Goal: Find contact information: Find contact information

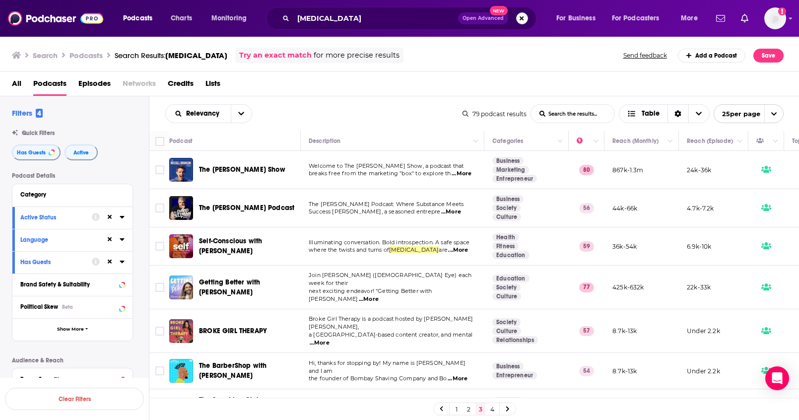
scroll to position [100, 0]
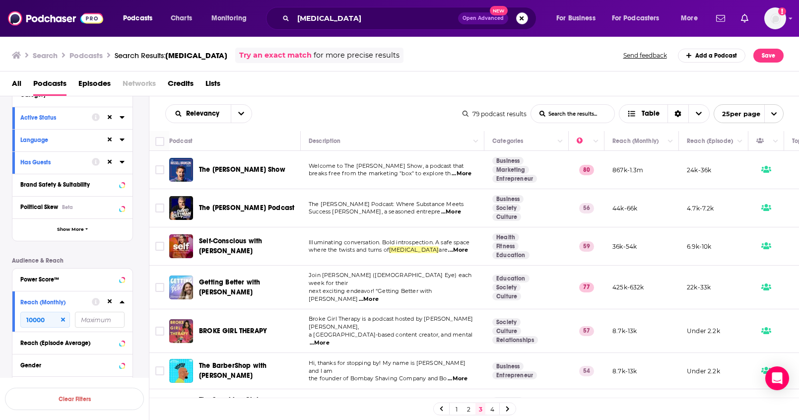
click at [523, 18] on button "Search podcasts, credits, & more..." at bounding box center [522, 18] width 12 height 12
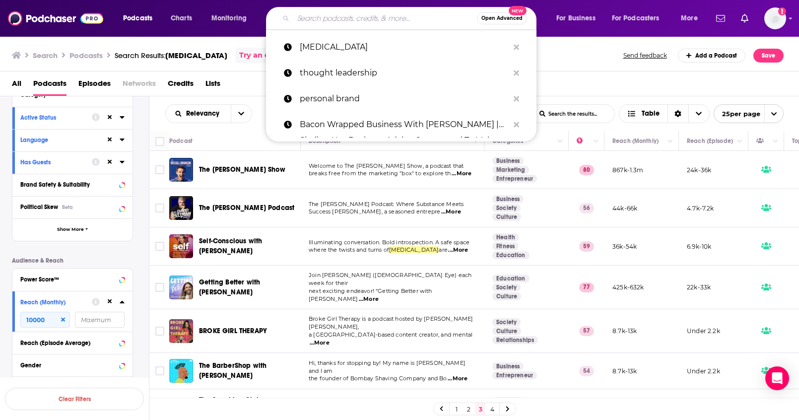
paste input ""Doctor Mom" Podcast"
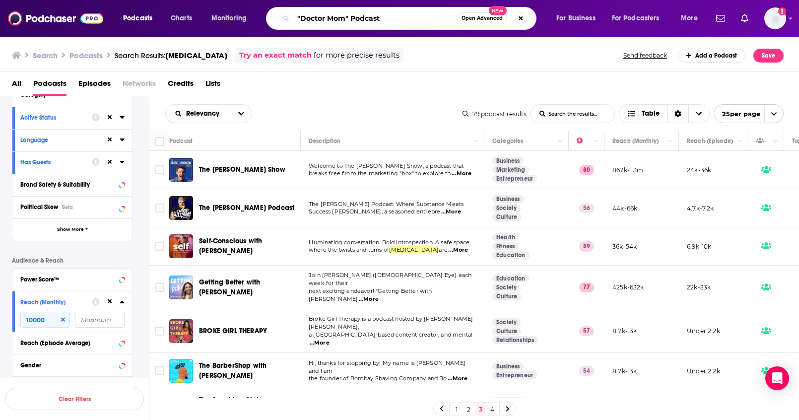
type input ""Doctor Mom" Podcast"
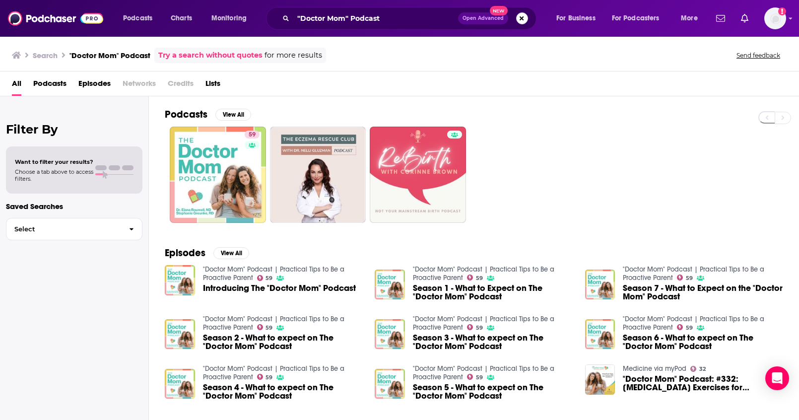
click at [521, 18] on button "Search podcasts, credits, & more..." at bounding box center [522, 18] width 12 height 12
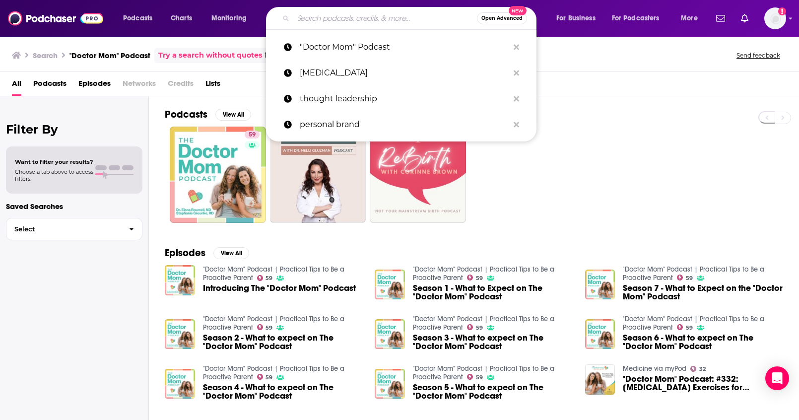
paste input "Alive & Well"
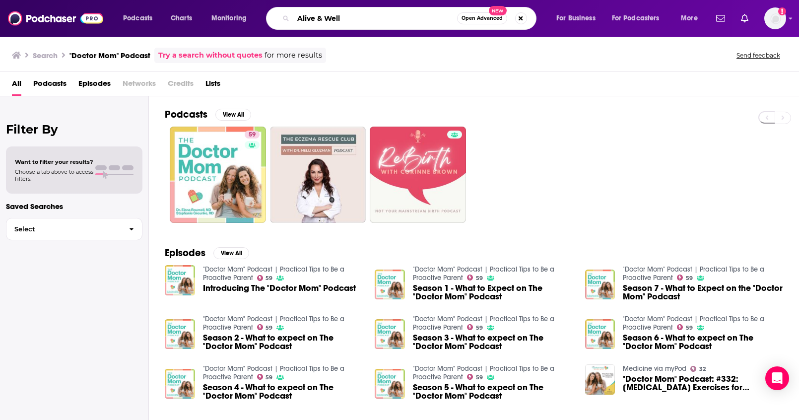
type input "Alive & Well"
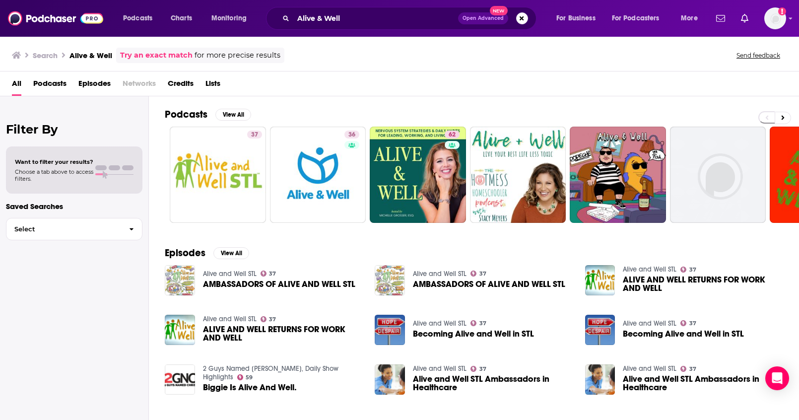
click at [50, 85] on span "Podcasts" at bounding box center [49, 85] width 33 height 20
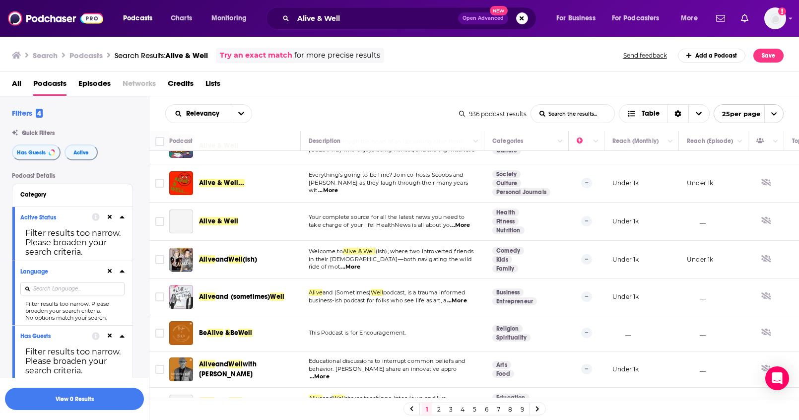
scroll to position [202, 0]
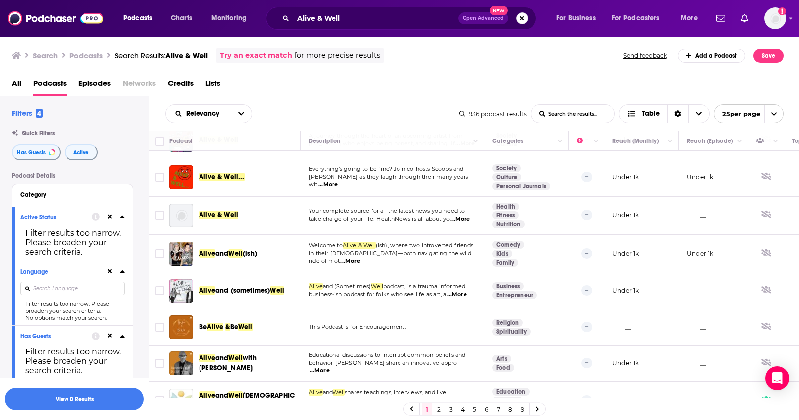
click at [523, 19] on button "Search podcasts, credits, & more..." at bounding box center [522, 18] width 12 height 12
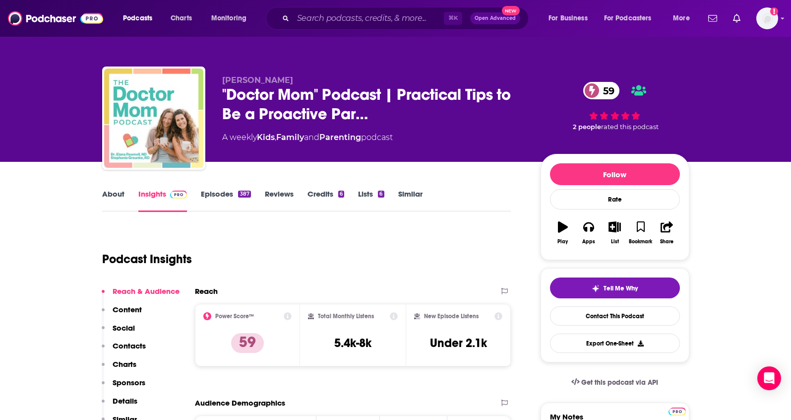
click at [134, 346] on p "Contacts" at bounding box center [129, 345] width 33 height 9
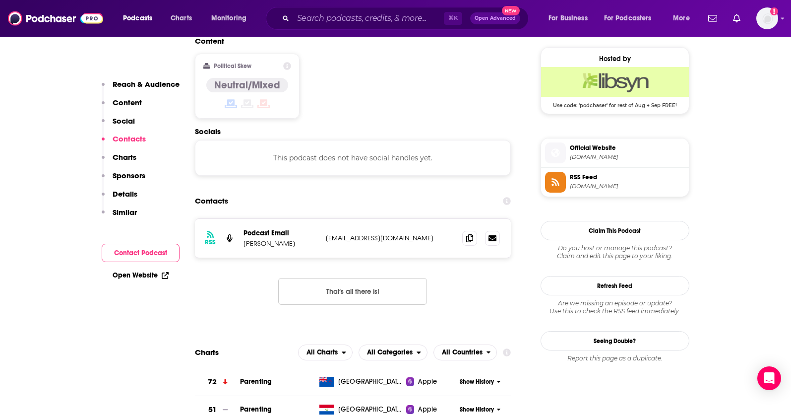
scroll to position [798, 0]
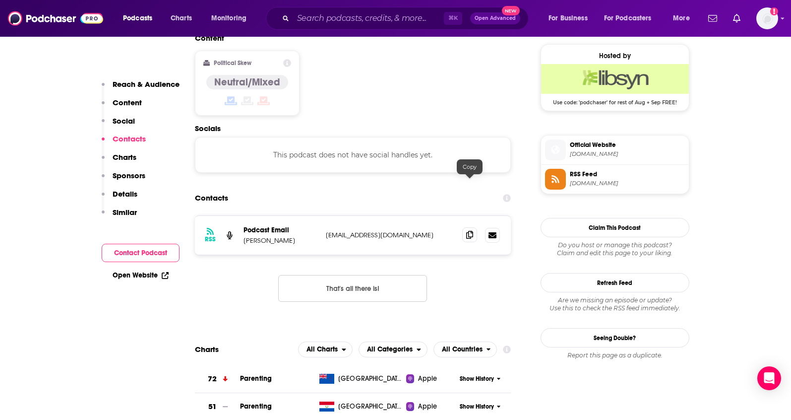
click at [469, 231] on icon at bounding box center [469, 235] width 7 height 8
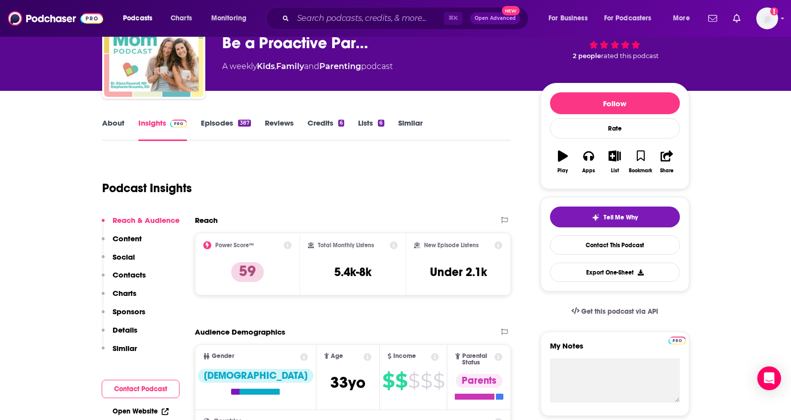
scroll to position [70, 0]
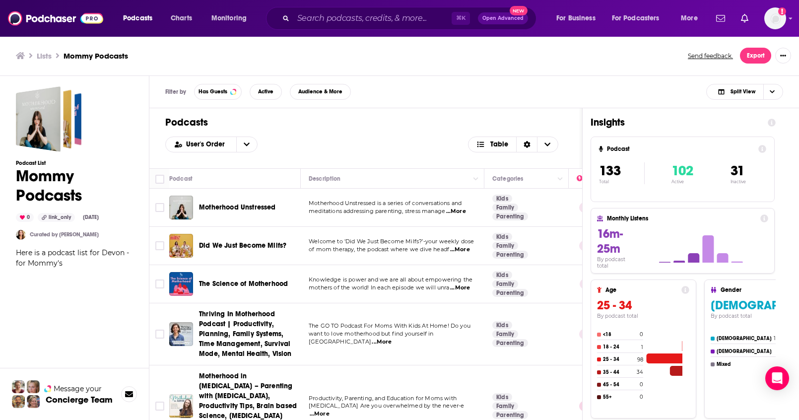
scroll to position [1157, 0]
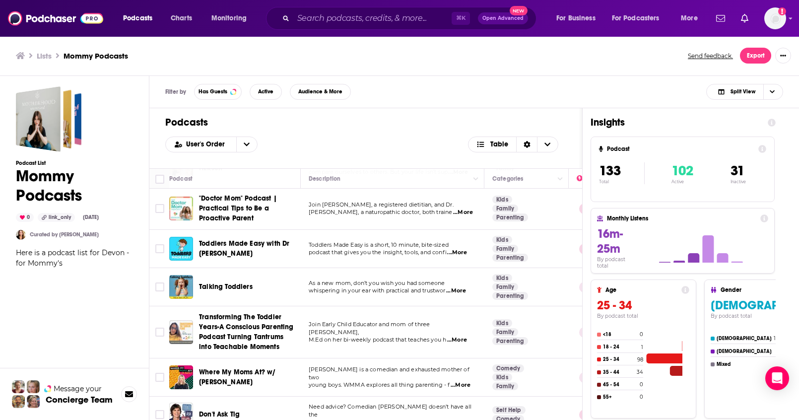
click at [288, 275] on div "Talking Toddlers" at bounding box center [250, 287] width 103 height 24
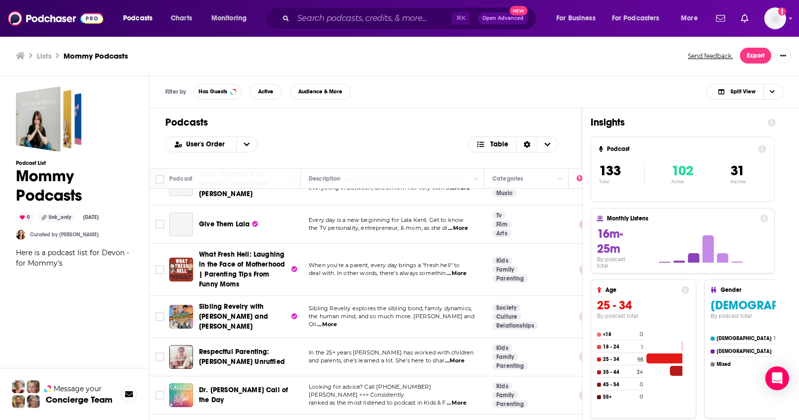
scroll to position [399, 0]
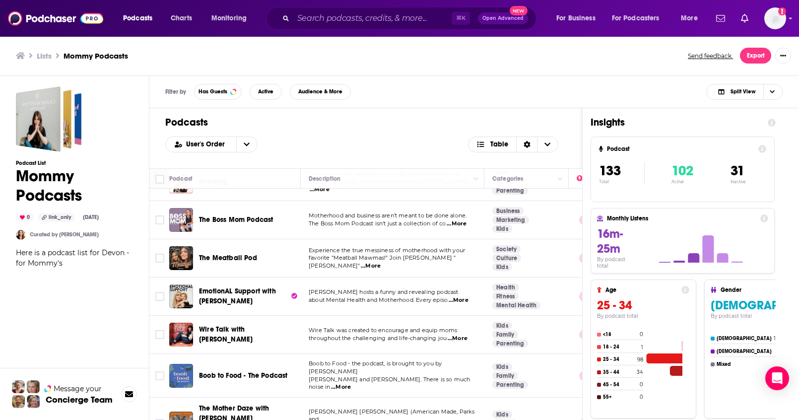
drag, startPoint x: 223, startPoint y: 299, endPoint x: 337, endPoint y: 1, distance: 318.8
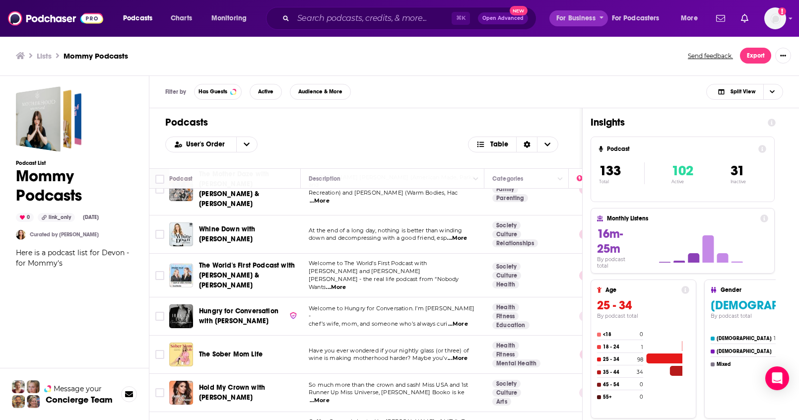
scroll to position [860, 0]
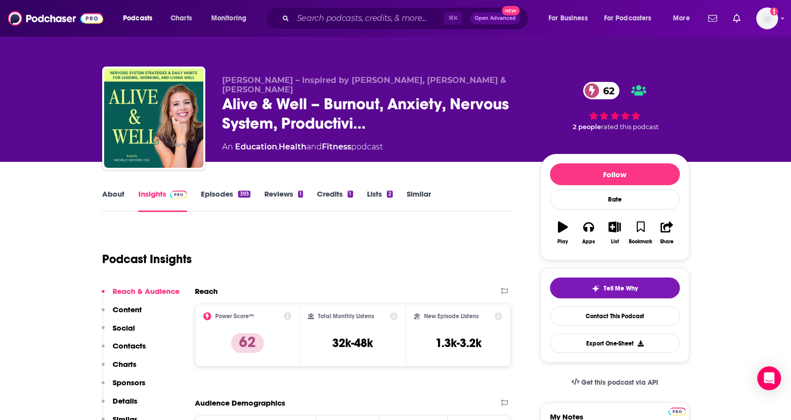
click at [127, 337] on button "Social" at bounding box center [118, 332] width 33 height 18
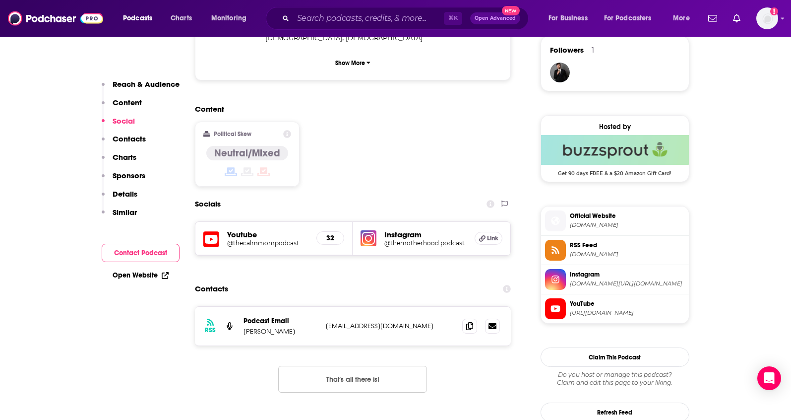
scroll to position [733, 0]
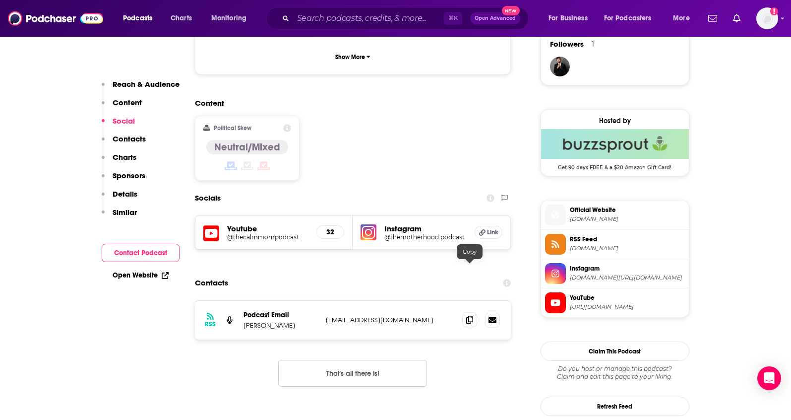
click at [468, 312] on span at bounding box center [469, 319] width 15 height 15
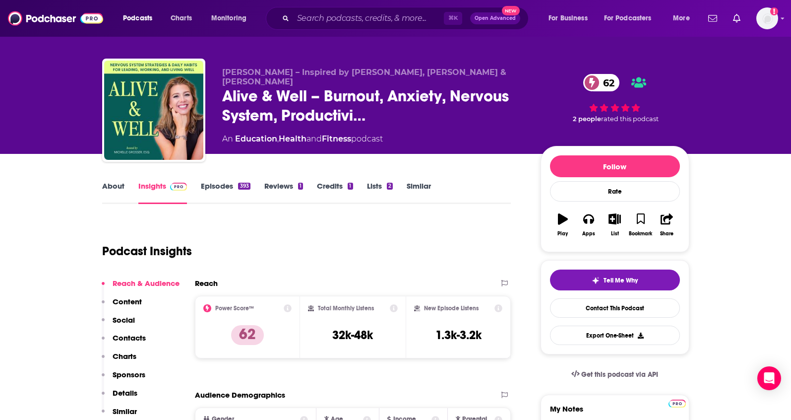
scroll to position [0, 0]
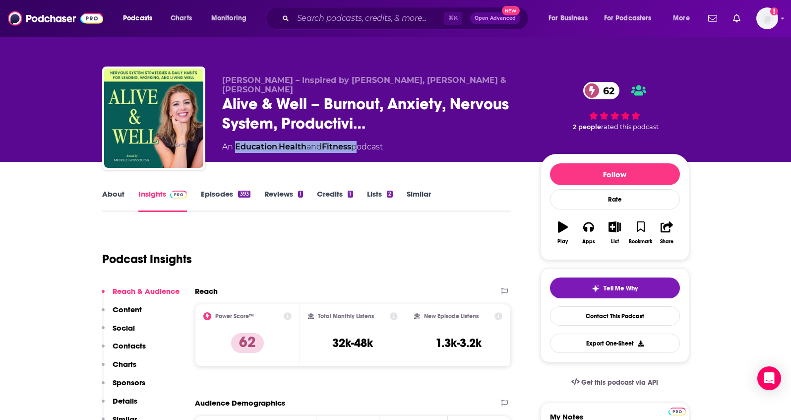
drag, startPoint x: 358, startPoint y: 148, endPoint x: 237, endPoint y: 151, distance: 120.6
click at [237, 151] on div "An Education , Health and Fitness podcast" at bounding box center [302, 147] width 161 height 12
copy div "Education , Health and Fitness"
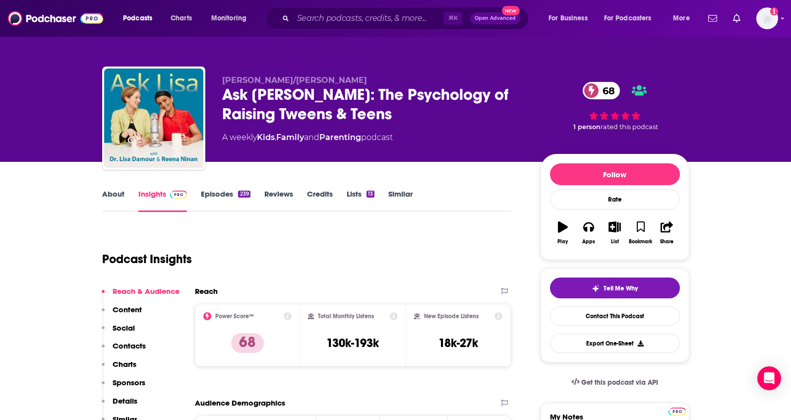
click at [119, 346] on p "Contacts" at bounding box center [129, 345] width 33 height 9
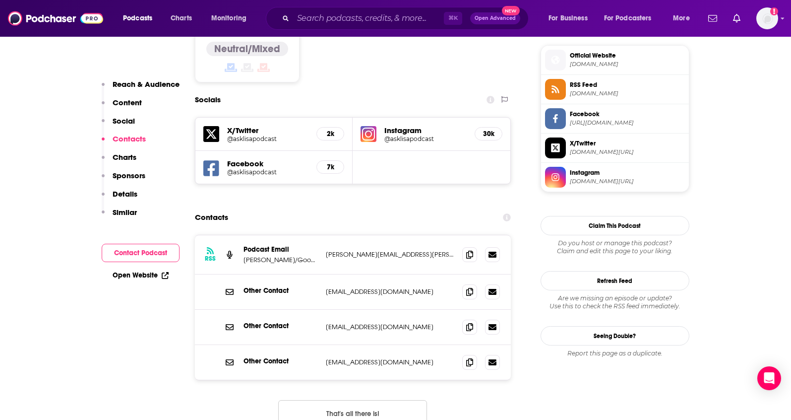
scroll to position [827, 0]
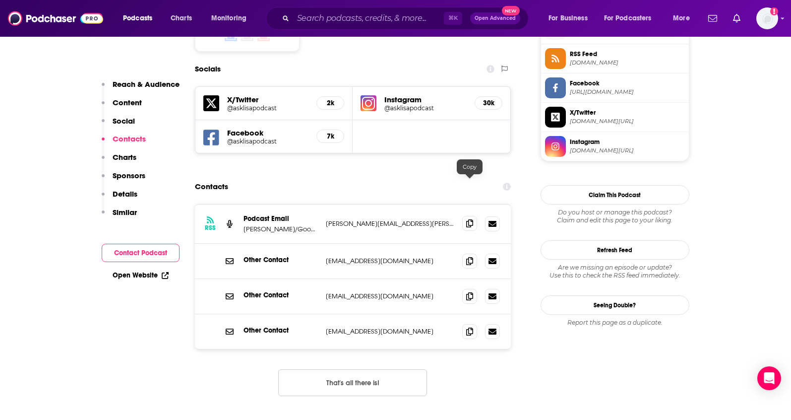
click at [467, 219] on icon at bounding box center [469, 223] width 7 height 8
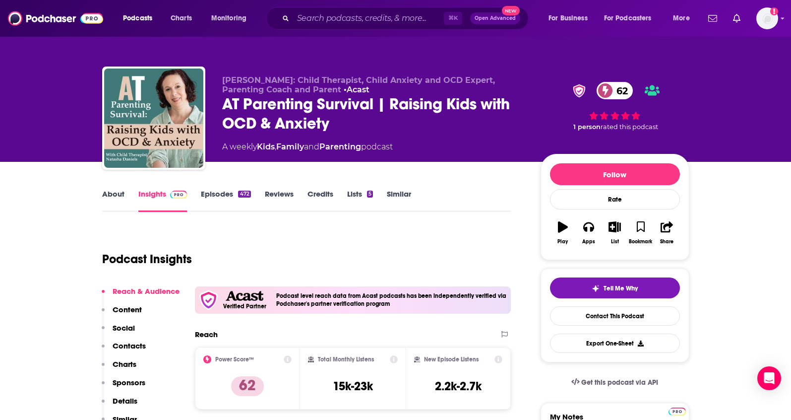
click at [127, 343] on p "Contacts" at bounding box center [129, 345] width 33 height 9
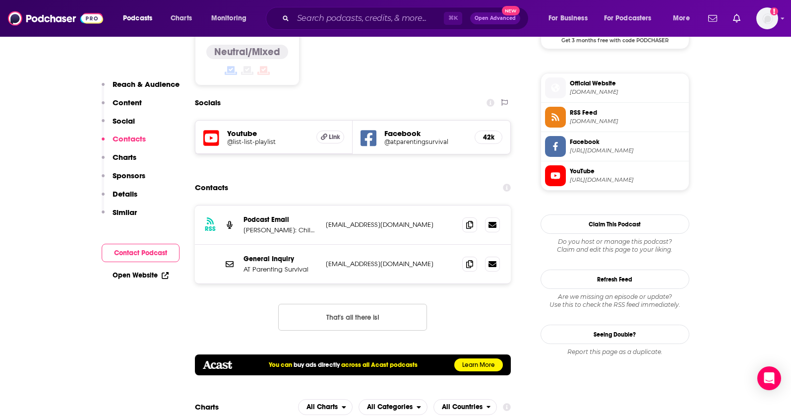
scroll to position [861, 0]
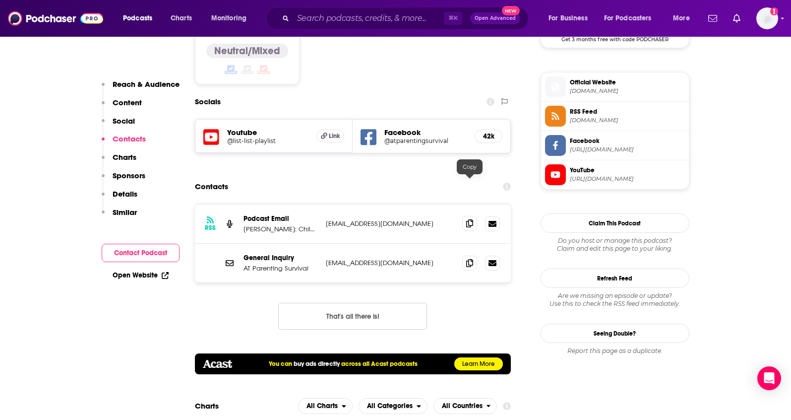
click at [467, 219] on icon at bounding box center [469, 223] width 7 height 8
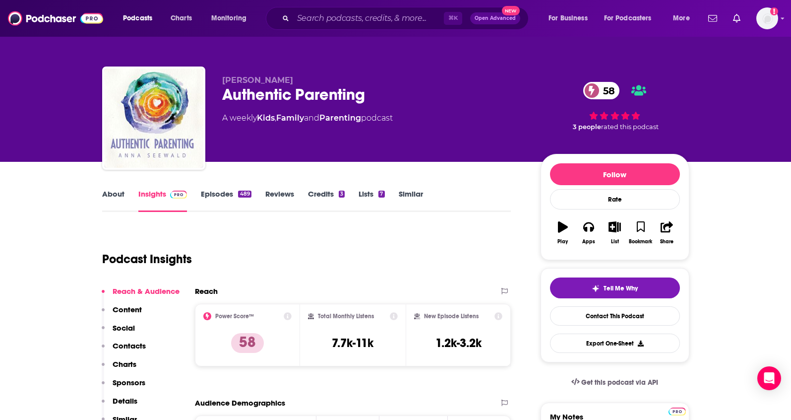
click at [127, 341] on p "Contacts" at bounding box center [129, 345] width 33 height 9
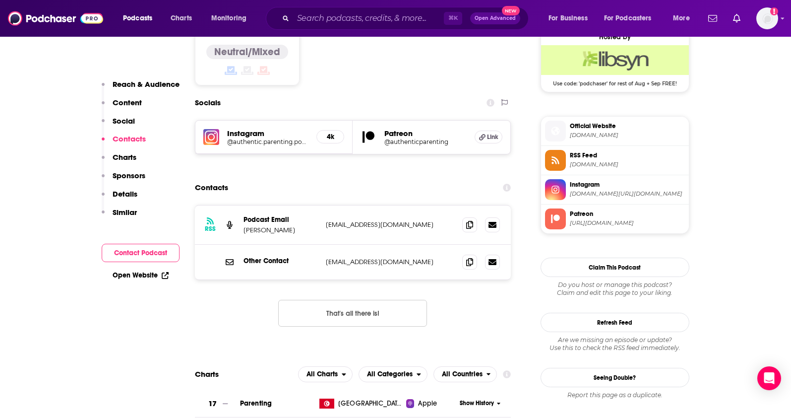
scroll to position [818, 0]
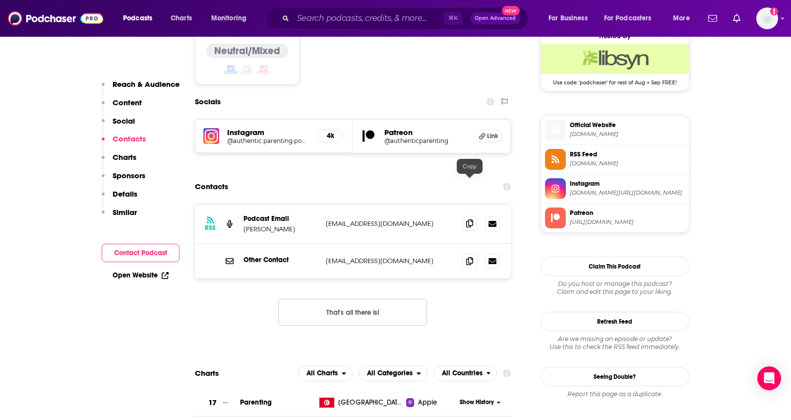
click at [466, 219] on icon at bounding box center [469, 223] width 7 height 8
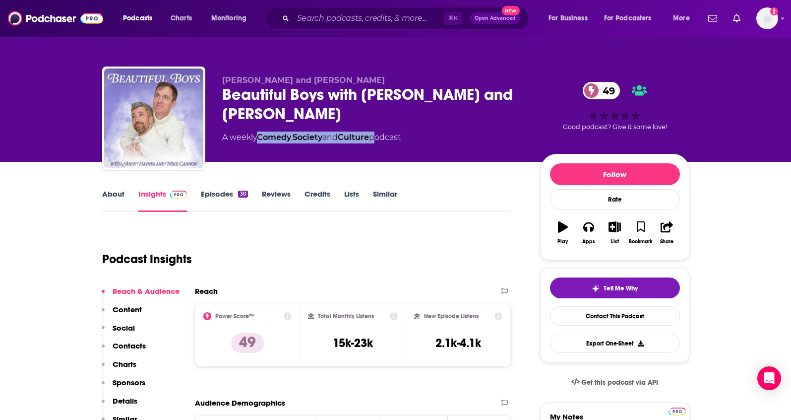
drag, startPoint x: 363, startPoint y: 141, endPoint x: 260, endPoint y: 141, distance: 102.2
click at [260, 141] on div "A weekly Comedy , Society and Culture podcast" at bounding box center [311, 137] width 179 height 12
copy div "Comedy , Society and Culture"
click at [129, 340] on button "Social" at bounding box center [118, 332] width 33 height 18
click at [132, 346] on p "Contacts" at bounding box center [129, 345] width 33 height 9
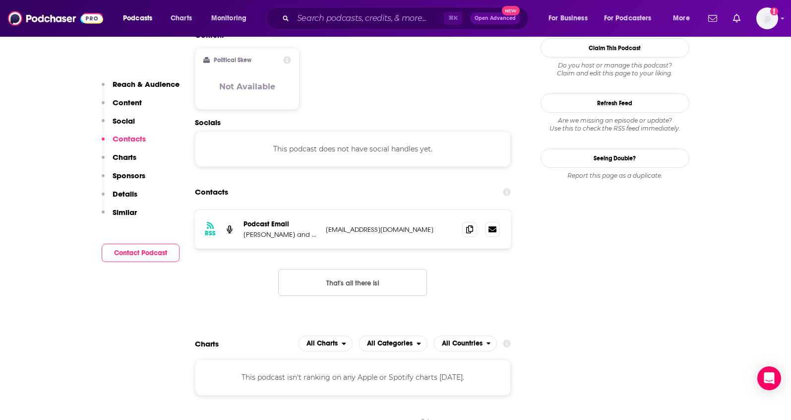
scroll to position [783, 0]
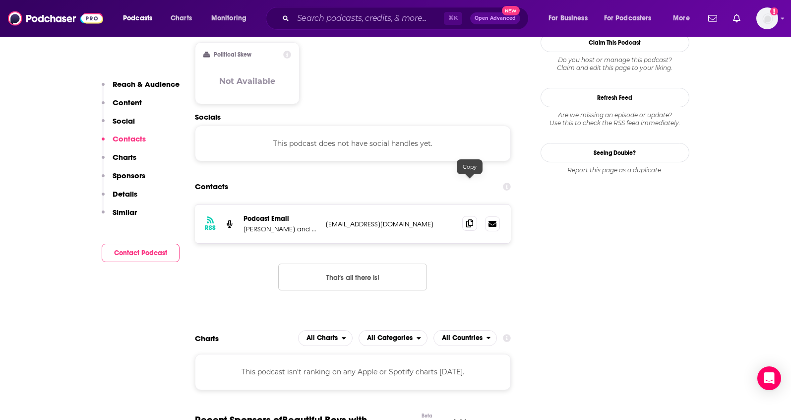
click at [466, 216] on span at bounding box center [469, 223] width 15 height 15
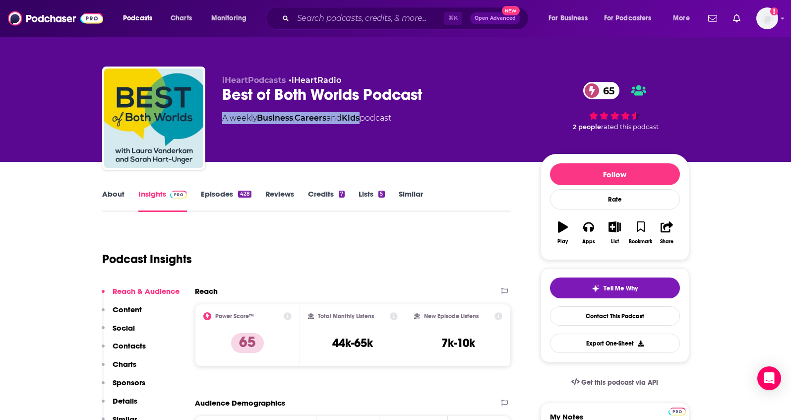
drag, startPoint x: 260, startPoint y: 111, endPoint x: 366, endPoint y: 122, distance: 105.7
click at [366, 122] on div "iHeartPodcasts • iHeartRadio Best of Both Worlds Podcast 65 A weekly Business ,…" at bounding box center [373, 114] width 303 height 79
copy div "A weekly Business , Careers and Kids"
click at [124, 347] on p "Contacts" at bounding box center [129, 345] width 33 height 9
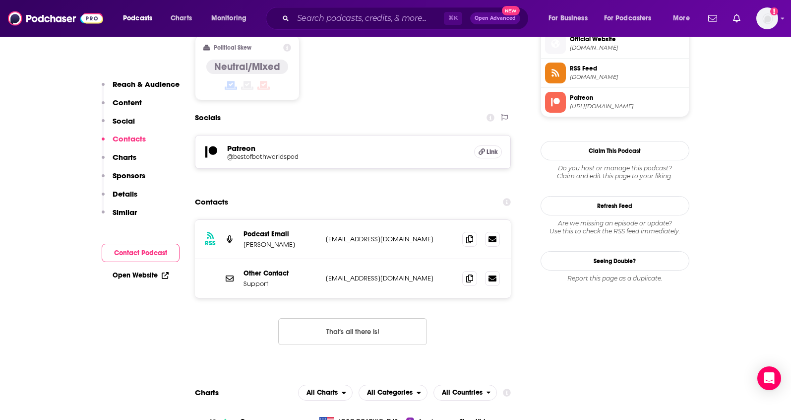
scroll to position [817, 0]
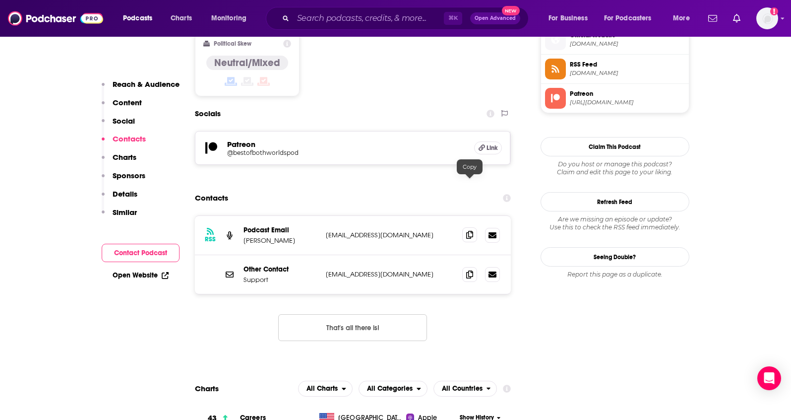
click at [473, 231] on icon at bounding box center [469, 235] width 7 height 8
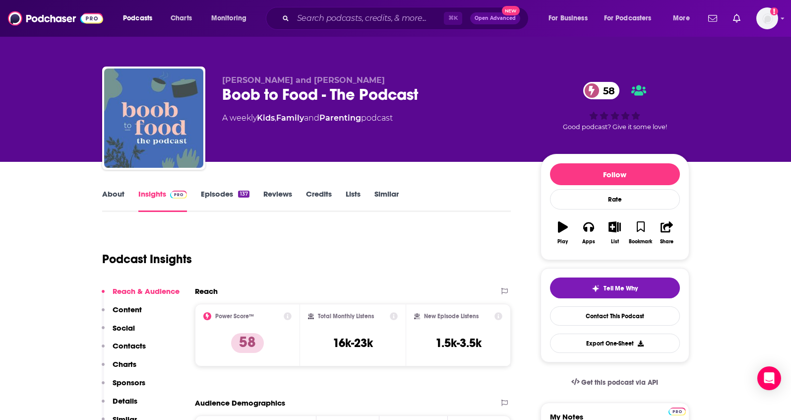
click at [134, 345] on p "Contacts" at bounding box center [129, 345] width 33 height 9
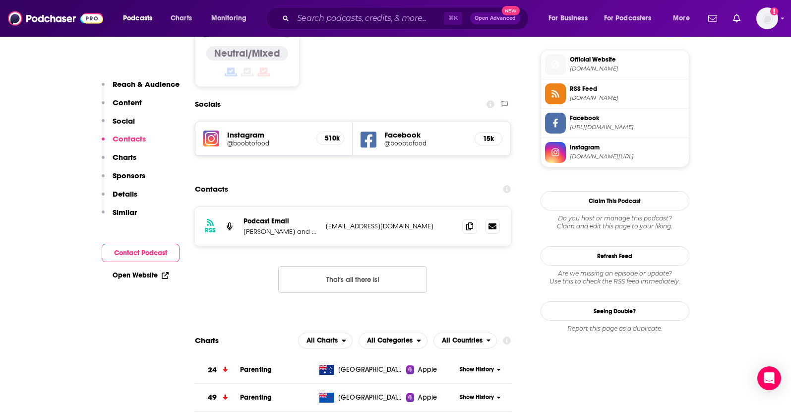
scroll to position [806, 0]
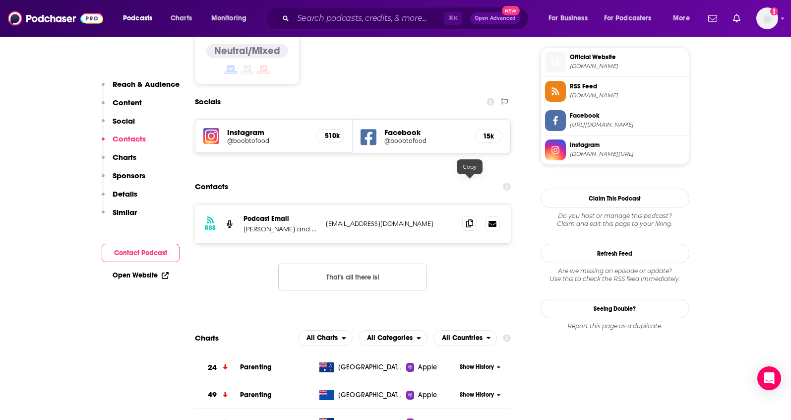
click at [468, 216] on span at bounding box center [469, 223] width 15 height 15
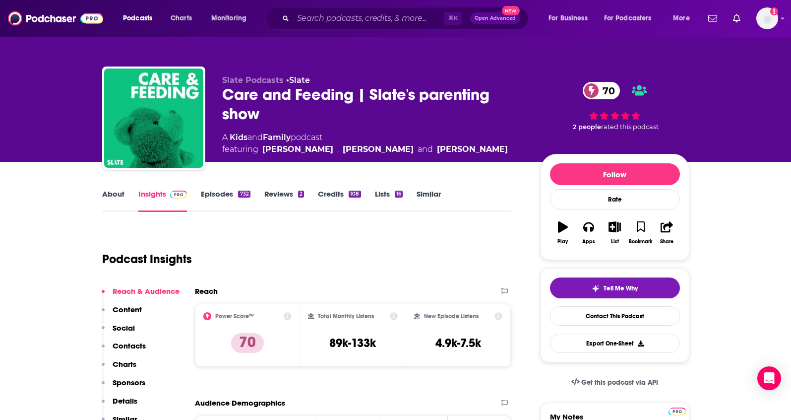
click at [127, 345] on p "Contacts" at bounding box center [129, 345] width 33 height 9
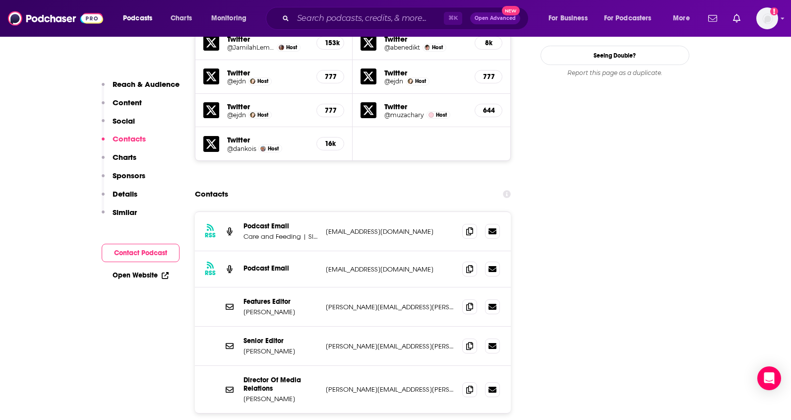
scroll to position [997, 0]
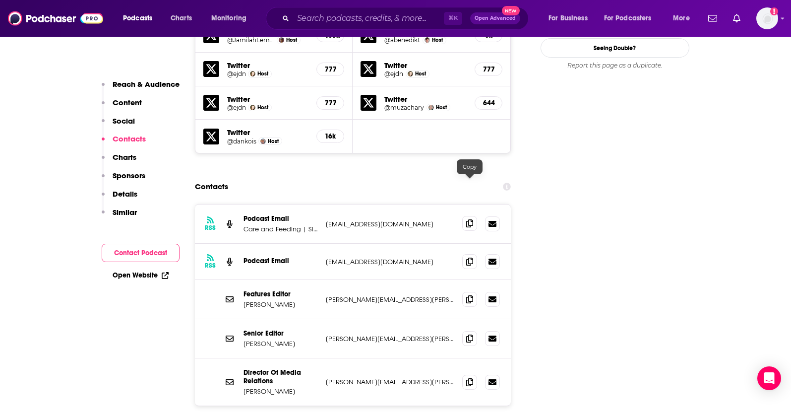
click at [466, 219] on icon at bounding box center [469, 223] width 7 height 8
click at [464, 254] on span at bounding box center [469, 261] width 15 height 15
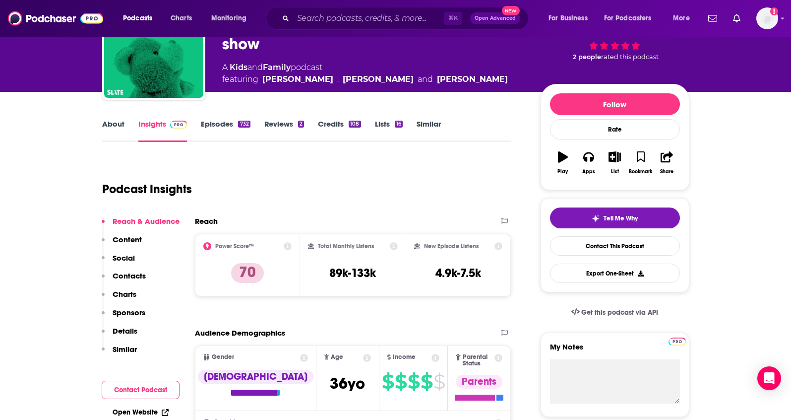
scroll to position [0, 0]
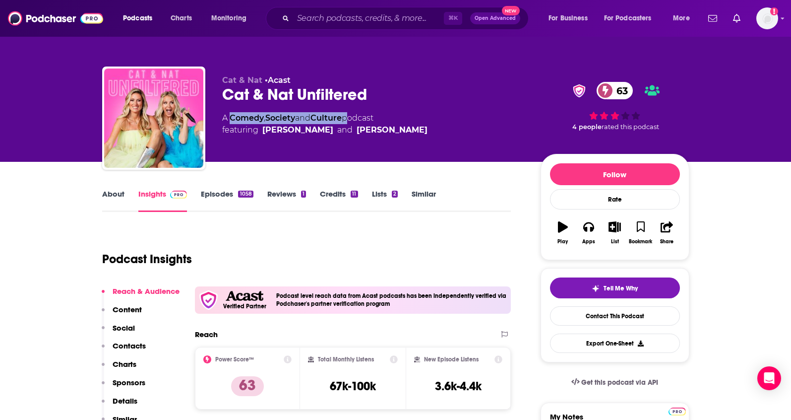
drag, startPoint x: 350, startPoint y: 118, endPoint x: 232, endPoint y: 118, distance: 118.6
click at [232, 118] on div "A Comedy , Society and Culture podcast featuring [PERSON_NAME] and [PERSON_NAME]" at bounding box center [324, 124] width 205 height 24
copy div "Comedy , Society and Culture"
click at [138, 346] on p "Contacts" at bounding box center [129, 345] width 33 height 9
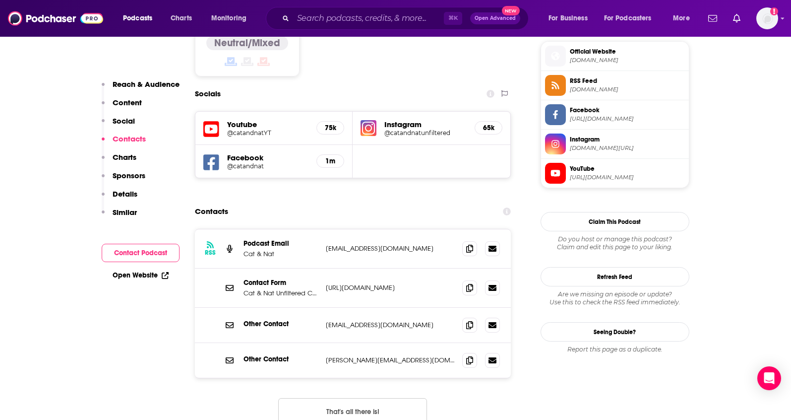
scroll to position [893, 0]
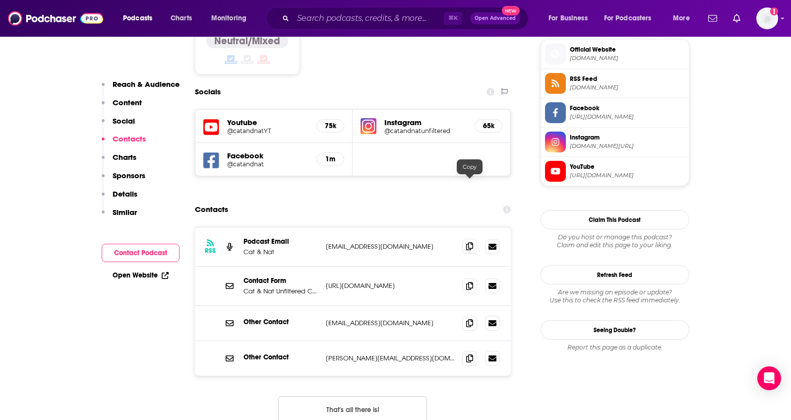
click at [467, 242] on icon at bounding box center [469, 246] width 7 height 8
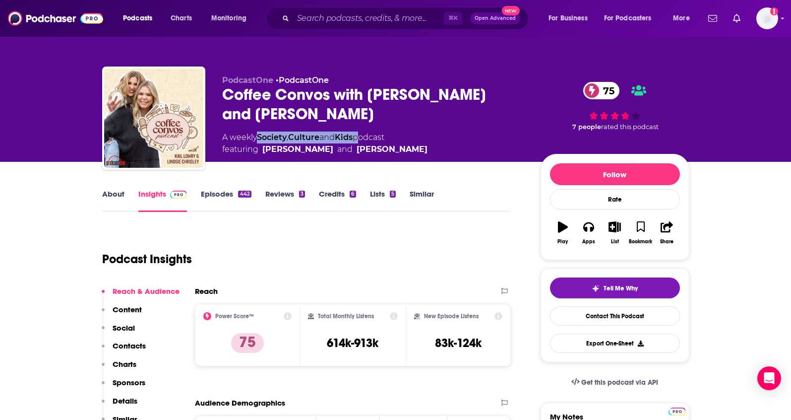
drag, startPoint x: 362, startPoint y: 137, endPoint x: 261, endPoint y: 140, distance: 100.7
click at [261, 140] on div "A weekly Society , Culture and Kids podcast featuring Kail Lowry and Lindsie Ch…" at bounding box center [324, 143] width 205 height 24
copy div "Society , Culture and Kids"
click at [127, 339] on button "Social" at bounding box center [118, 332] width 33 height 18
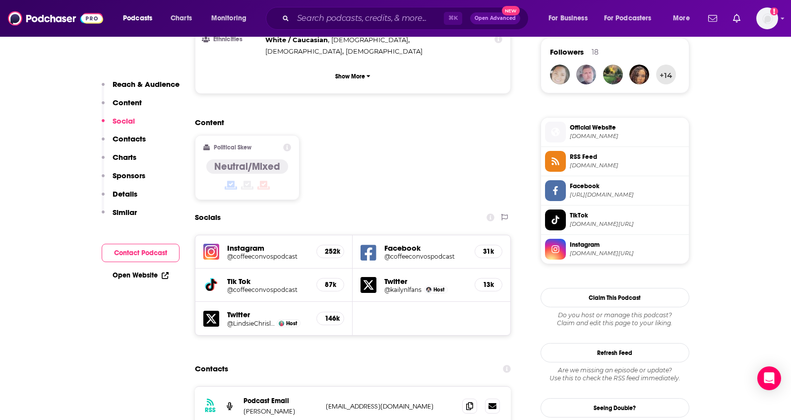
scroll to position [733, 0]
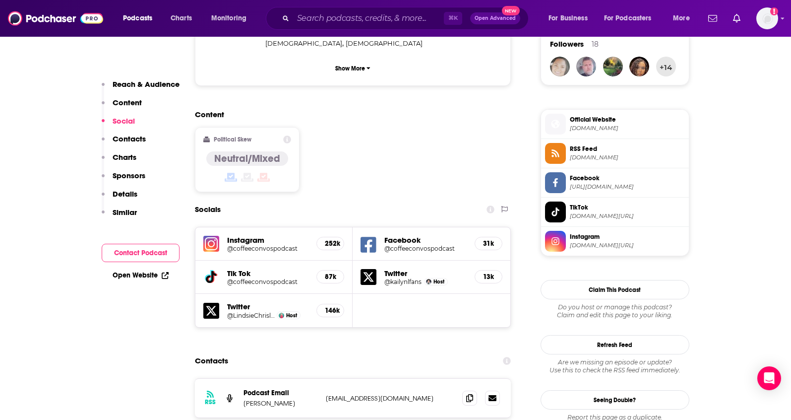
click at [136, 140] on p "Contacts" at bounding box center [129, 138] width 33 height 9
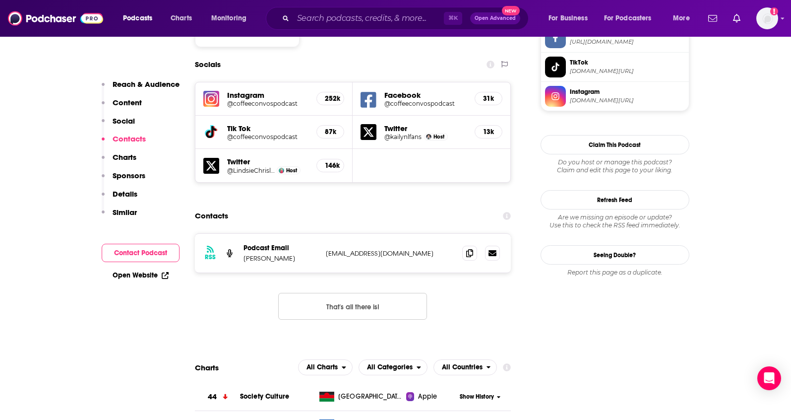
scroll to position [884, 0]
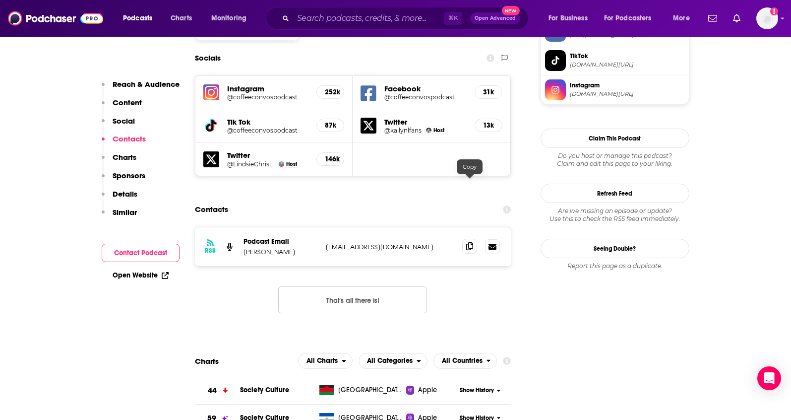
click at [468, 239] on span at bounding box center [469, 246] width 15 height 15
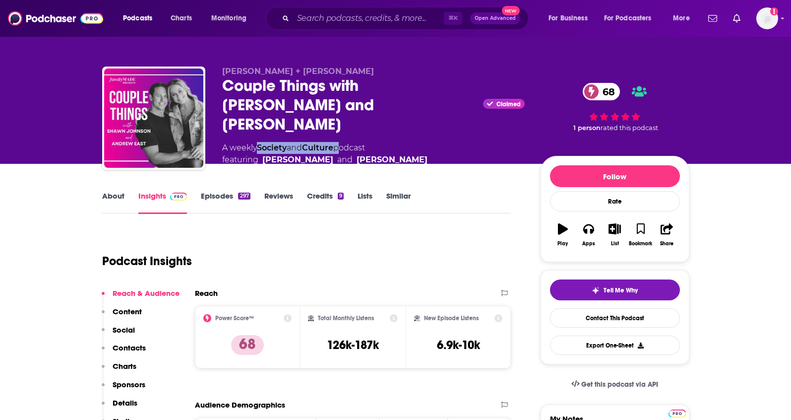
drag, startPoint x: 339, startPoint y: 136, endPoint x: 260, endPoint y: 139, distance: 78.4
click at [260, 142] on div "A weekly Society and Culture podcast featuring [PERSON_NAME] and [PERSON_NAME]" at bounding box center [324, 154] width 205 height 24
copy div "Society and Culture"
click at [131, 345] on p "Contacts" at bounding box center [129, 347] width 33 height 9
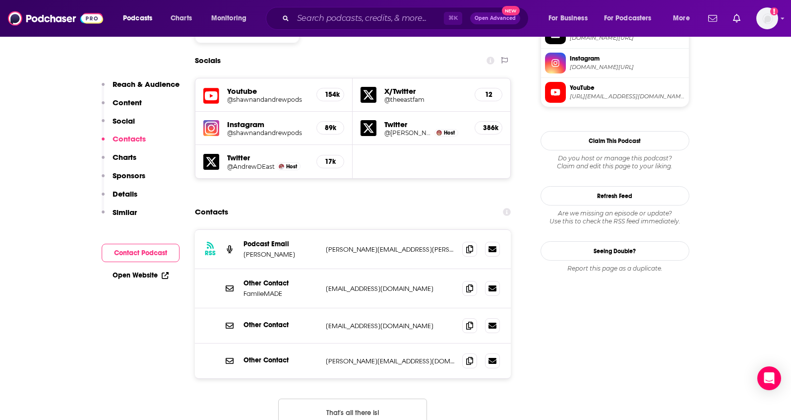
scroll to position [884, 0]
click at [468, 244] on icon at bounding box center [469, 248] width 7 height 8
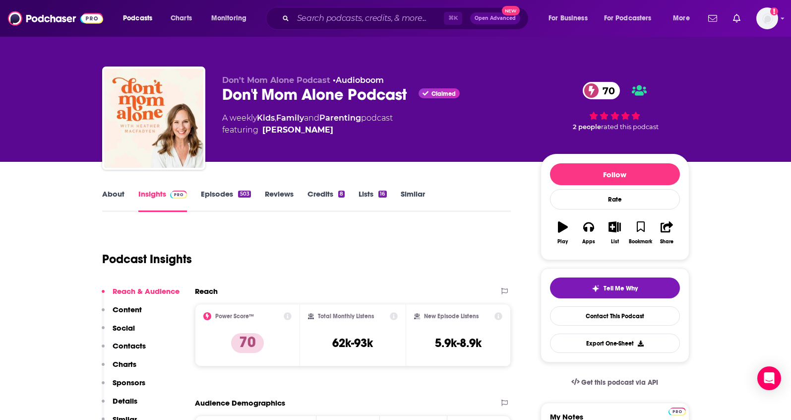
click at [143, 344] on p "Contacts" at bounding box center [129, 345] width 33 height 9
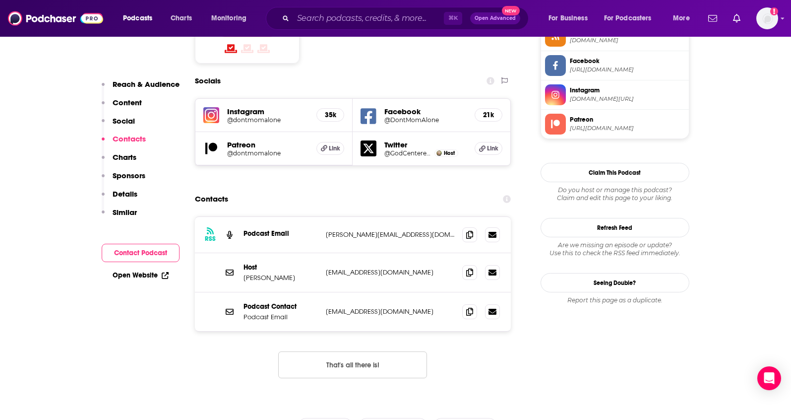
scroll to position [851, 0]
click at [471, 229] on icon at bounding box center [469, 233] width 7 height 8
click at [469, 267] on icon at bounding box center [469, 271] width 7 height 8
click at [469, 306] on icon at bounding box center [469, 310] width 7 height 8
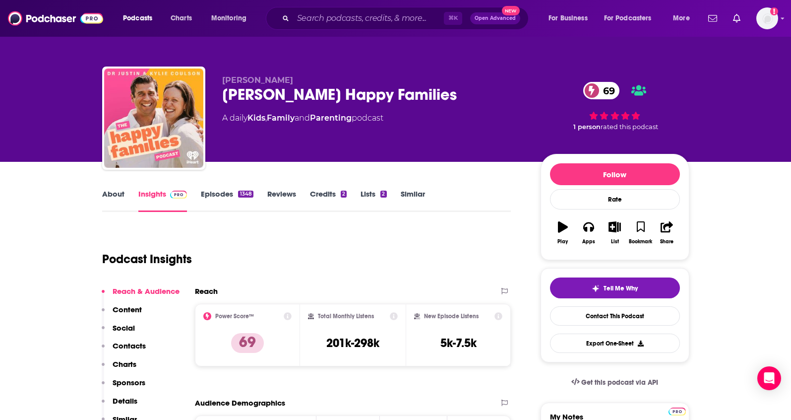
click at [127, 342] on p "Contacts" at bounding box center [129, 345] width 33 height 9
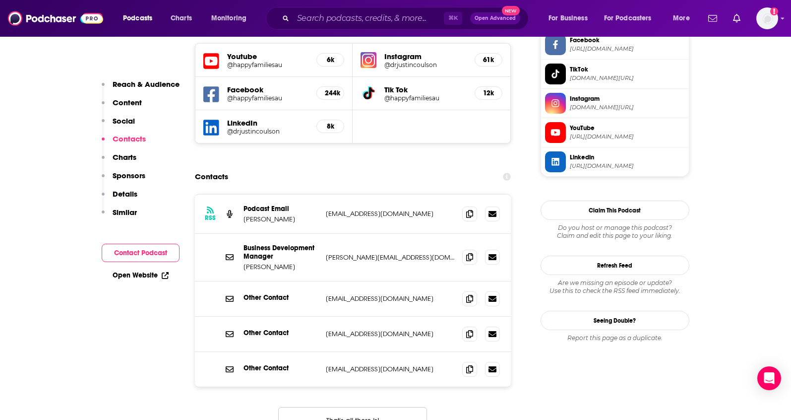
scroll to position [872, 0]
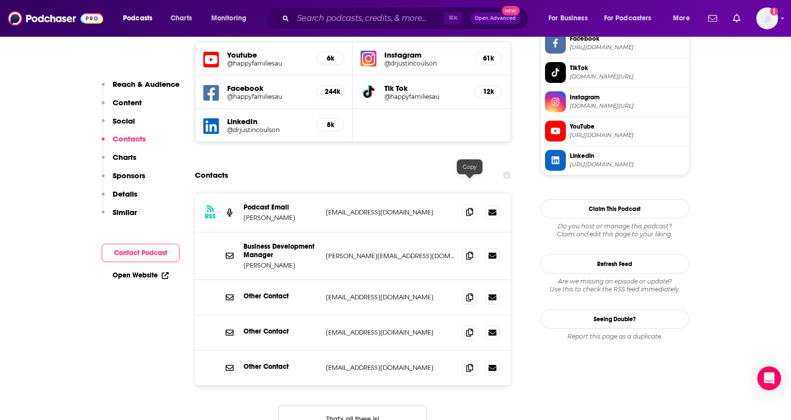
click at [465, 204] on span at bounding box center [469, 211] width 15 height 15
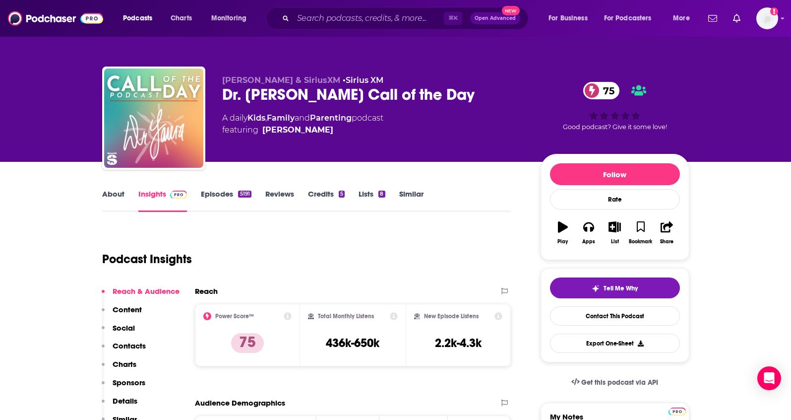
click at [127, 341] on p "Contacts" at bounding box center [129, 345] width 33 height 9
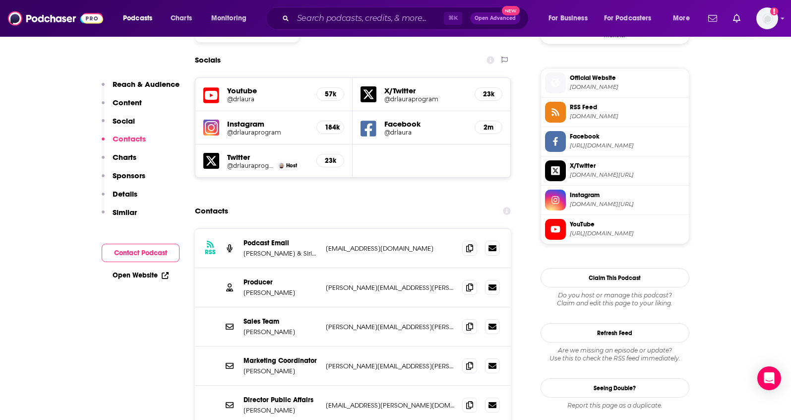
scroll to position [872, 0]
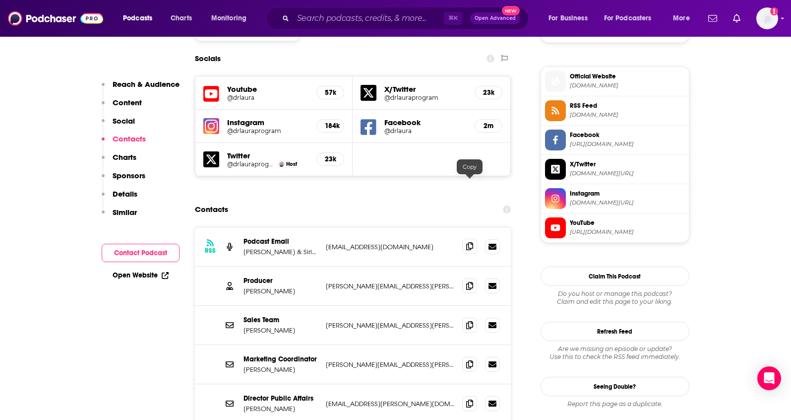
click at [473, 239] on span at bounding box center [469, 246] width 15 height 15
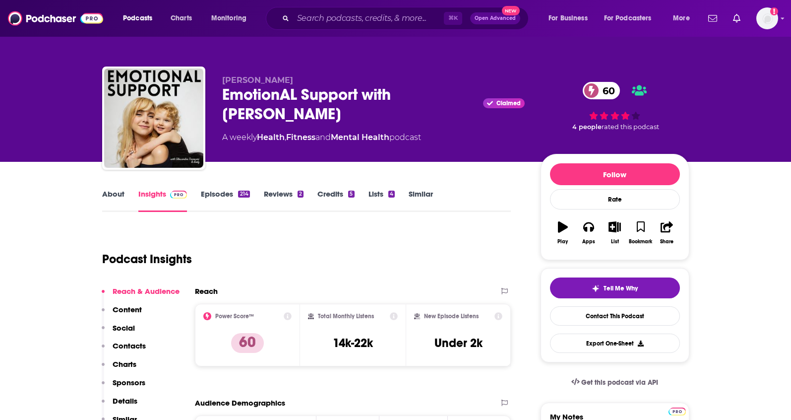
drag, startPoint x: 324, startPoint y: 115, endPoint x: 221, endPoint y: 99, distance: 104.4
click at [221, 99] on div "Alessandra Torresani EmotionAL Support with Alessandra Torresani Claimed 60 A w…" at bounding box center [395, 119] width 587 height 107
copy h2 "EmotionAL Support with Alessandra Torresani"
click at [324, 248] on div "Podcast Insights" at bounding box center [302, 253] width 401 height 51
drag, startPoint x: 398, startPoint y: 137, endPoint x: 261, endPoint y: 139, distance: 136.9
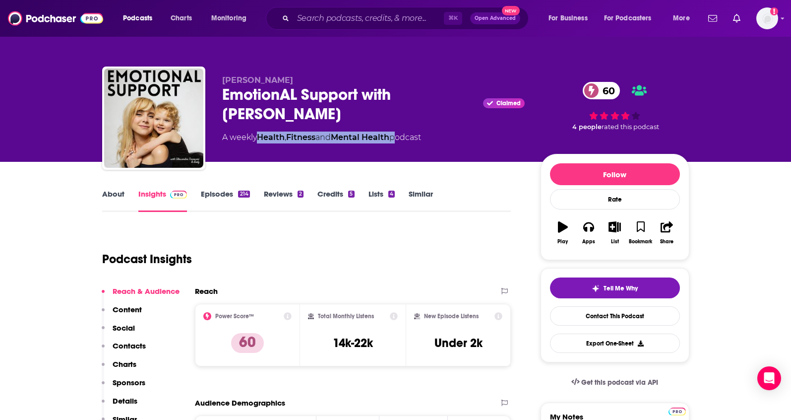
click at [261, 139] on div "A weekly Health , Fitness and Mental Health podcast" at bounding box center [321, 137] width 199 height 12
copy div "Health , Fitness and Mental Health"
click at [140, 346] on p "Contacts" at bounding box center [129, 345] width 33 height 9
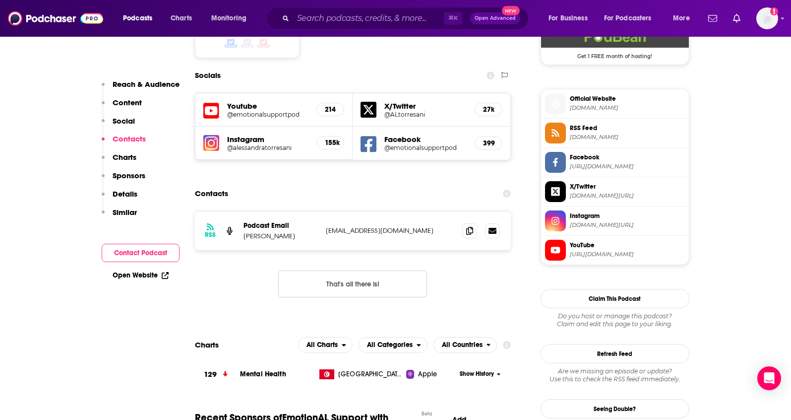
scroll to position [851, 0]
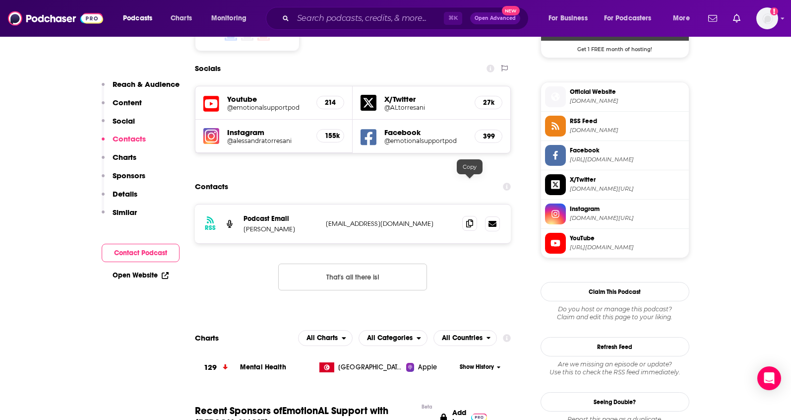
click at [467, 216] on span at bounding box center [469, 223] width 15 height 15
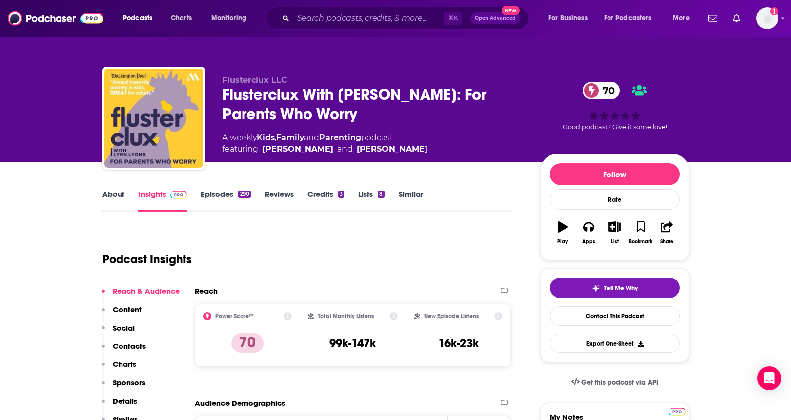
click at [129, 341] on p "Contacts" at bounding box center [129, 345] width 33 height 9
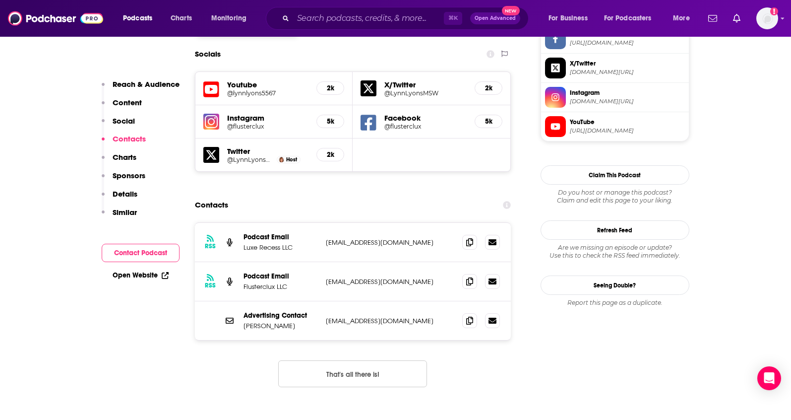
scroll to position [884, 0]
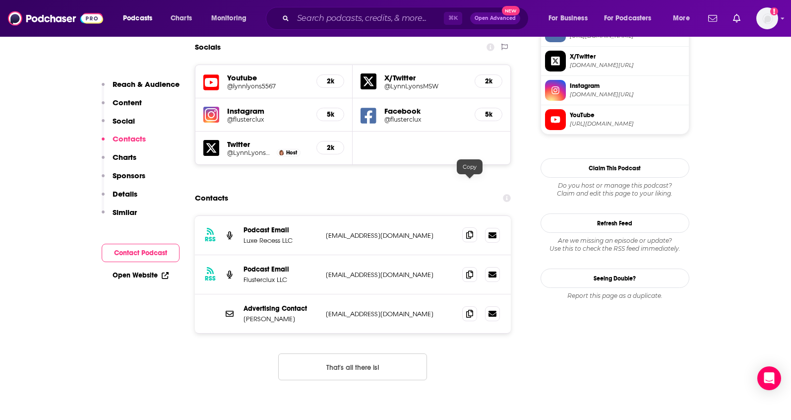
click at [469, 231] on icon at bounding box center [469, 235] width 7 height 8
click at [465, 266] on span at bounding box center [469, 273] width 15 height 15
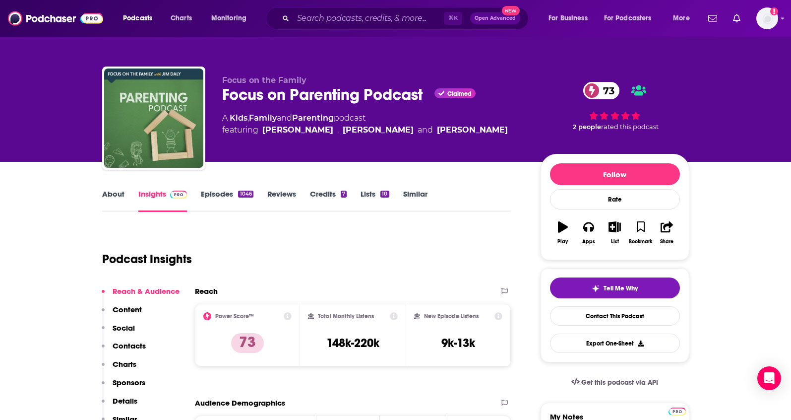
click at [140, 344] on p "Contacts" at bounding box center [129, 345] width 33 height 9
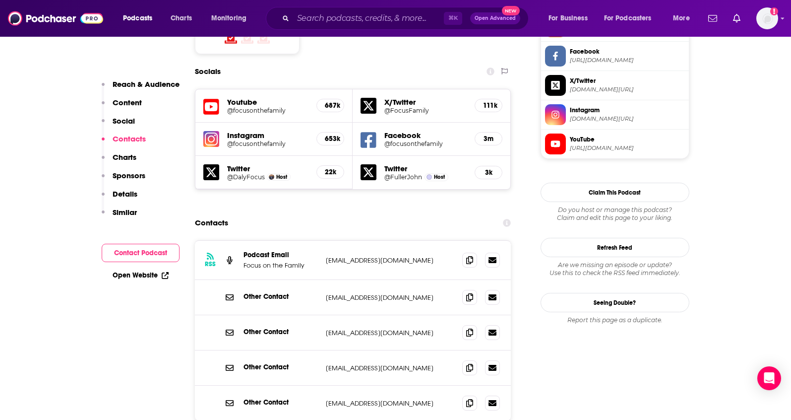
scroll to position [873, 0]
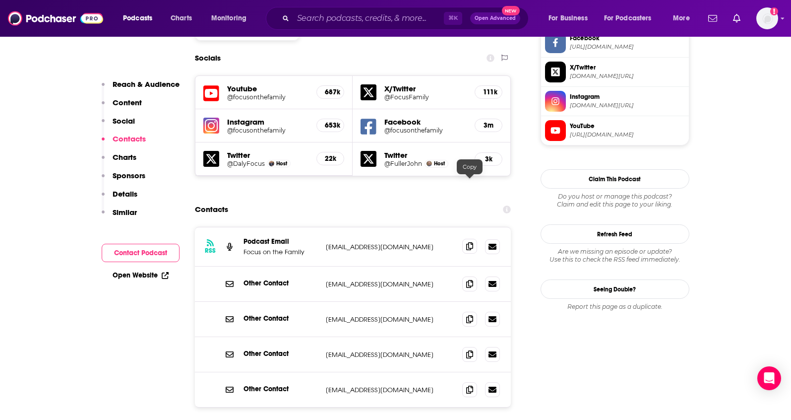
click at [465, 239] on span at bounding box center [469, 246] width 15 height 15
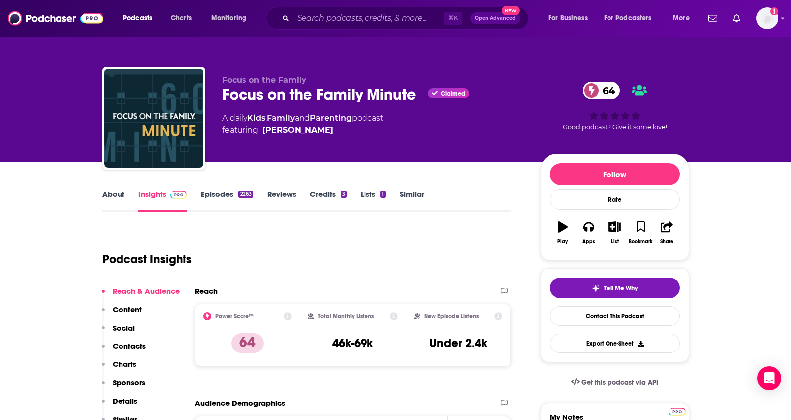
click at [123, 343] on p "Contacts" at bounding box center [129, 345] width 33 height 9
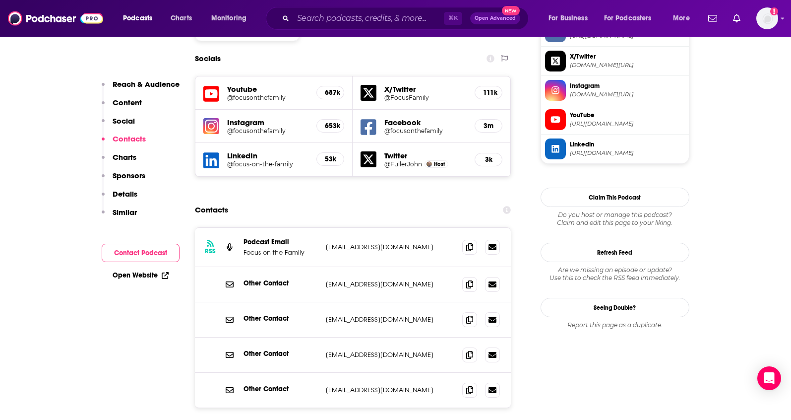
scroll to position [884, 0]
click at [469, 239] on span at bounding box center [469, 246] width 15 height 15
click at [468, 242] on icon at bounding box center [469, 246] width 7 height 8
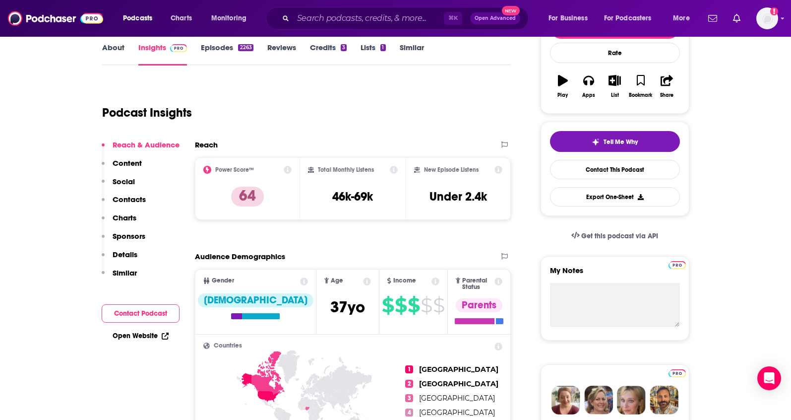
scroll to position [0, 0]
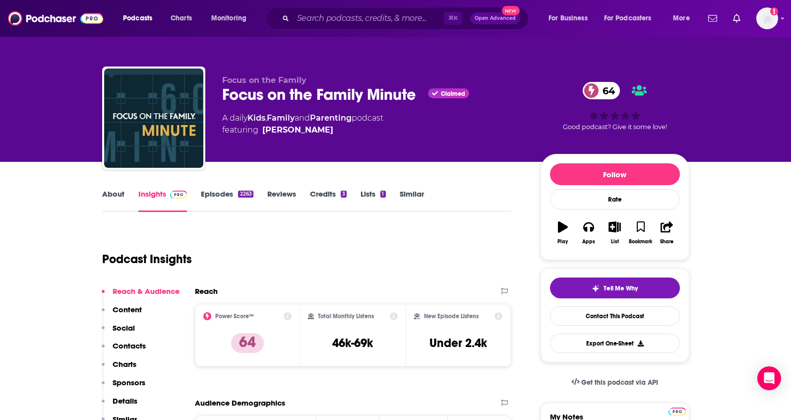
click at [127, 346] on p "Contacts" at bounding box center [129, 345] width 33 height 9
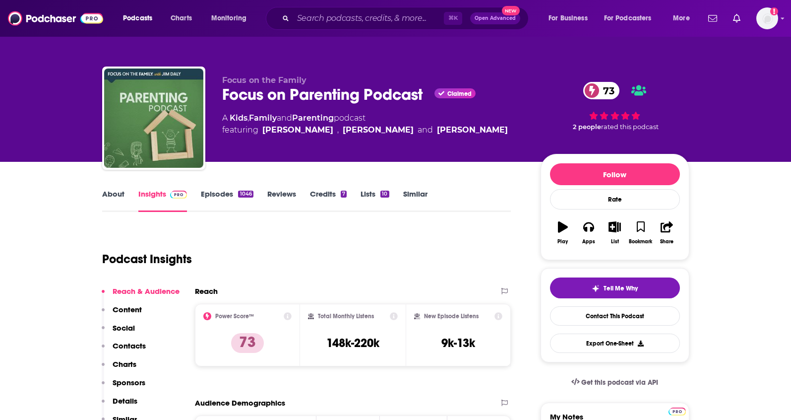
click at [134, 345] on p "Contacts" at bounding box center [129, 345] width 33 height 9
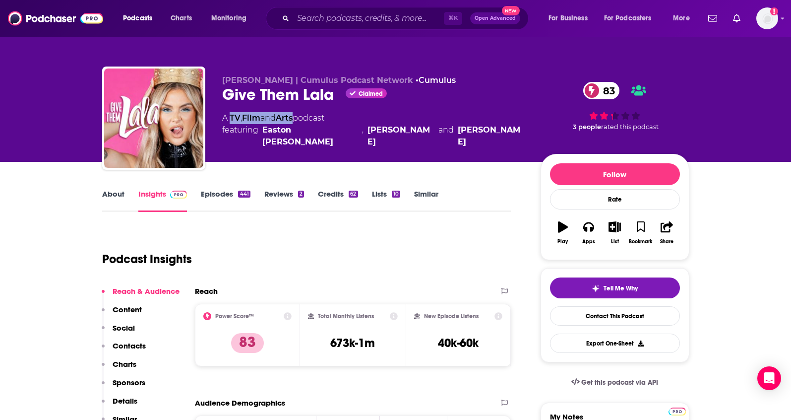
drag, startPoint x: 298, startPoint y: 118, endPoint x: 231, endPoint y: 116, distance: 67.0
click at [231, 116] on div "A TV , Film and Arts podcast featuring [PERSON_NAME] and [PERSON_NAME]" at bounding box center [373, 130] width 303 height 36
copy div "TV , Film and Arts"
click at [127, 340] on button "Social" at bounding box center [118, 332] width 33 height 18
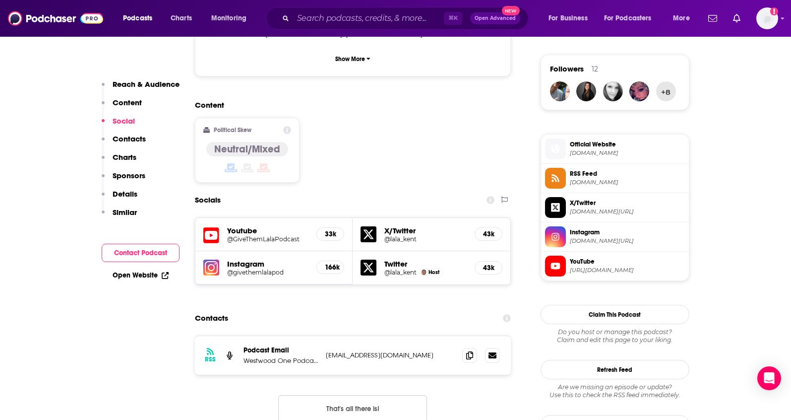
scroll to position [710, 0]
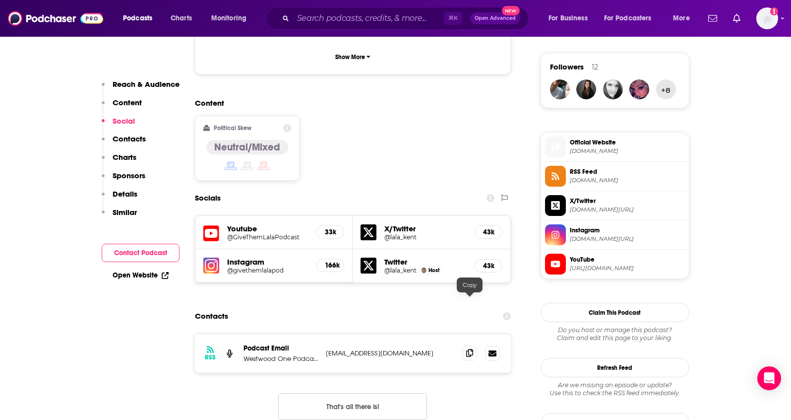
click at [466, 349] on icon at bounding box center [469, 353] width 7 height 8
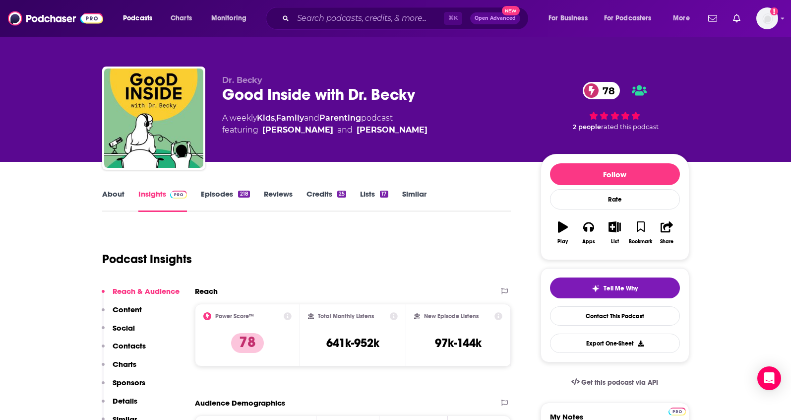
click at [137, 343] on p "Contacts" at bounding box center [129, 345] width 33 height 9
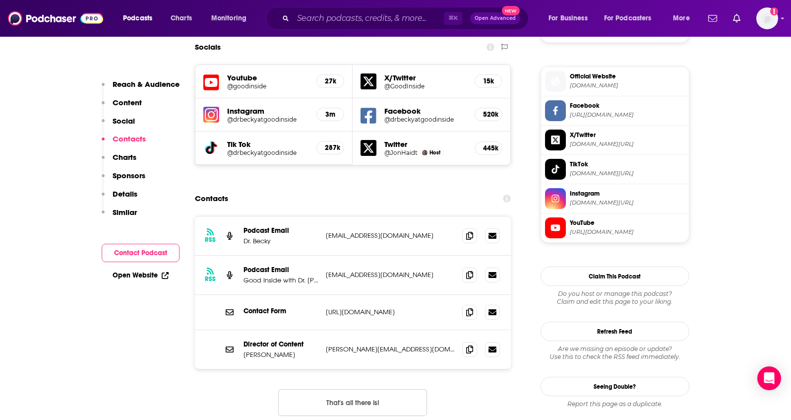
scroll to position [873, 0]
click at [468, 231] on icon at bounding box center [469, 235] width 7 height 8
click at [466, 270] on icon at bounding box center [469, 274] width 7 height 8
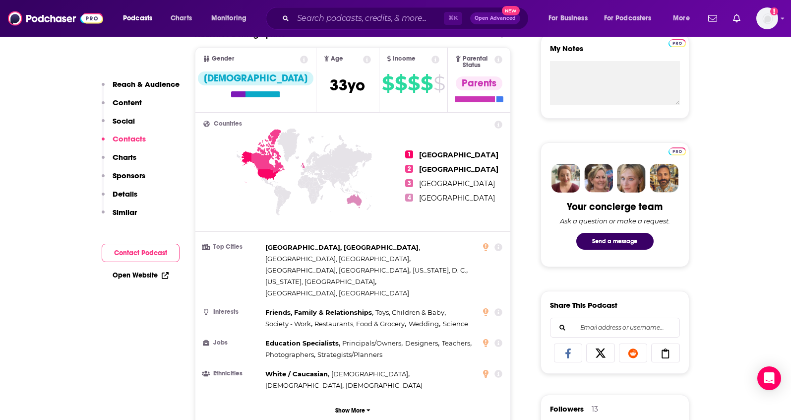
scroll to position [0, 0]
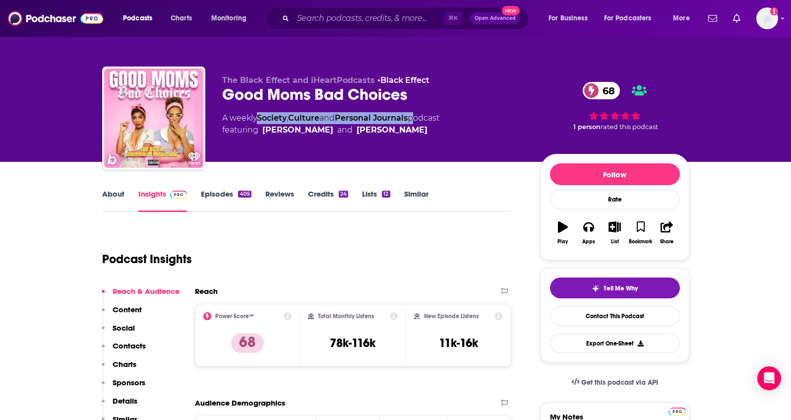
drag, startPoint x: 418, startPoint y: 119, endPoint x: 260, endPoint y: 122, distance: 157.3
click at [260, 122] on div "A weekly Society , Culture and Personal Journals podcast featuring [PERSON_NAME…" at bounding box center [330, 124] width 217 height 24
copy div "Society , Culture and Personal Journals"
click at [130, 342] on p "Contacts" at bounding box center [129, 345] width 33 height 9
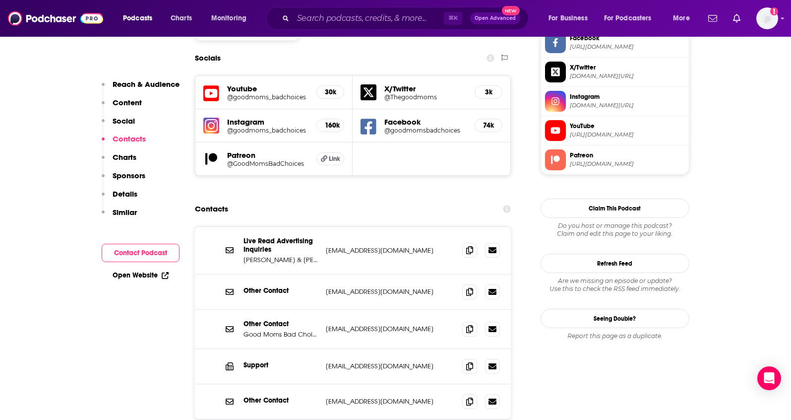
scroll to position [895, 0]
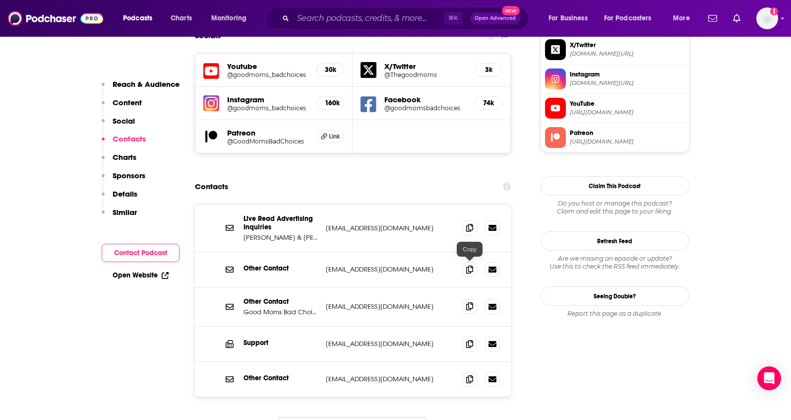
click at [466, 299] on span at bounding box center [469, 306] width 15 height 15
click at [467, 261] on span at bounding box center [469, 268] width 15 height 15
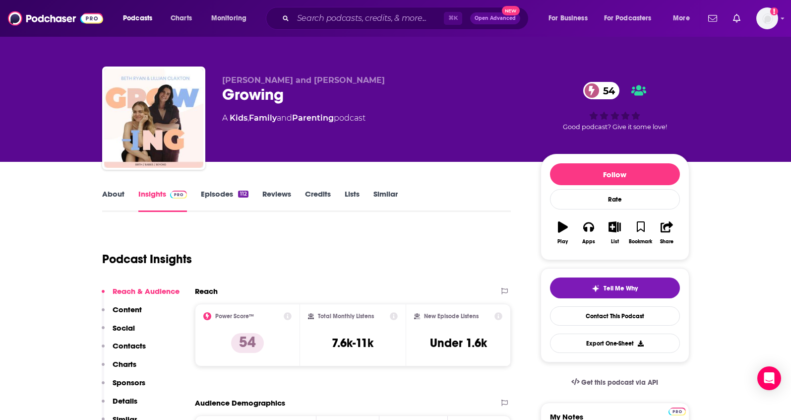
click at [123, 343] on p "Contacts" at bounding box center [129, 345] width 33 height 9
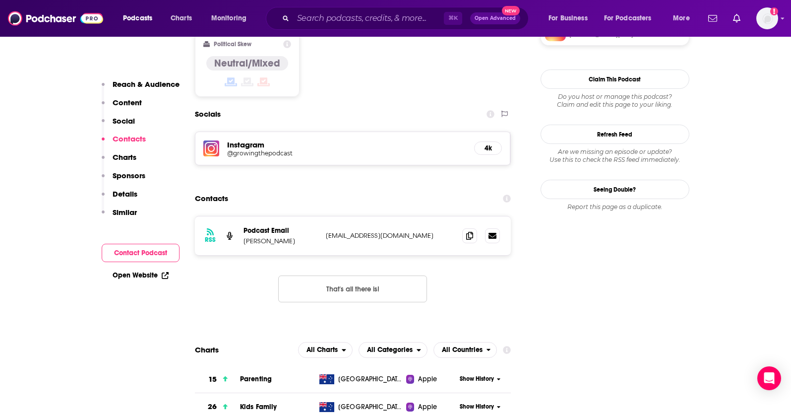
scroll to position [817, 0]
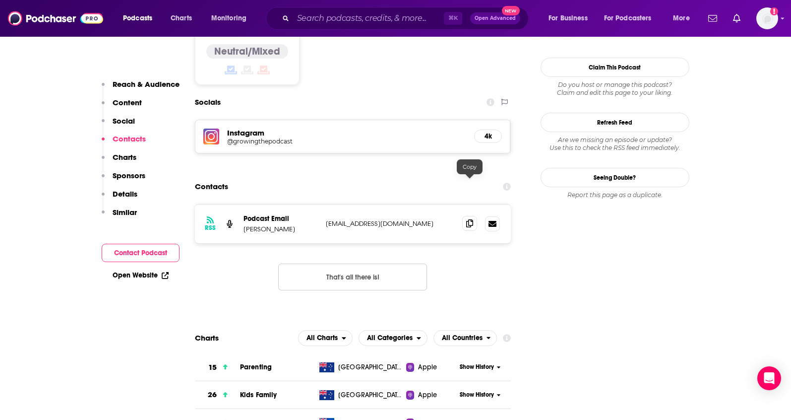
click at [466, 216] on span at bounding box center [469, 223] width 15 height 15
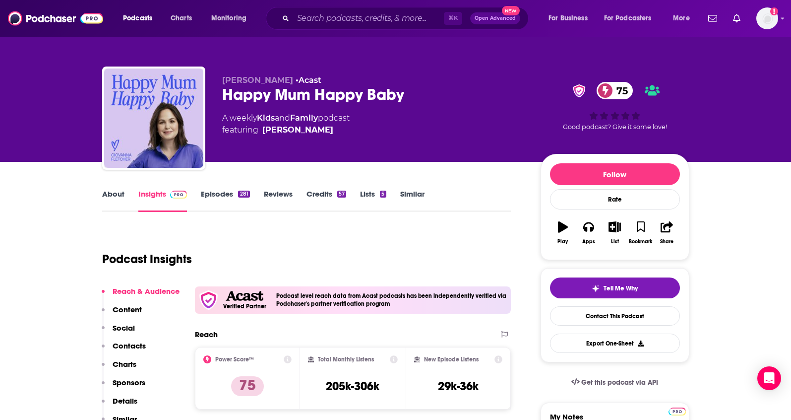
click at [116, 344] on p "Contacts" at bounding box center [129, 345] width 33 height 9
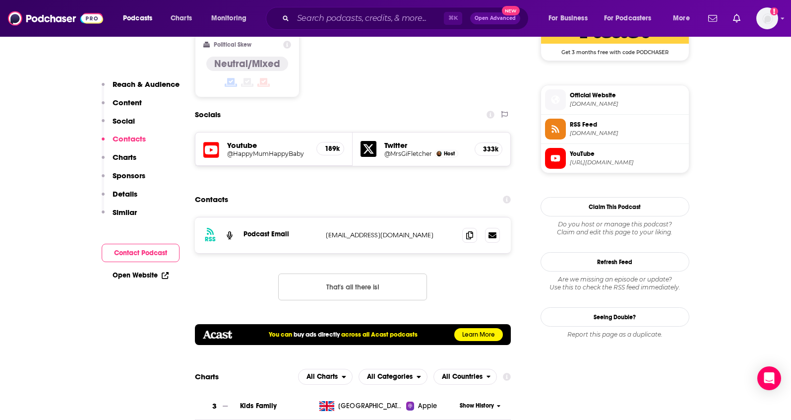
scroll to position [849, 0]
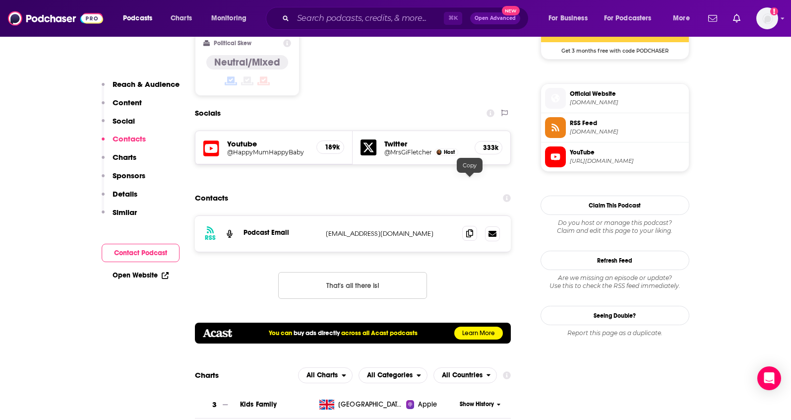
click at [473, 226] on span at bounding box center [469, 233] width 15 height 15
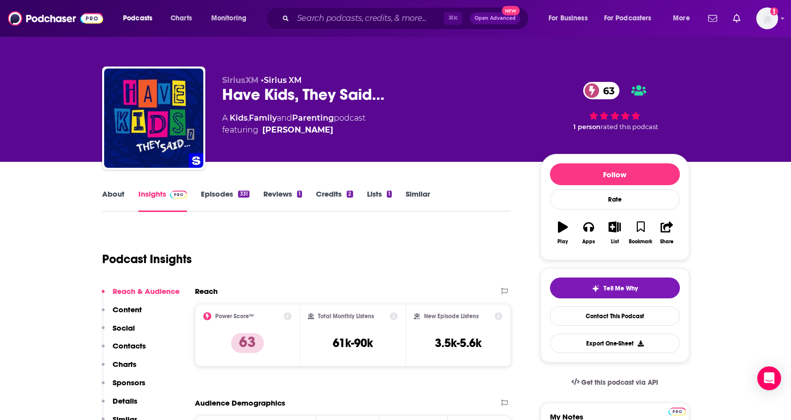
click at [135, 344] on p "Contacts" at bounding box center [129, 345] width 33 height 9
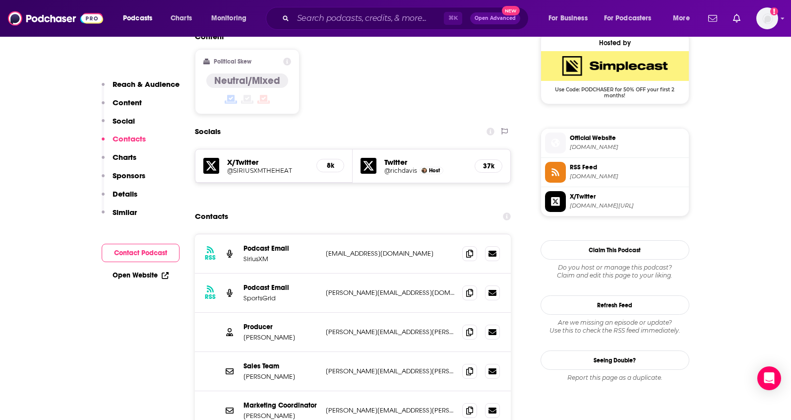
scroll to position [818, 0]
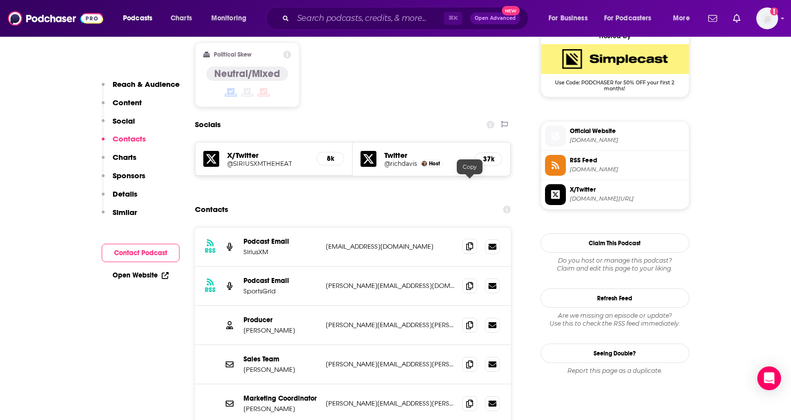
click at [466, 242] on icon at bounding box center [469, 246] width 7 height 8
click at [468, 281] on icon at bounding box center [469, 285] width 7 height 8
click at [466, 320] on icon at bounding box center [469, 324] width 7 height 8
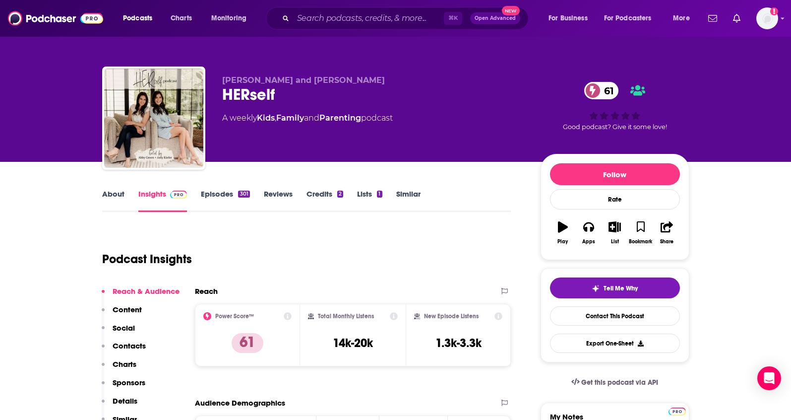
click at [139, 346] on p "Contacts" at bounding box center [129, 345] width 33 height 9
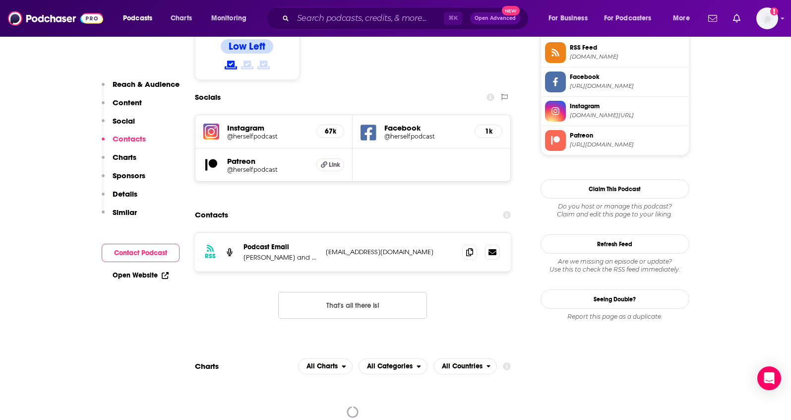
scroll to position [850, 0]
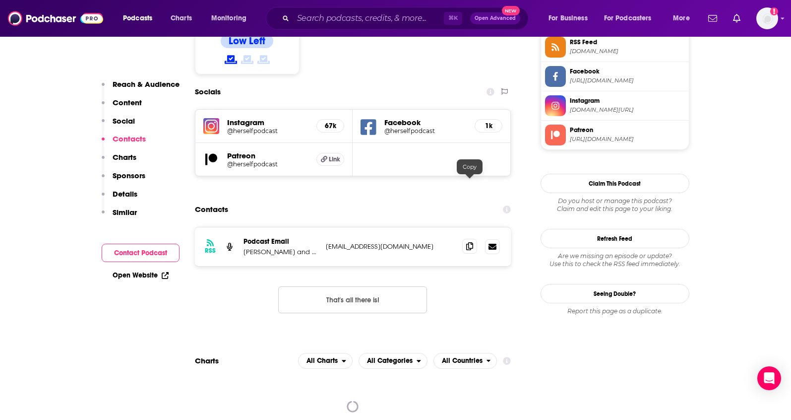
click at [464, 239] on span at bounding box center [469, 246] width 15 height 15
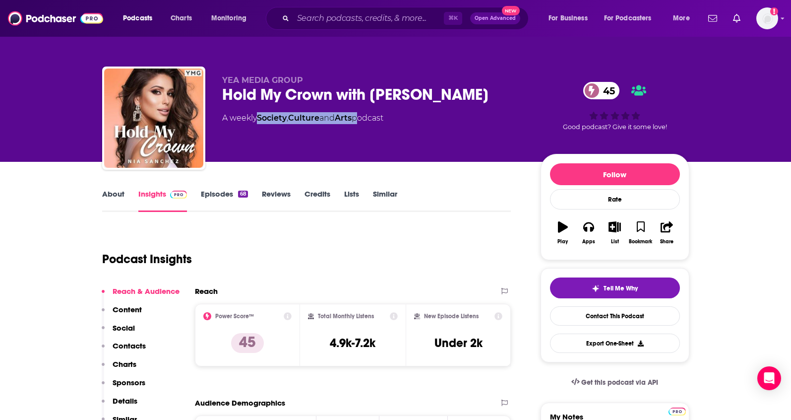
drag, startPoint x: 360, startPoint y: 119, endPoint x: 258, endPoint y: 119, distance: 102.2
click at [258, 119] on div "A weekly Society , Culture and Arts podcast" at bounding box center [302, 118] width 161 height 12
copy div "Society , Culture and Arts"
click at [127, 343] on p "Contacts" at bounding box center [129, 345] width 33 height 9
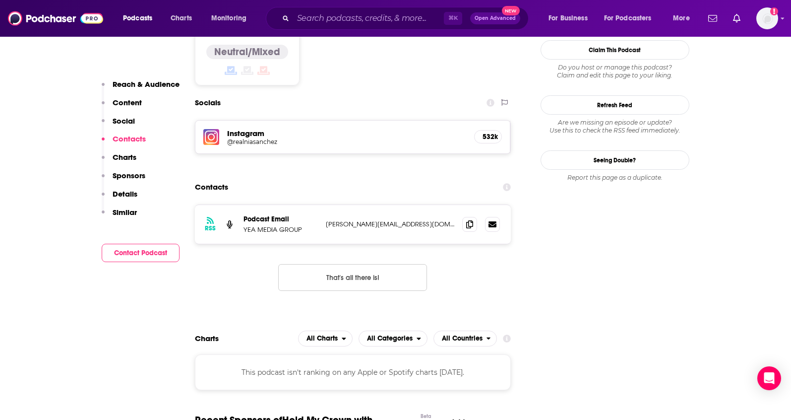
scroll to position [806, 0]
click at [467, 216] on span at bounding box center [469, 223] width 15 height 15
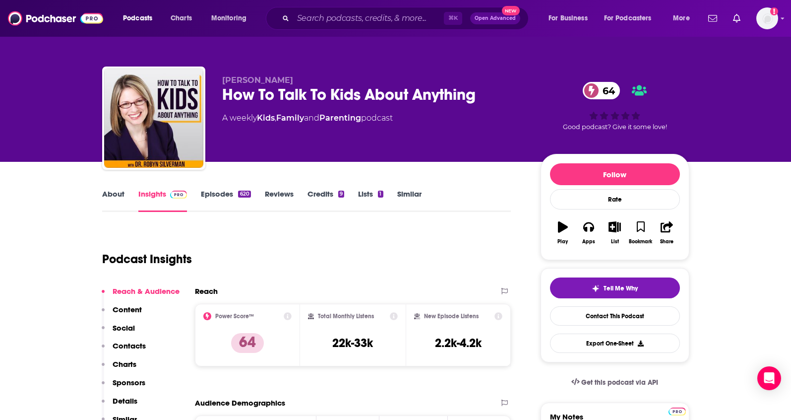
click at [138, 345] on p "Contacts" at bounding box center [129, 345] width 33 height 9
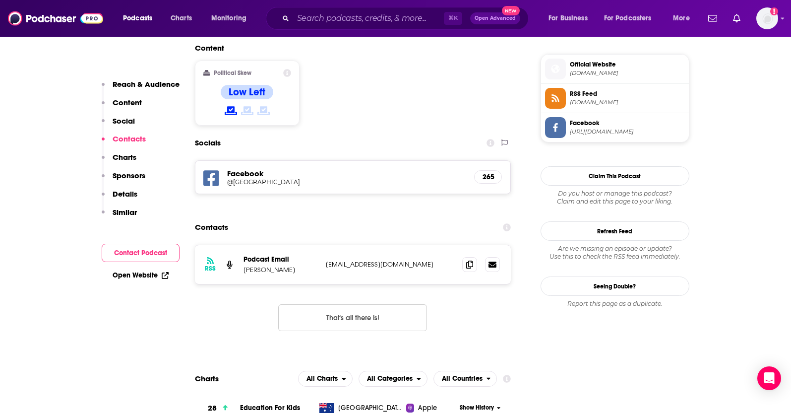
scroll to position [817, 0]
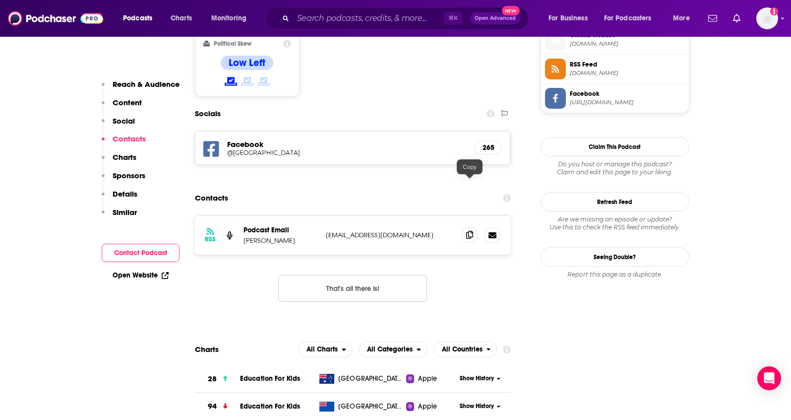
drag, startPoint x: 474, startPoint y: 186, endPoint x: 471, endPoint y: 178, distance: 7.8
click at [474, 227] on span at bounding box center [469, 234] width 15 height 15
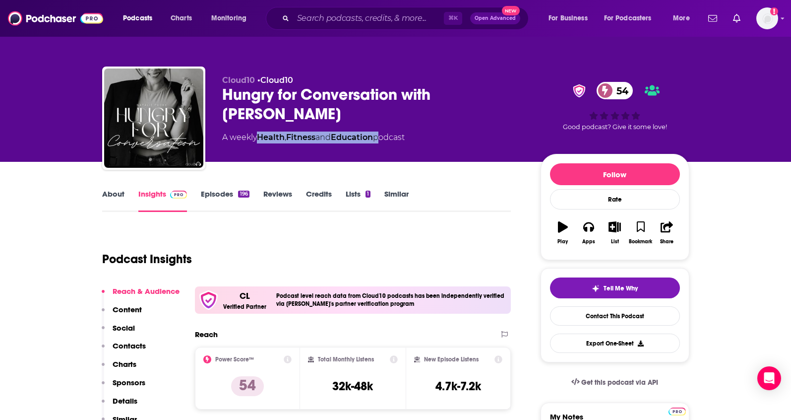
drag, startPoint x: 381, startPoint y: 137, endPoint x: 262, endPoint y: 142, distance: 119.7
click at [262, 142] on div "A weekly Health , Fitness and Education podcast" at bounding box center [313, 137] width 183 height 12
copy div "Health , Fitness and Education"
click at [127, 346] on p "Contacts" at bounding box center [129, 345] width 33 height 9
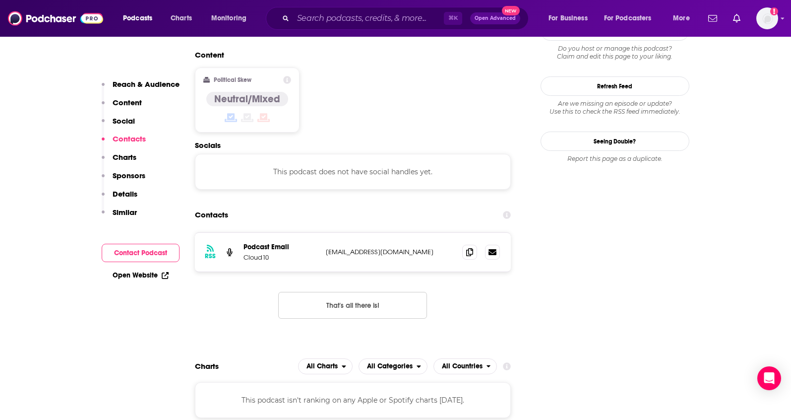
scroll to position [841, 0]
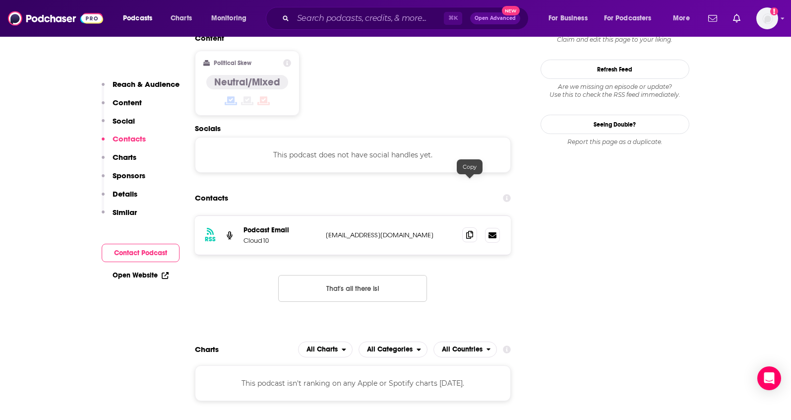
click at [474, 227] on span at bounding box center [469, 234] width 15 height 15
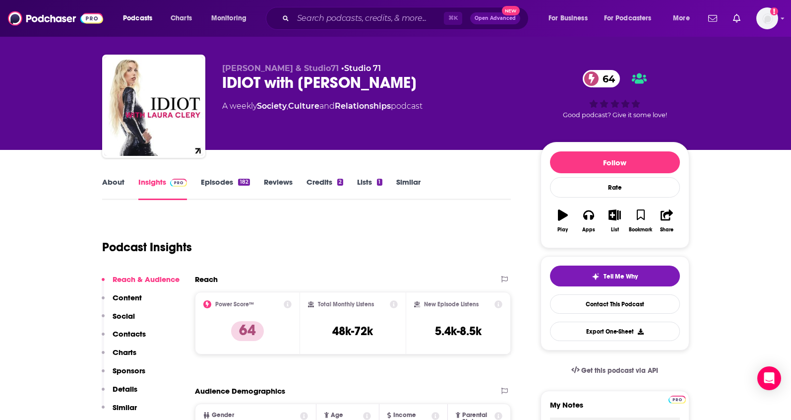
scroll to position [13, 0]
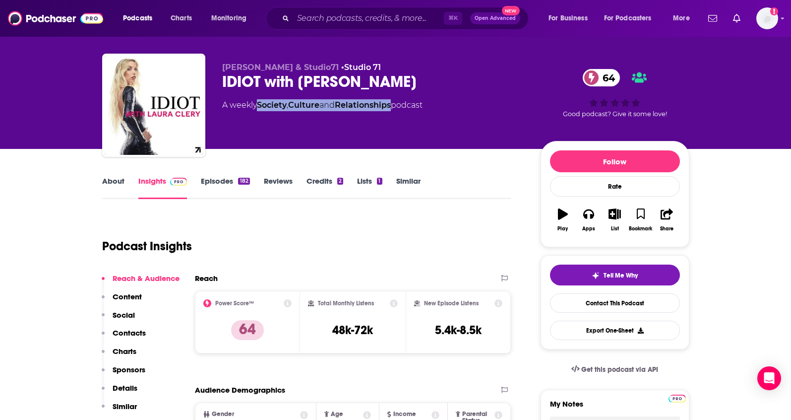
drag, startPoint x: 398, startPoint y: 105, endPoint x: 260, endPoint y: 105, distance: 137.9
click at [260, 105] on div "A weekly Society , Culture and Relationships podcast" at bounding box center [322, 105] width 200 height 12
copy div "Society , Culture and Relationships"
click at [122, 332] on p "Contacts" at bounding box center [129, 332] width 33 height 9
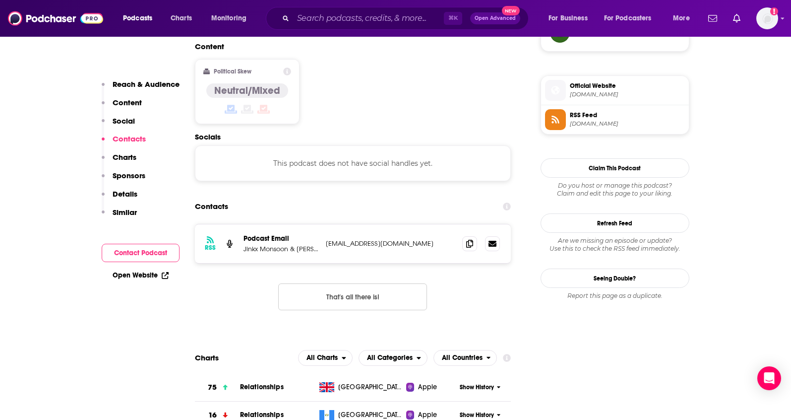
scroll to position [786, 0]
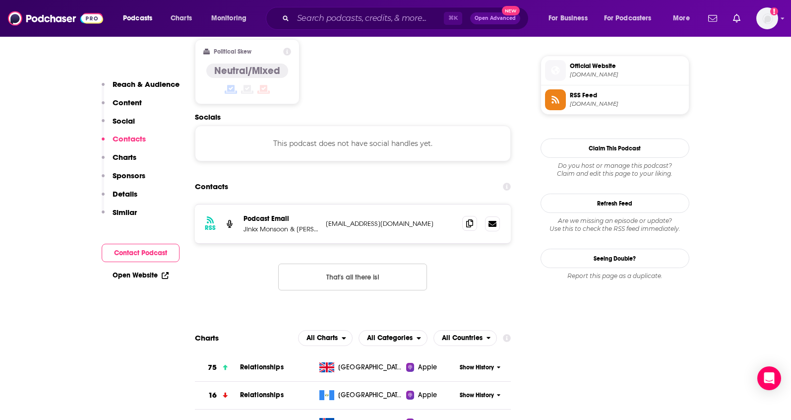
click at [470, 216] on span at bounding box center [469, 223] width 15 height 15
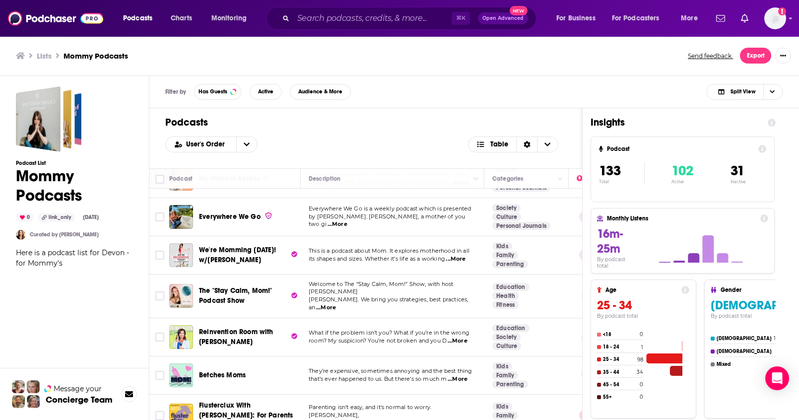
scroll to position [3531, 0]
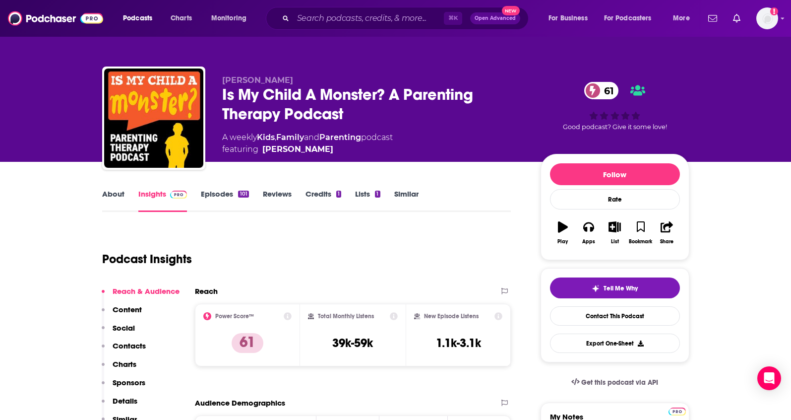
click at [149, 343] on div "Reach & Audience Content Social Contacts Charts Sponsors Details Similar" at bounding box center [141, 359] width 78 height 146
click at [141, 344] on p "Contacts" at bounding box center [129, 345] width 33 height 9
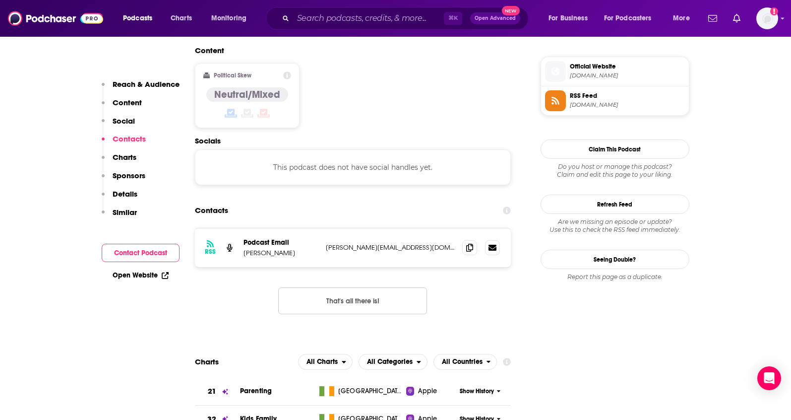
scroll to position [798, 0]
click at [472, 242] on icon at bounding box center [469, 246] width 7 height 8
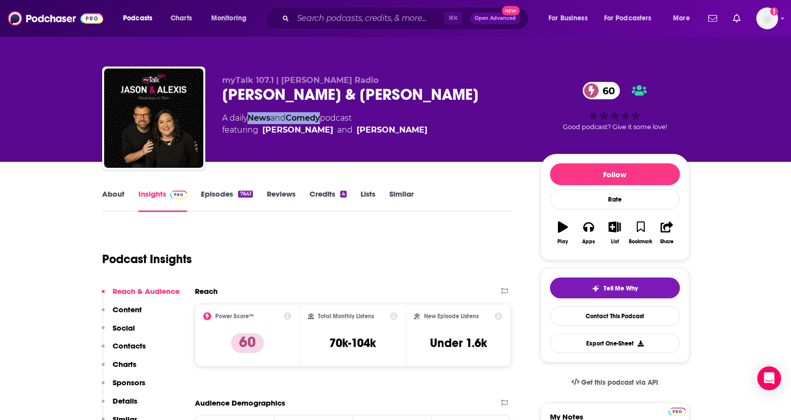
drag, startPoint x: 326, startPoint y: 119, endPoint x: 252, endPoint y: 120, distance: 74.4
click at [252, 120] on div "A daily News and Comedy podcast featuring Jason Matheson and Alexis Thompson" at bounding box center [324, 124] width 205 height 24
copy div "News and Comedy"
click at [138, 348] on p "Contacts" at bounding box center [129, 345] width 33 height 9
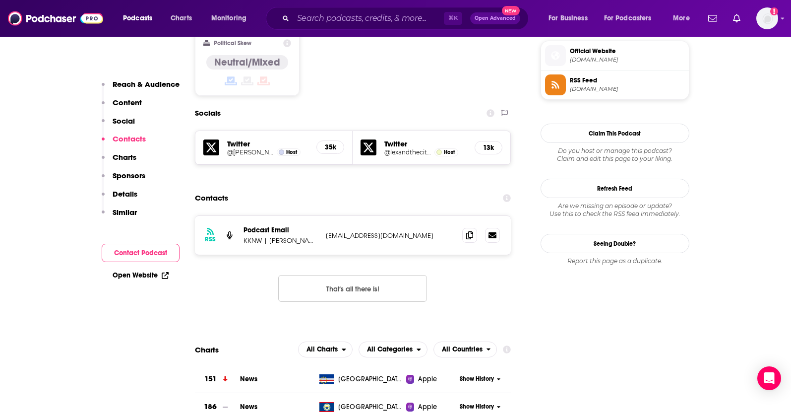
scroll to position [806, 0]
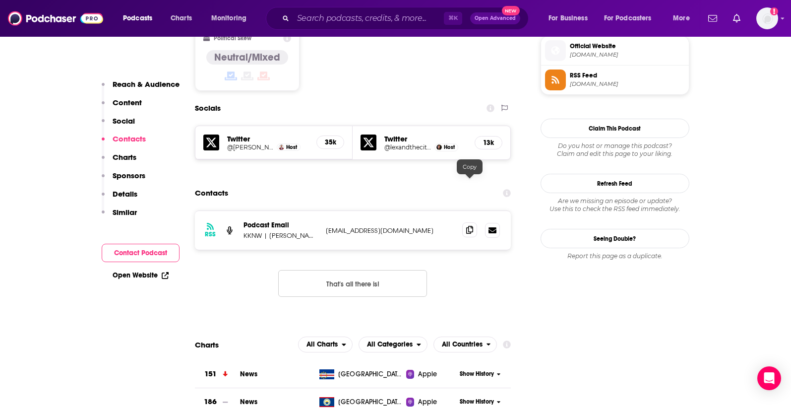
click at [467, 222] on span at bounding box center [469, 229] width 15 height 15
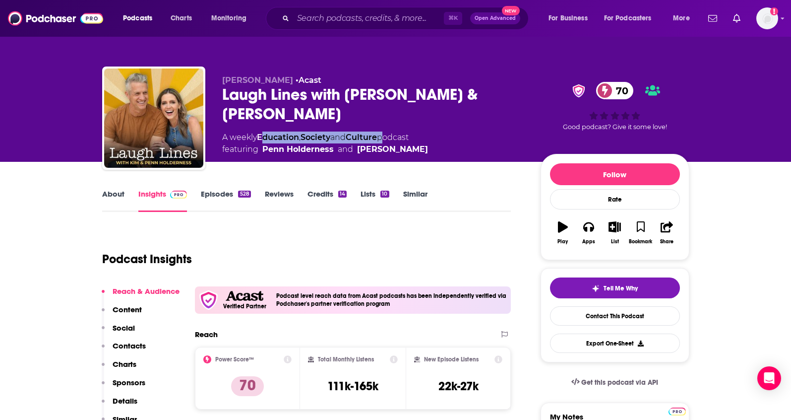
drag, startPoint x: 302, startPoint y: 118, endPoint x: 262, endPoint y: 119, distance: 39.7
click at [262, 131] on div "A weekly Education , Society and Culture podcast featuring [PERSON_NAME] and [P…" at bounding box center [325, 143] width 206 height 24
copy div "ducation , Society and Culture"
click at [124, 343] on p "Contacts" at bounding box center [129, 345] width 33 height 9
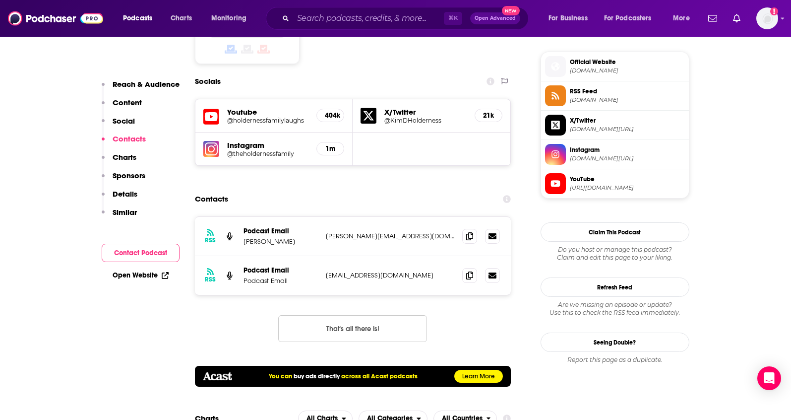
scroll to position [882, 0]
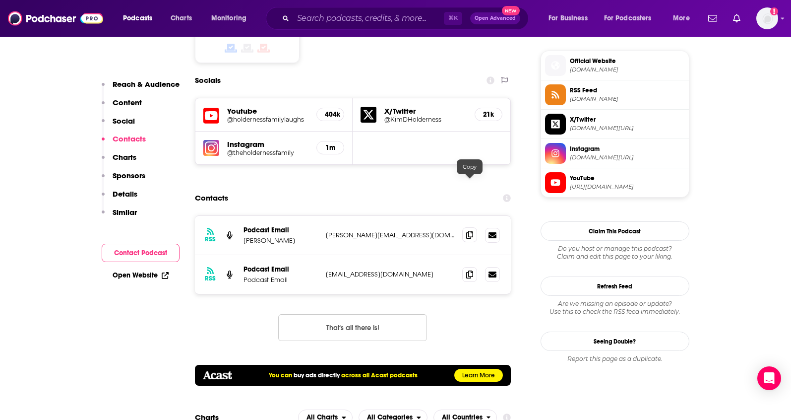
click at [469, 231] on icon at bounding box center [469, 235] width 7 height 8
click at [471, 270] on icon at bounding box center [469, 274] width 7 height 8
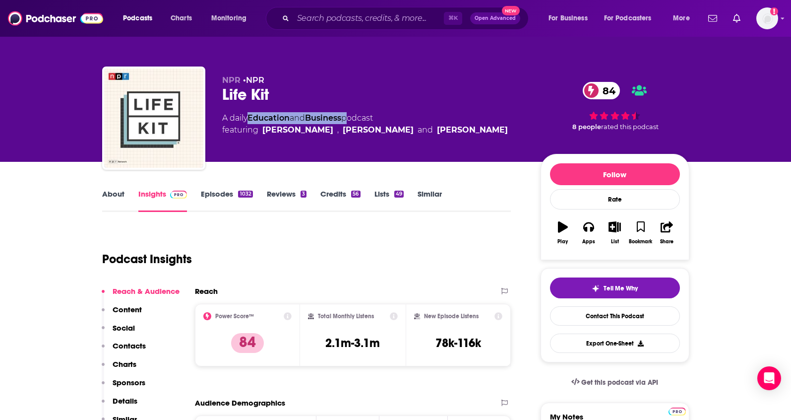
drag, startPoint x: 350, startPoint y: 119, endPoint x: 252, endPoint y: 120, distance: 98.2
click at [252, 120] on div "A daily Education and Business podcast featuring Ruth Tam , Ronald Young Jr. an…" at bounding box center [365, 124] width 286 height 24
copy div "Education and Business"
click at [136, 340] on div "Reach & Audience Content Social Contacts Charts Sponsors Details Similar" at bounding box center [141, 359] width 78 height 146
click at [134, 342] on p "Contacts" at bounding box center [129, 345] width 33 height 9
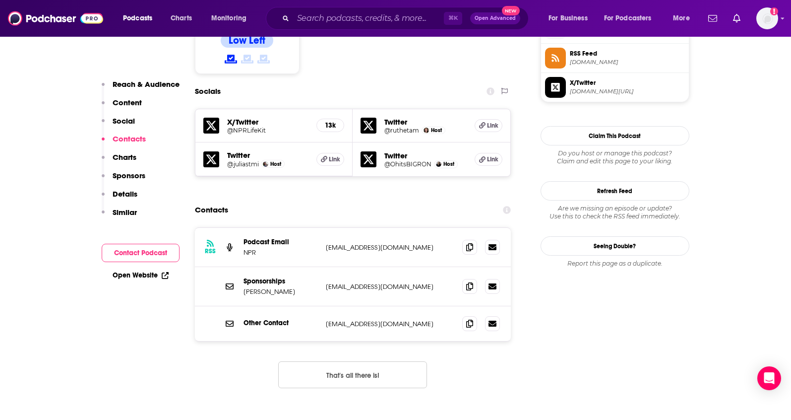
scroll to position [828, 0]
click at [473, 242] on icon at bounding box center [469, 246] width 7 height 8
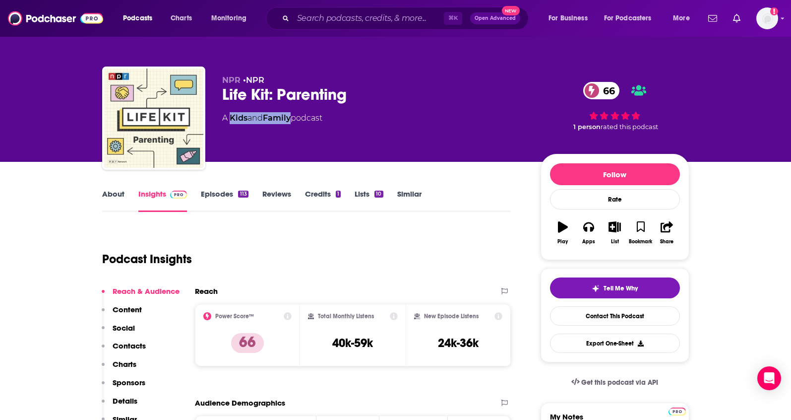
drag, startPoint x: 294, startPoint y: 119, endPoint x: 231, endPoint y: 121, distance: 62.5
click at [231, 121] on div "A Kids and Family podcast" at bounding box center [272, 118] width 100 height 12
copy div "Kids and Family"
click at [132, 342] on p "Contacts" at bounding box center [129, 345] width 33 height 9
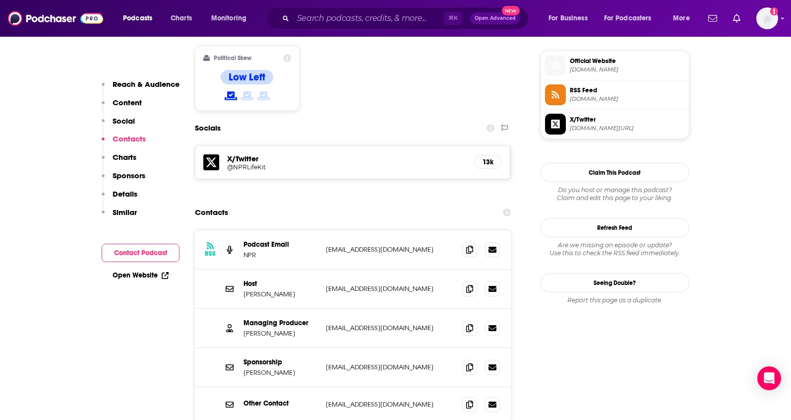
scroll to position [794, 0]
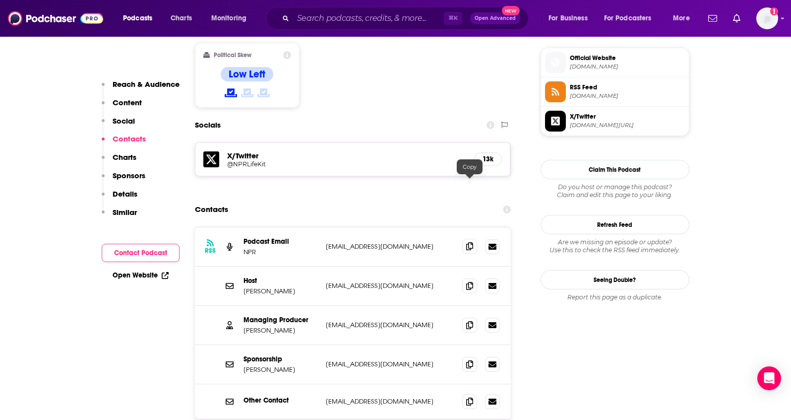
click at [473, 242] on icon at bounding box center [469, 246] width 7 height 8
click at [466, 281] on icon at bounding box center [469, 285] width 7 height 8
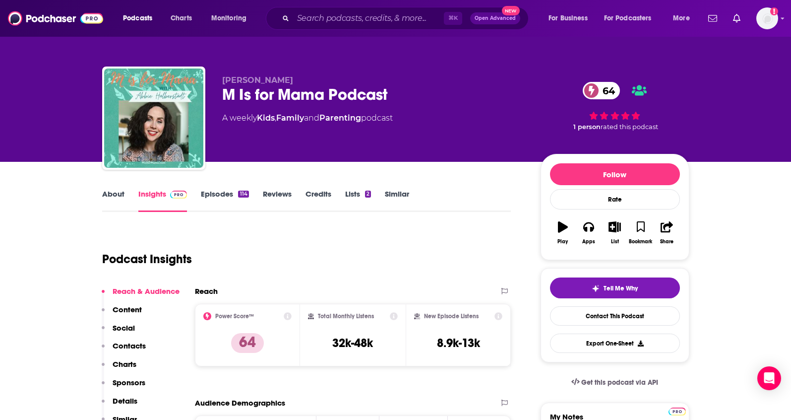
click at [137, 343] on p "Contacts" at bounding box center [129, 345] width 33 height 9
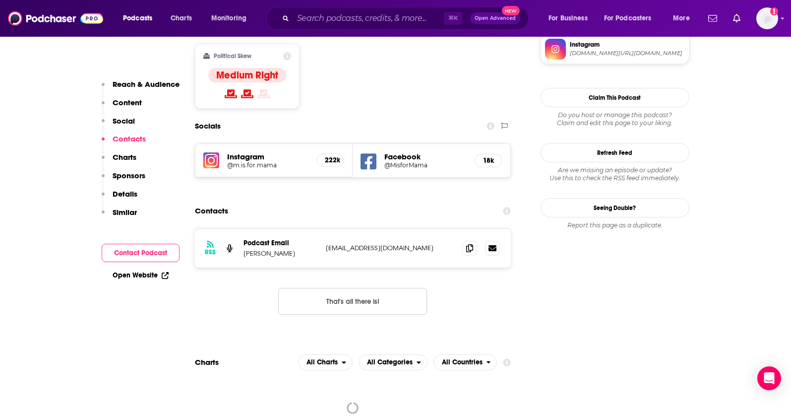
scroll to position [818, 0]
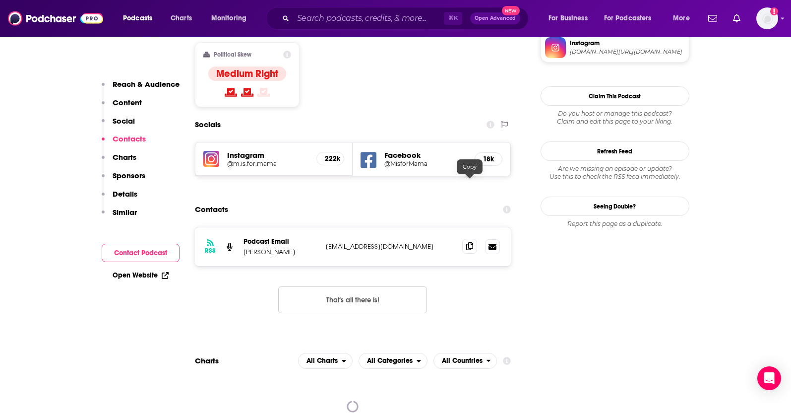
click at [465, 239] on span at bounding box center [469, 246] width 15 height 15
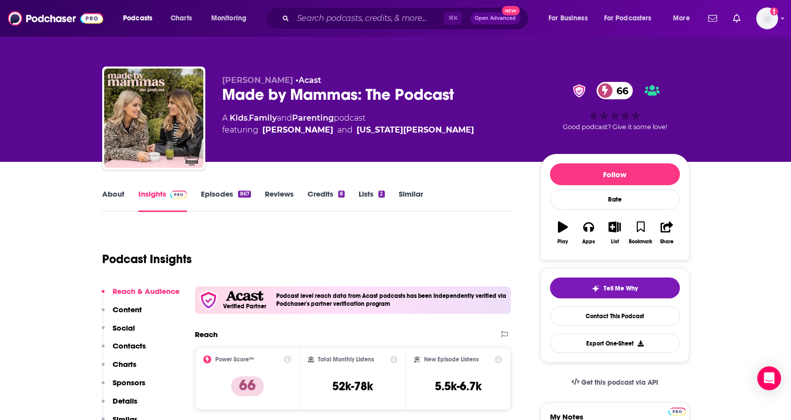
click at [134, 341] on p "Contacts" at bounding box center [129, 345] width 33 height 9
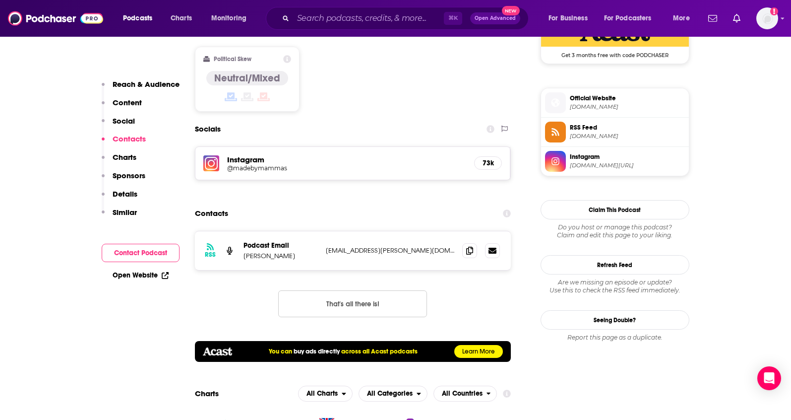
scroll to position [860, 0]
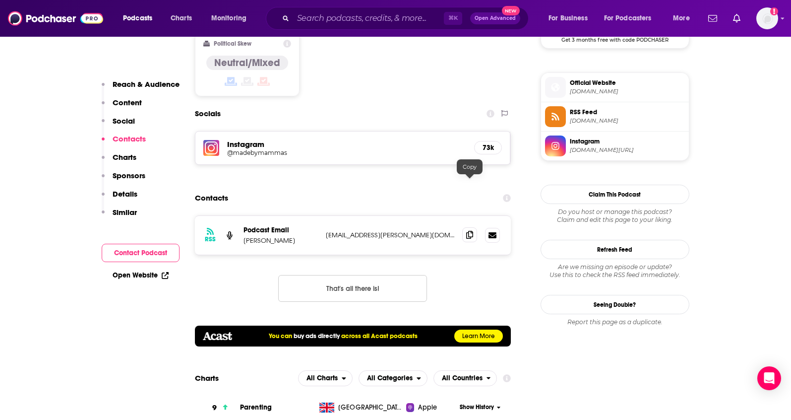
click at [471, 231] on icon at bounding box center [469, 235] width 7 height 8
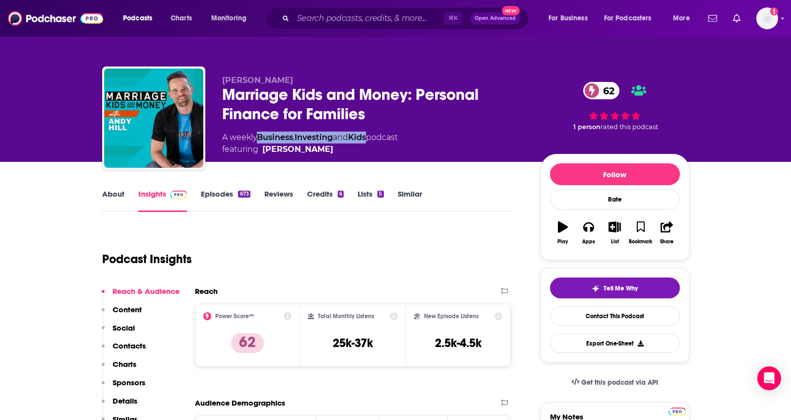
drag, startPoint x: 375, startPoint y: 137, endPoint x: 261, endPoint y: 141, distance: 113.2
click at [261, 141] on div "A weekly Business , Investing and Kids podcast featuring [PERSON_NAME]" at bounding box center [310, 143] width 176 height 24
copy div "Business , Investing and Kids"
click at [126, 346] on p "Contacts" at bounding box center [129, 345] width 33 height 9
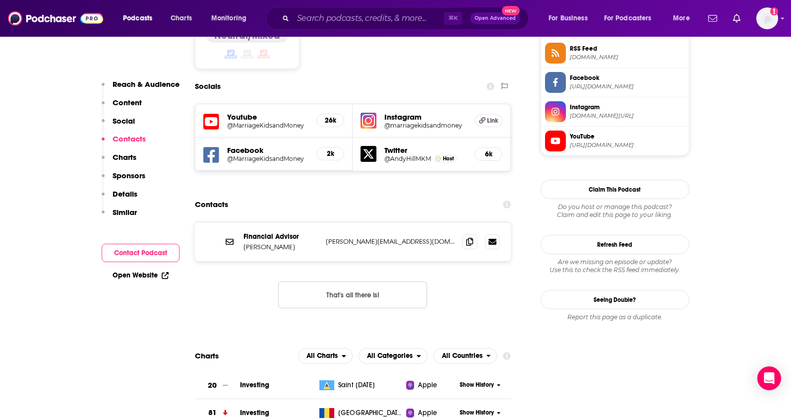
scroll to position [839, 0]
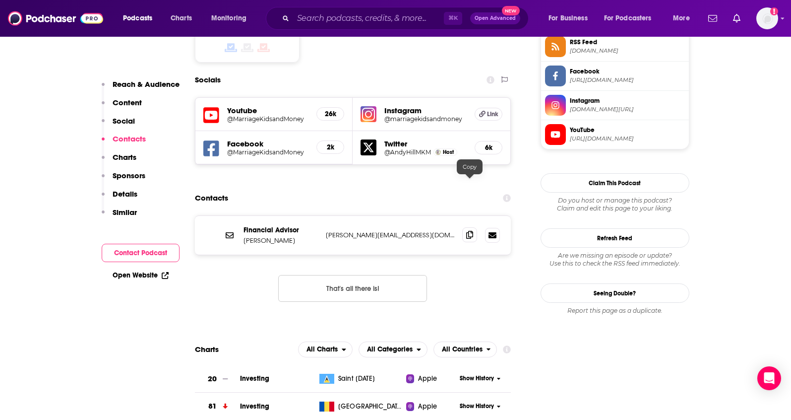
click at [466, 231] on icon at bounding box center [469, 235] width 7 height 8
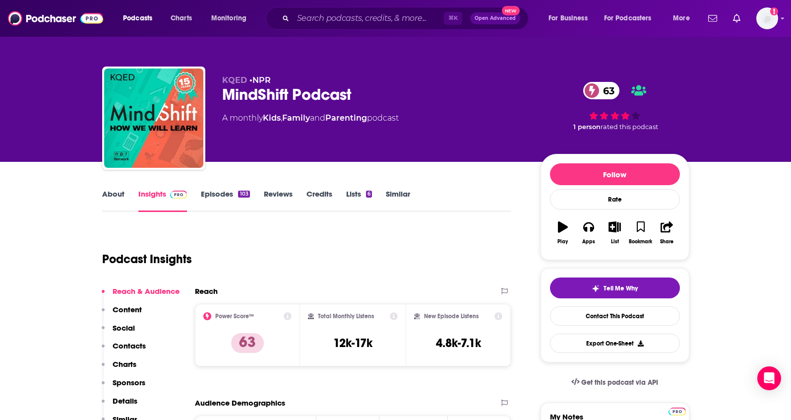
click at [136, 342] on p "Contacts" at bounding box center [129, 345] width 33 height 9
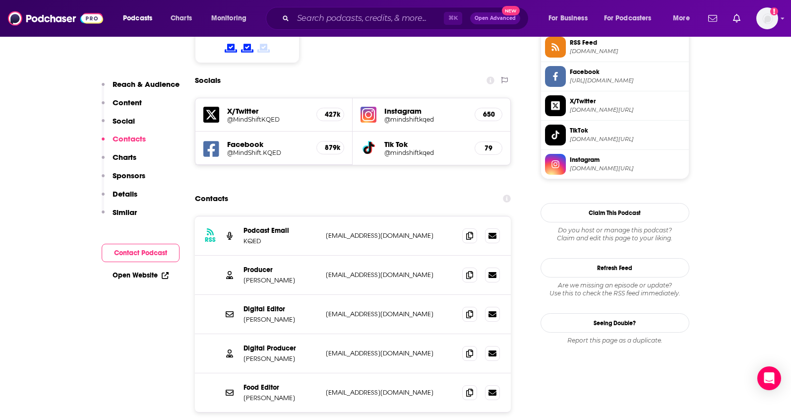
scroll to position [839, 0]
click at [466, 227] on span at bounding box center [469, 234] width 15 height 15
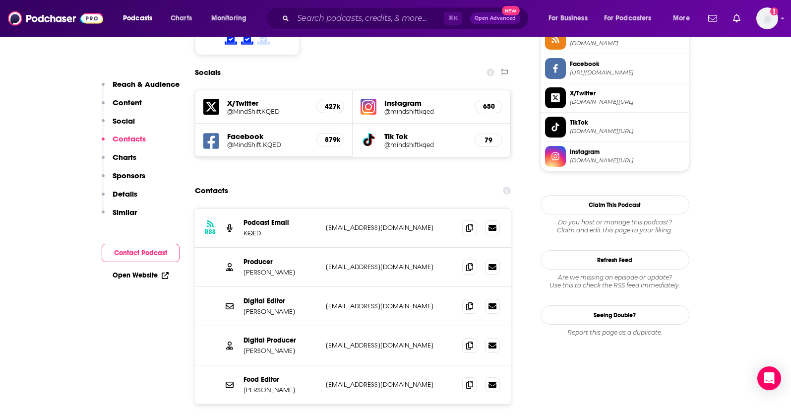
scroll to position [848, 0]
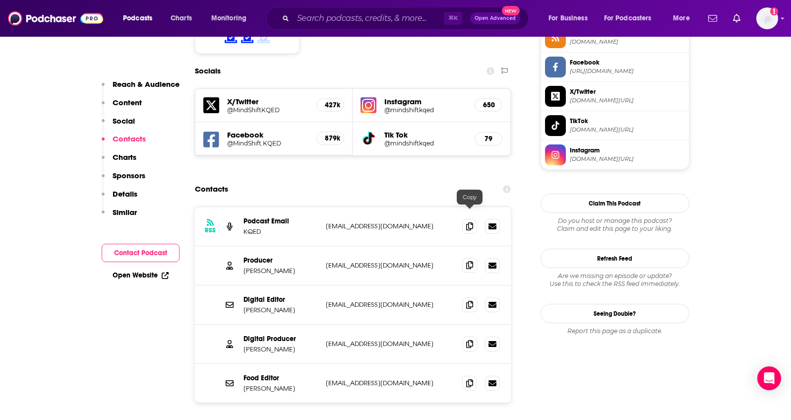
click at [464, 257] on span at bounding box center [469, 264] width 15 height 15
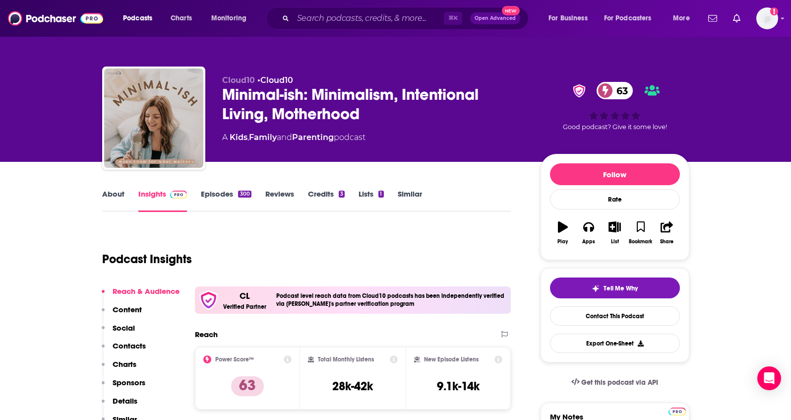
click at [138, 346] on p "Contacts" at bounding box center [129, 345] width 33 height 9
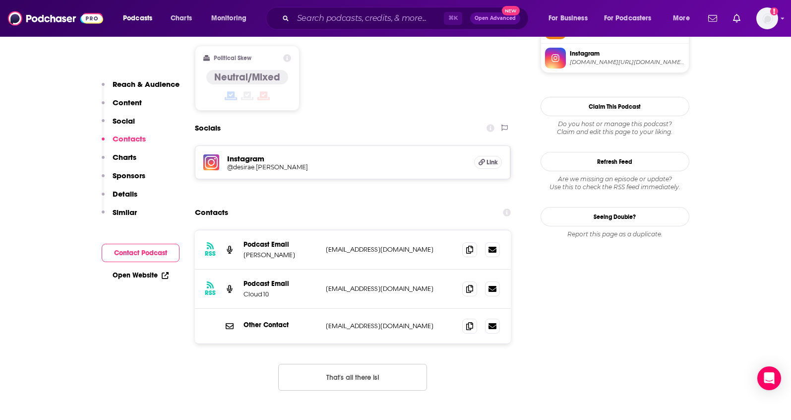
scroll to position [860, 0]
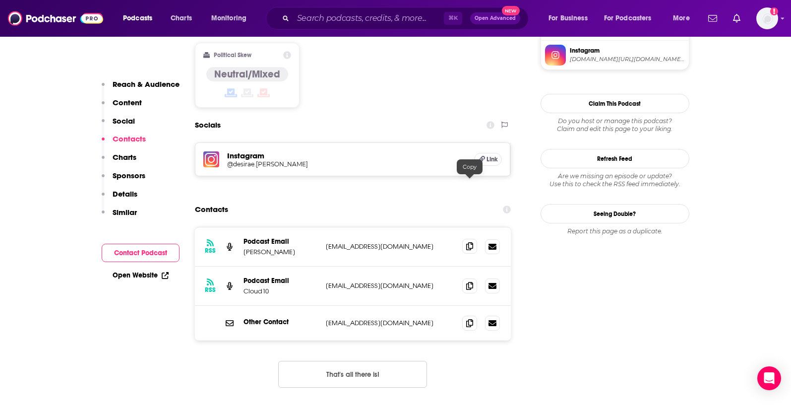
click at [472, 242] on icon at bounding box center [469, 246] width 7 height 8
click at [463, 278] on span at bounding box center [469, 285] width 15 height 15
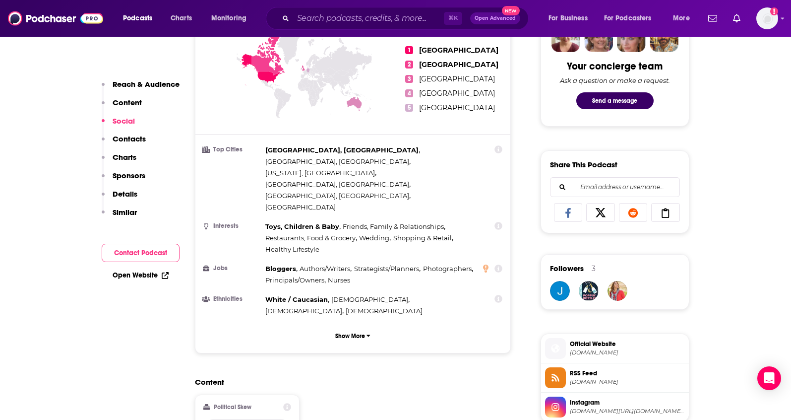
scroll to position [0, 0]
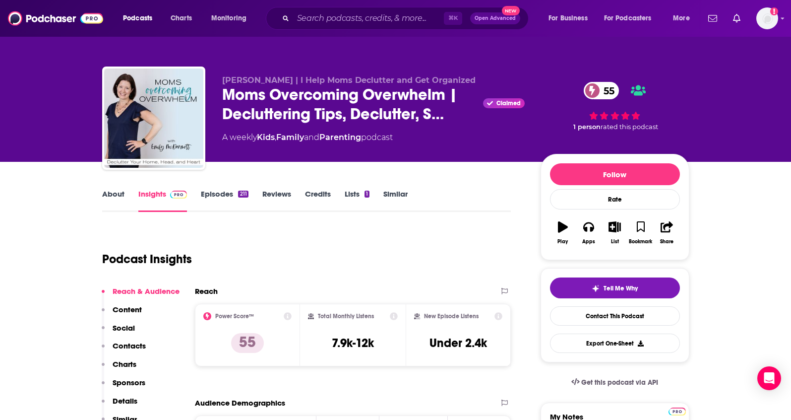
click at [136, 349] on p "Contacts" at bounding box center [129, 345] width 33 height 9
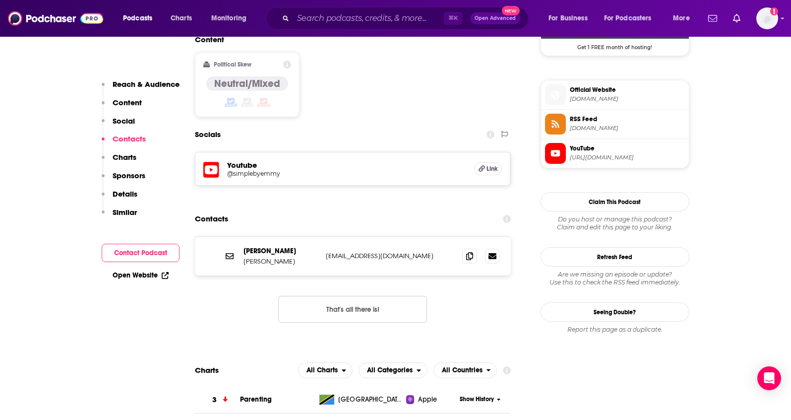
scroll to position [806, 0]
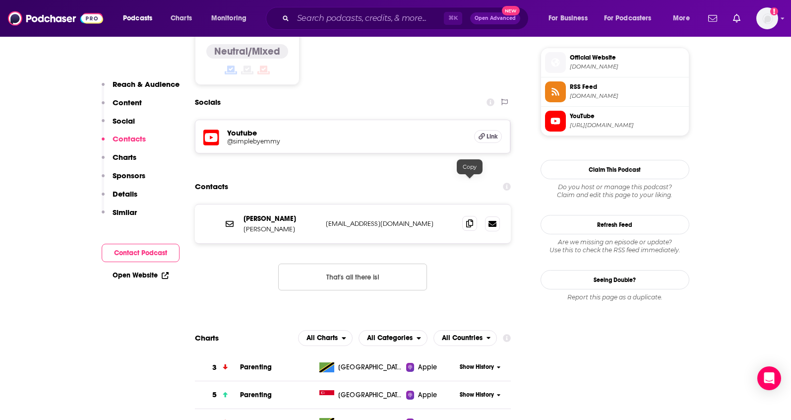
click at [473, 216] on span at bounding box center [469, 223] width 15 height 15
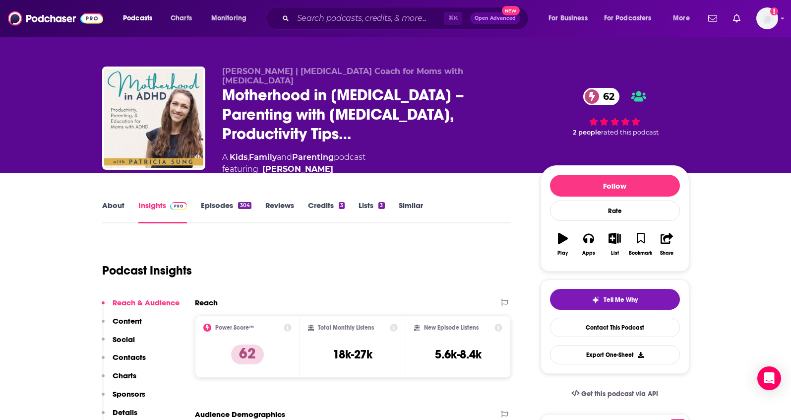
click at [127, 352] on p "Contacts" at bounding box center [129, 356] width 33 height 9
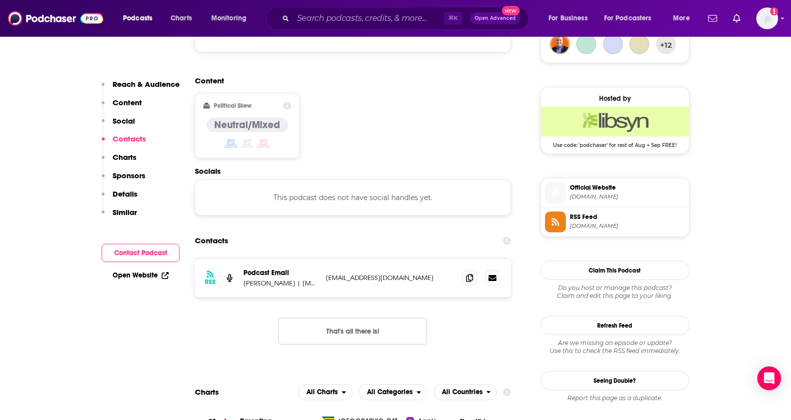
scroll to position [798, 0]
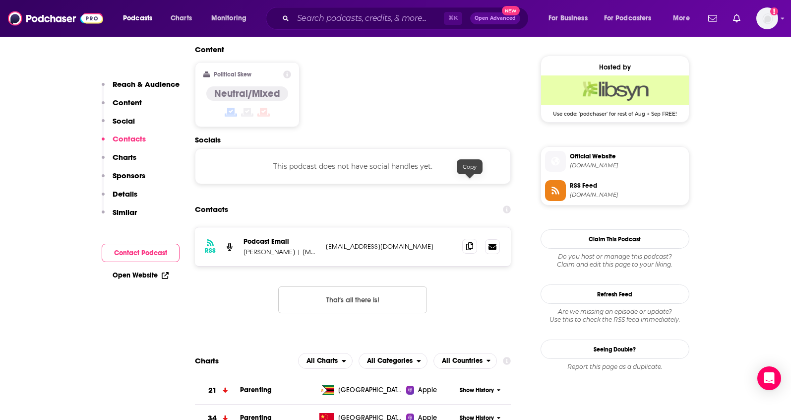
click at [467, 242] on icon at bounding box center [469, 246] width 7 height 8
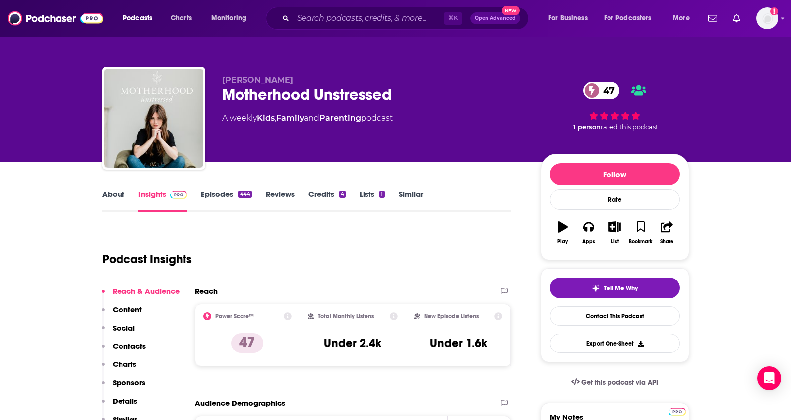
click at [133, 342] on p "Contacts" at bounding box center [129, 345] width 33 height 9
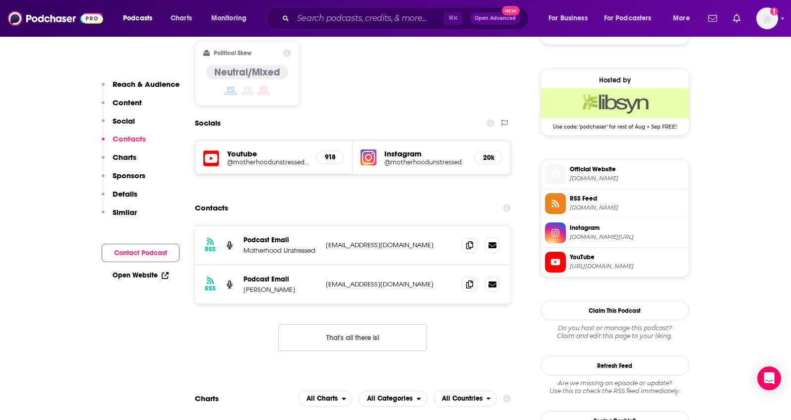
scroll to position [806, 0]
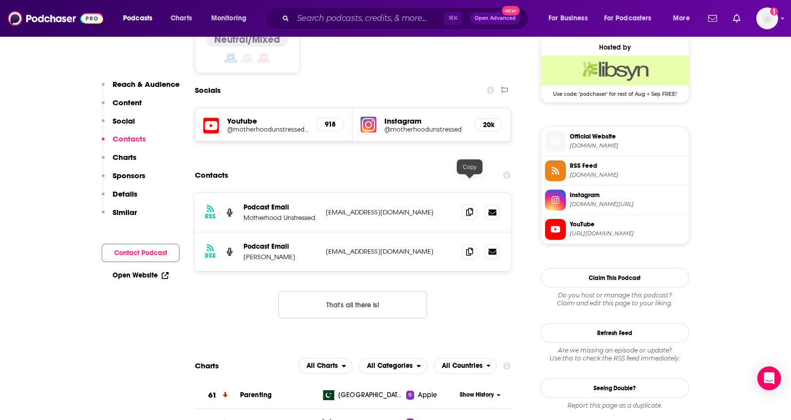
click at [467, 208] on icon at bounding box center [469, 212] width 7 height 8
click at [469, 247] on icon at bounding box center [469, 251] width 7 height 8
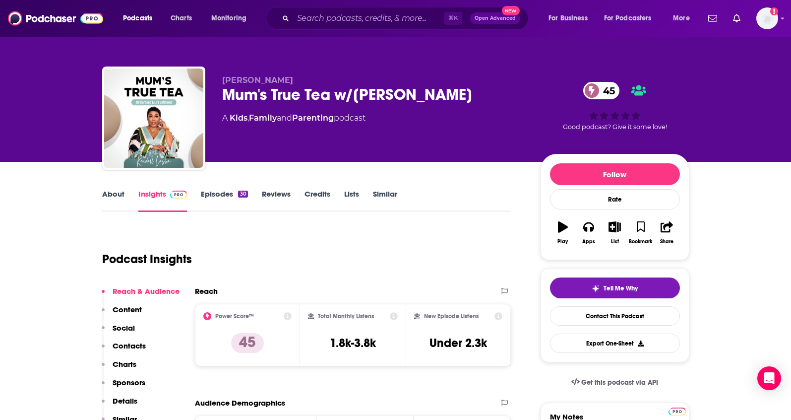
click at [137, 344] on p "Contacts" at bounding box center [129, 345] width 33 height 9
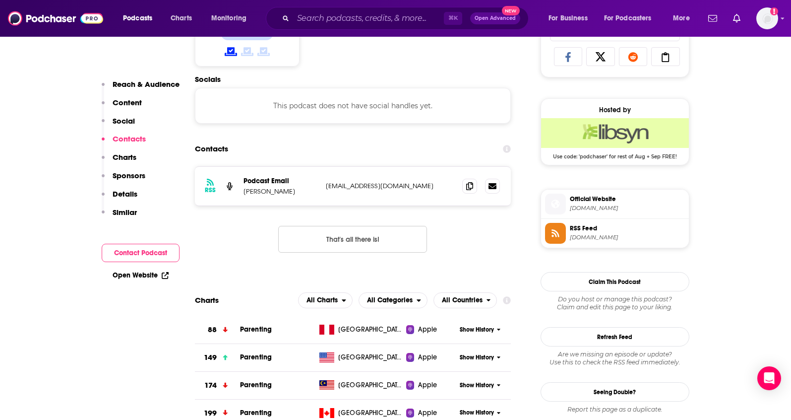
scroll to position [666, 0]
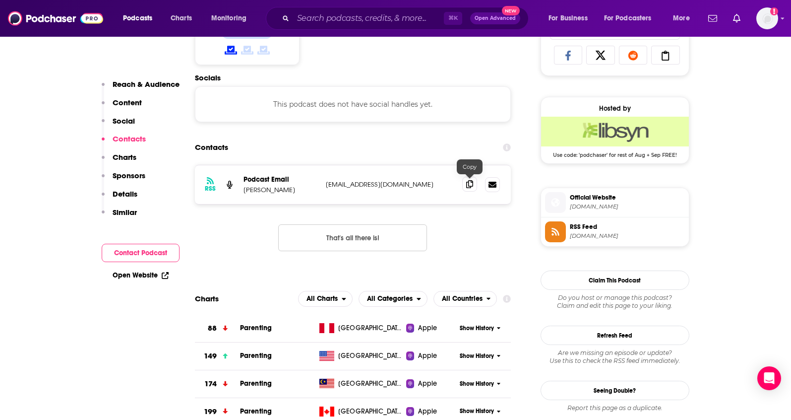
click at [467, 185] on icon at bounding box center [469, 184] width 7 height 8
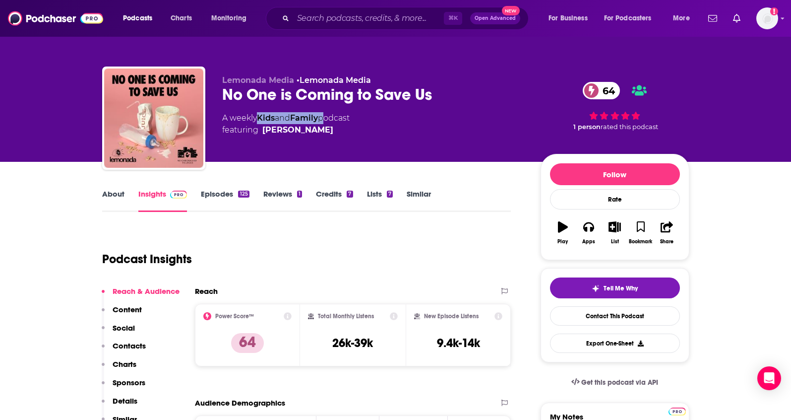
drag, startPoint x: 325, startPoint y: 117, endPoint x: 260, endPoint y: 118, distance: 65.0
click at [260, 118] on div "A weekly Kids and Family podcast featuring Gloria Riviera" at bounding box center [285, 124] width 127 height 24
copy div "Kids and Family"
click at [118, 342] on p "Contacts" at bounding box center [129, 345] width 33 height 9
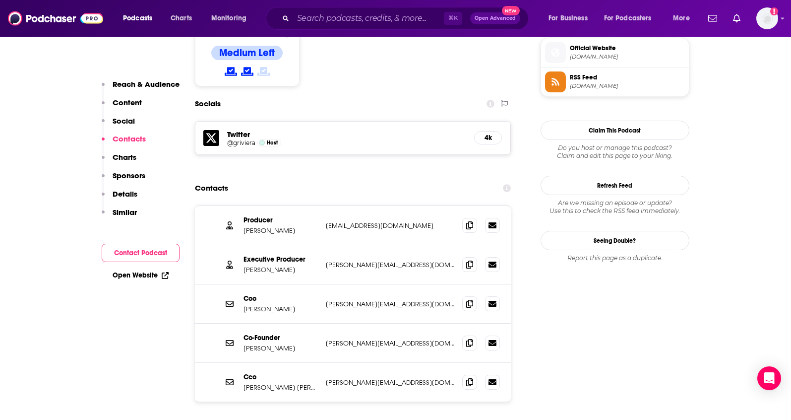
scroll to position [806, 0]
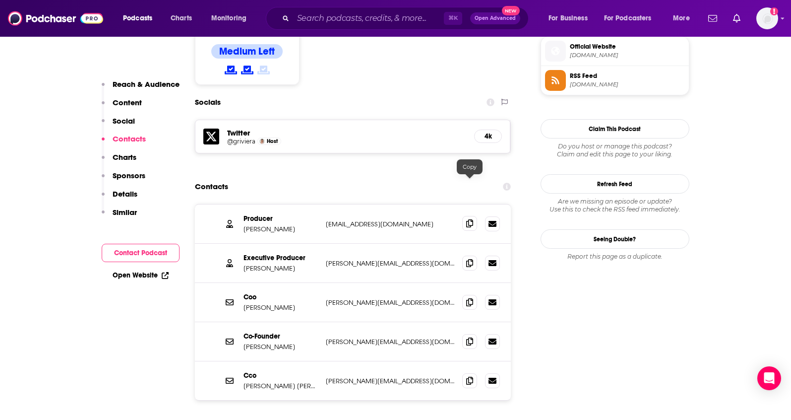
click at [471, 219] on icon at bounding box center [469, 223] width 7 height 8
click at [465, 255] on span at bounding box center [469, 262] width 15 height 15
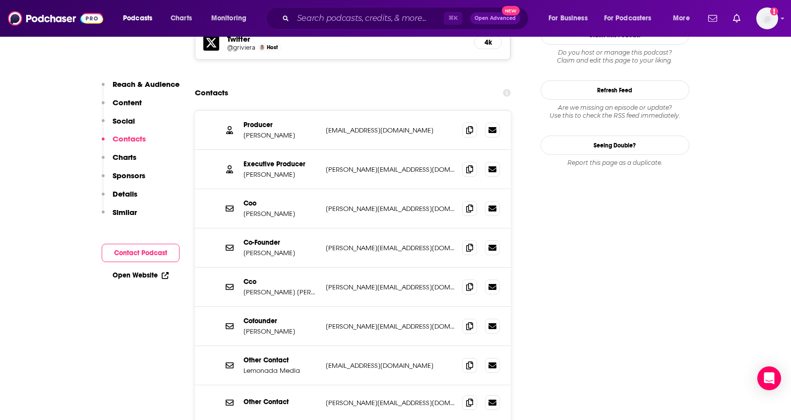
scroll to position [894, 0]
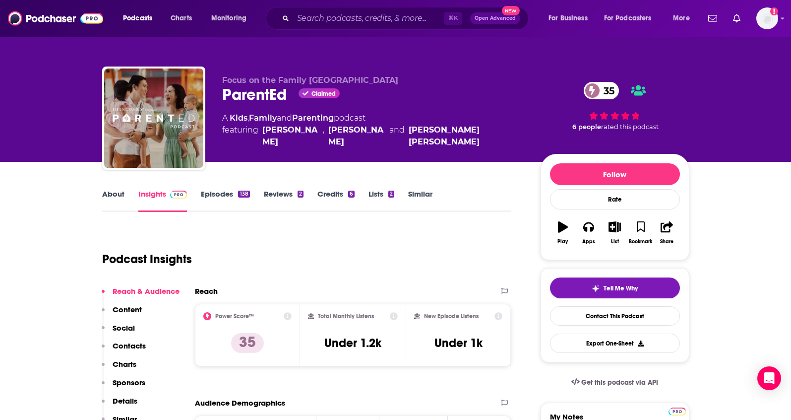
click at [131, 346] on p "Contacts" at bounding box center [129, 345] width 33 height 9
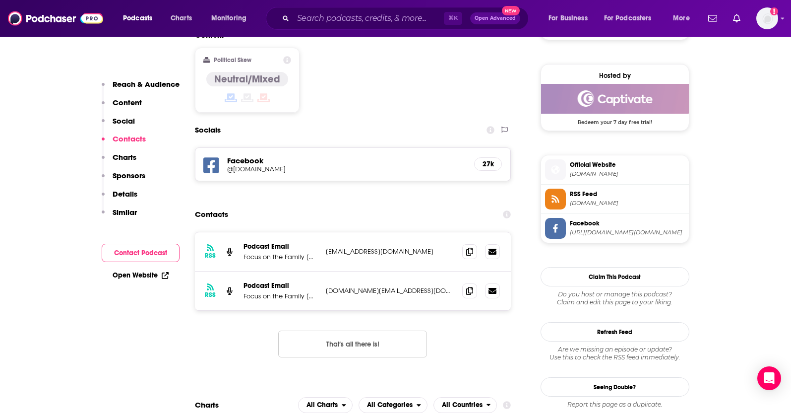
scroll to position [806, 0]
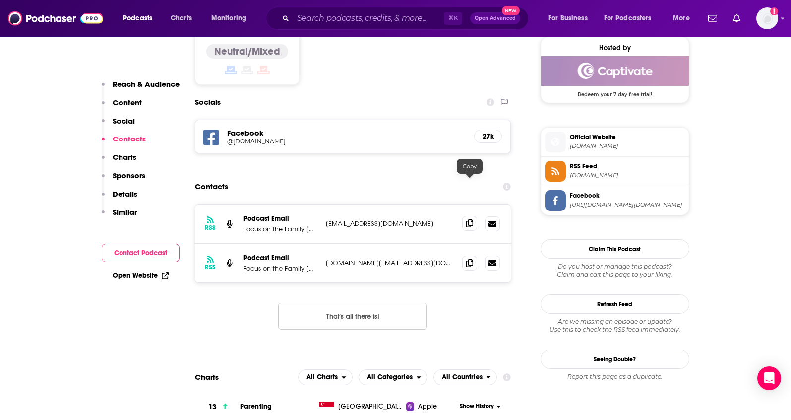
click at [465, 216] on span at bounding box center [469, 223] width 15 height 15
click at [474, 255] on span at bounding box center [469, 262] width 15 height 15
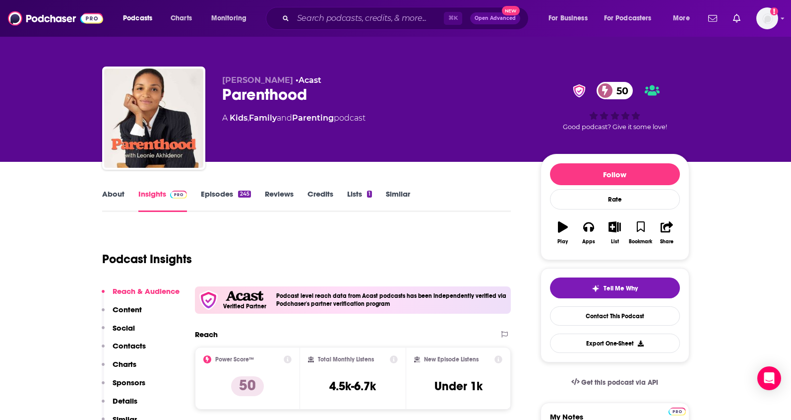
click at [130, 345] on p "Contacts" at bounding box center [129, 345] width 33 height 9
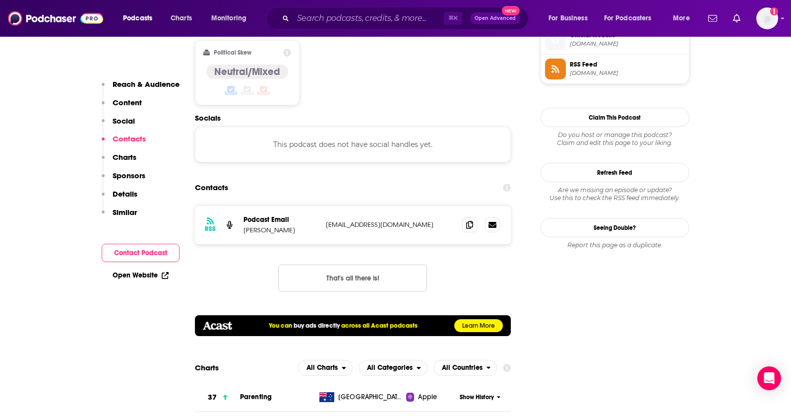
scroll to position [829, 0]
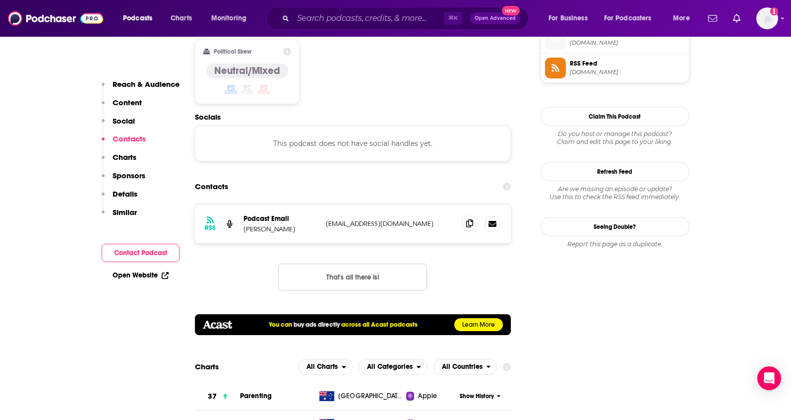
click at [467, 219] on icon at bounding box center [469, 223] width 7 height 8
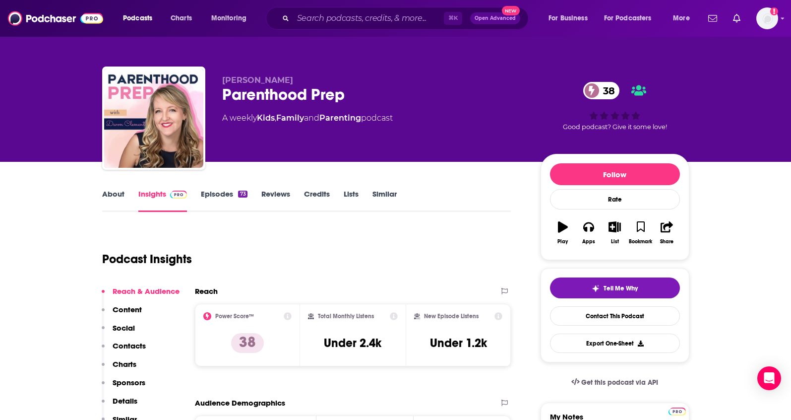
click at [129, 339] on button "Social" at bounding box center [118, 332] width 33 height 18
click at [128, 343] on p "Contacts" at bounding box center [129, 345] width 33 height 9
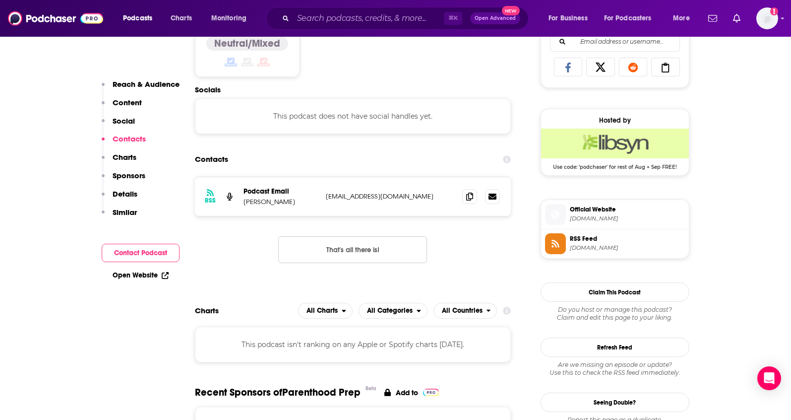
scroll to position [666, 0]
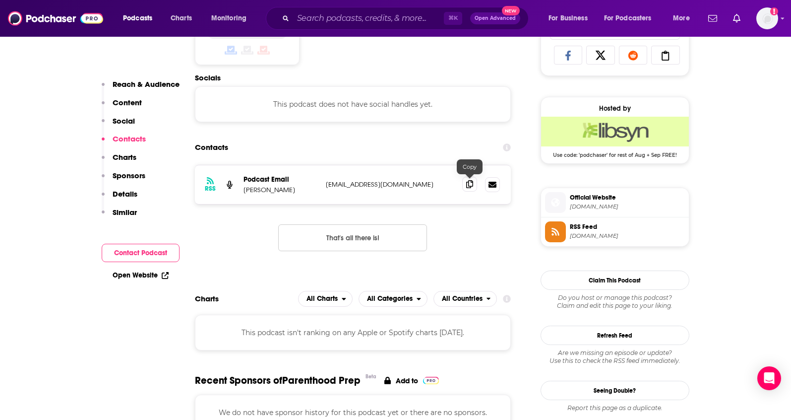
click at [466, 189] on span at bounding box center [469, 184] width 15 height 15
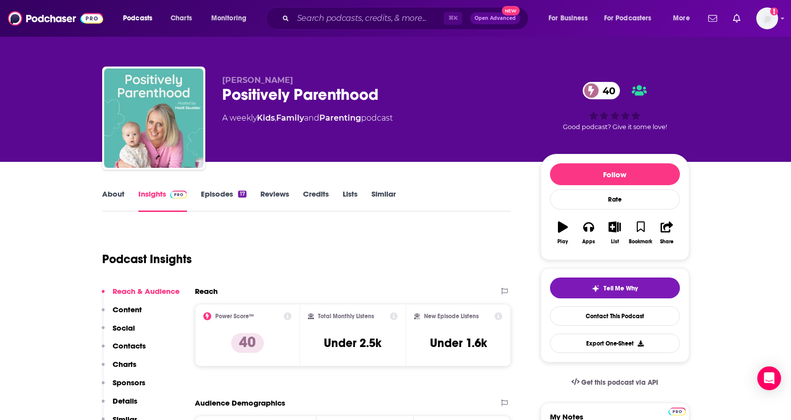
click at [136, 345] on p "Contacts" at bounding box center [129, 345] width 33 height 9
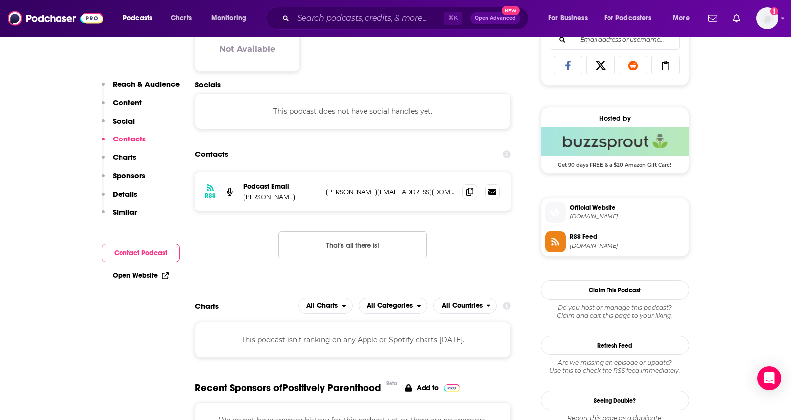
scroll to position [663, 0]
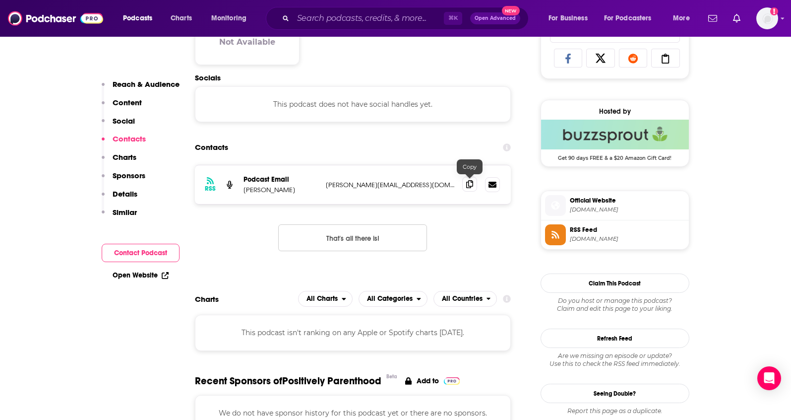
click at [467, 189] on span at bounding box center [469, 184] width 15 height 15
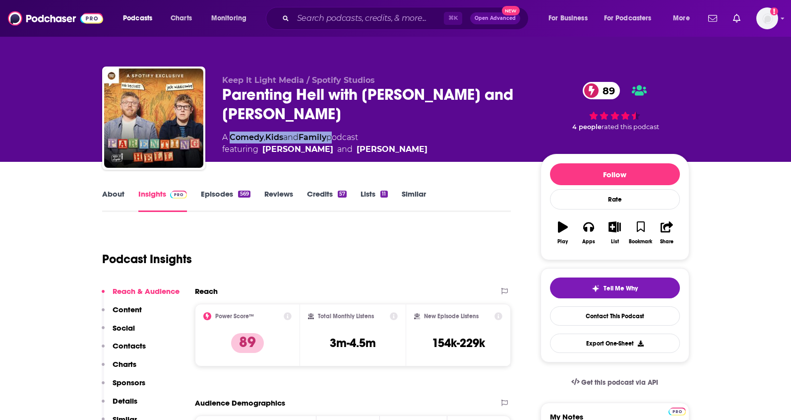
drag, startPoint x: 333, startPoint y: 137, endPoint x: 230, endPoint y: 136, distance: 103.2
click at [230, 136] on div "A Comedy , Kids and Family podcast featuring Rob Beckett and Josh Widdicombe" at bounding box center [324, 143] width 205 height 24
copy div "Comedy , Kids and Family"
click at [133, 341] on p "Contacts" at bounding box center [129, 345] width 33 height 9
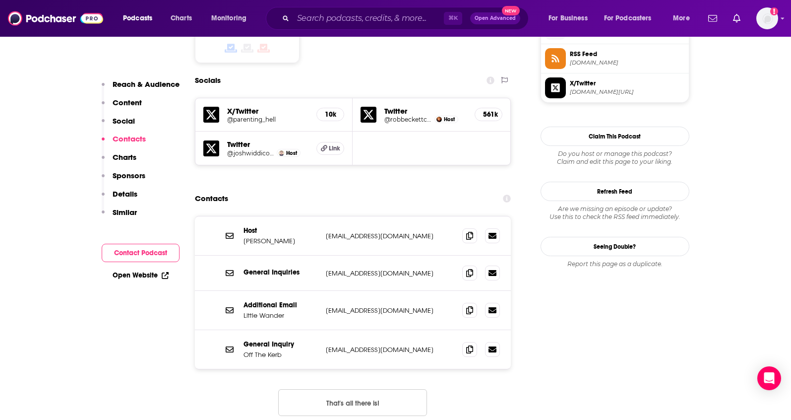
scroll to position [828, 0]
click at [468, 231] on icon at bounding box center [469, 235] width 7 height 8
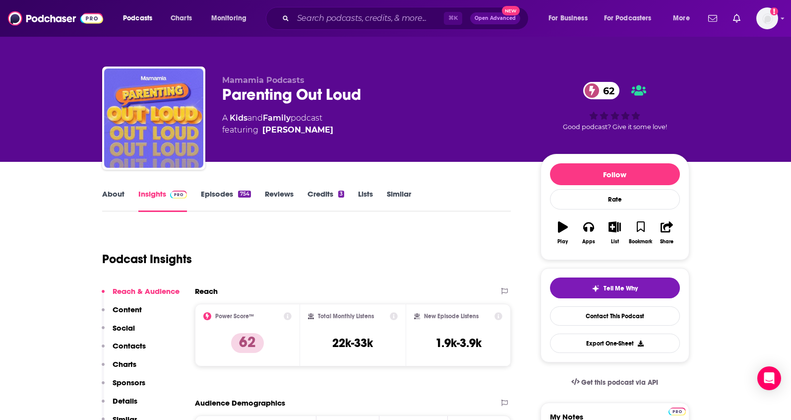
click at [138, 348] on p "Contacts" at bounding box center [129, 345] width 33 height 9
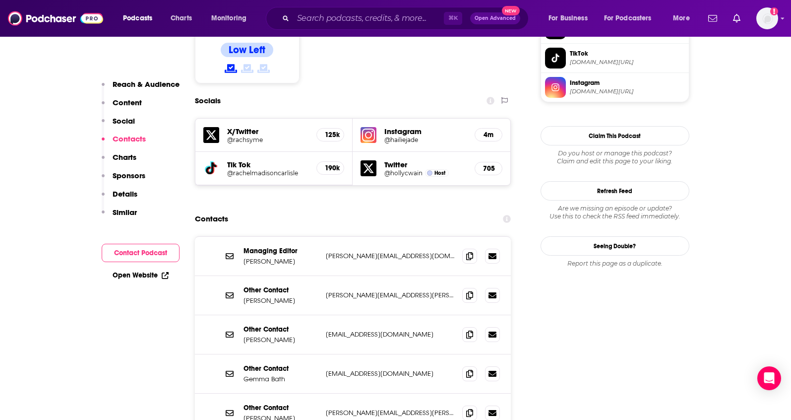
scroll to position [839, 0]
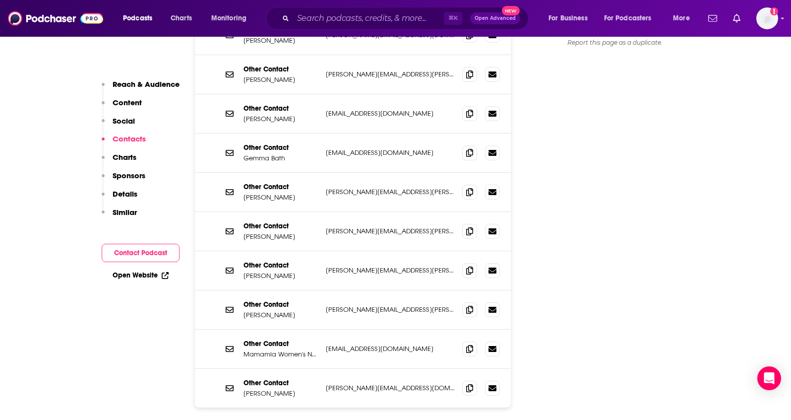
scroll to position [1040, 0]
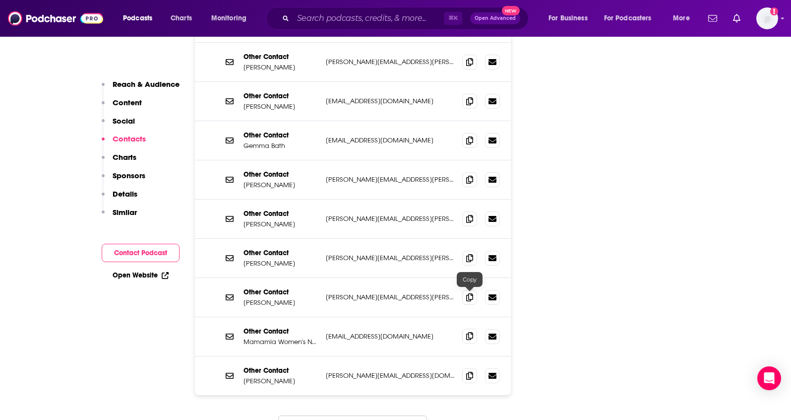
click at [474, 328] on span at bounding box center [469, 335] width 15 height 15
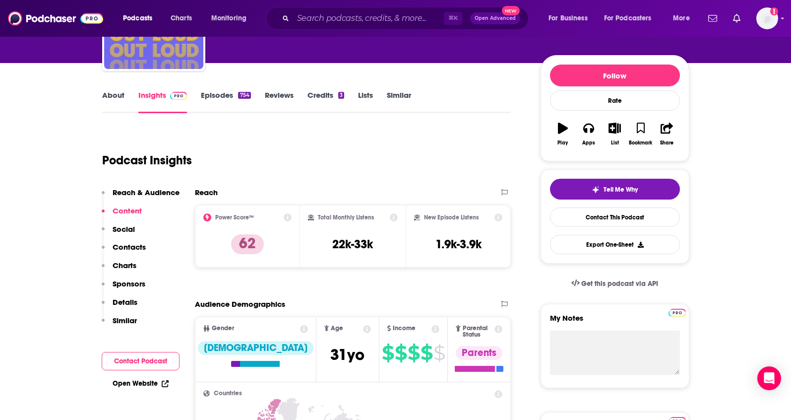
scroll to position [0, 0]
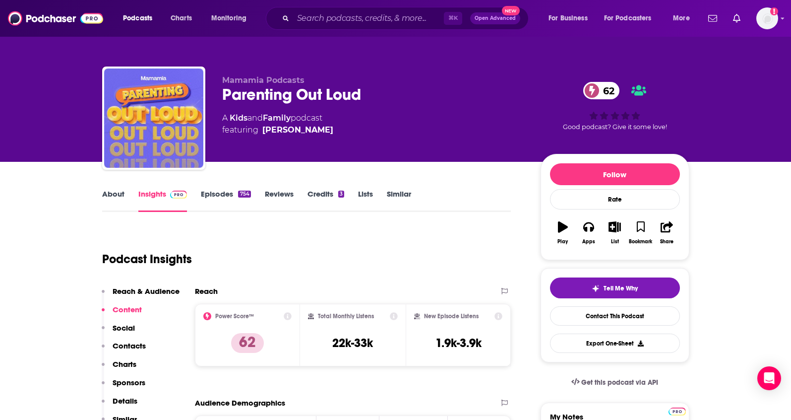
click at [118, 195] on link "About" at bounding box center [113, 200] width 22 height 23
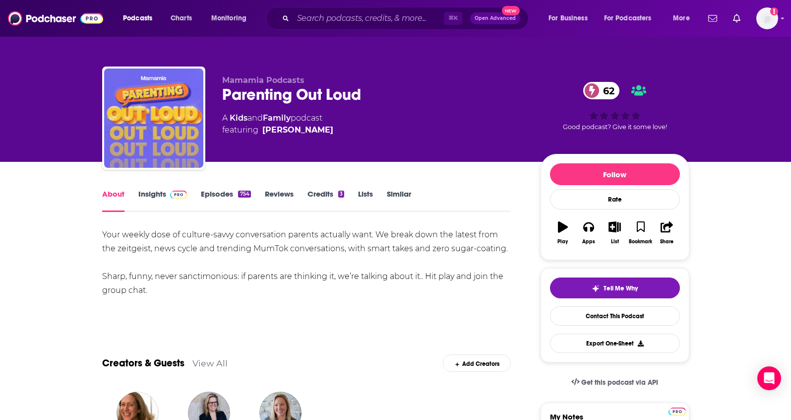
click at [153, 194] on link "Insights" at bounding box center [162, 200] width 49 height 23
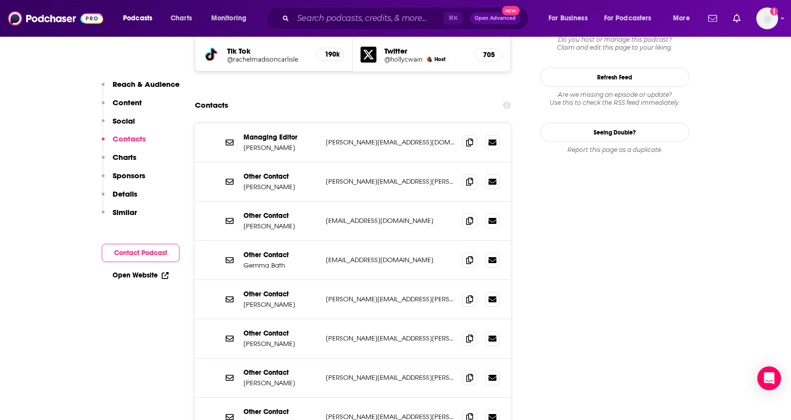
scroll to position [916, 0]
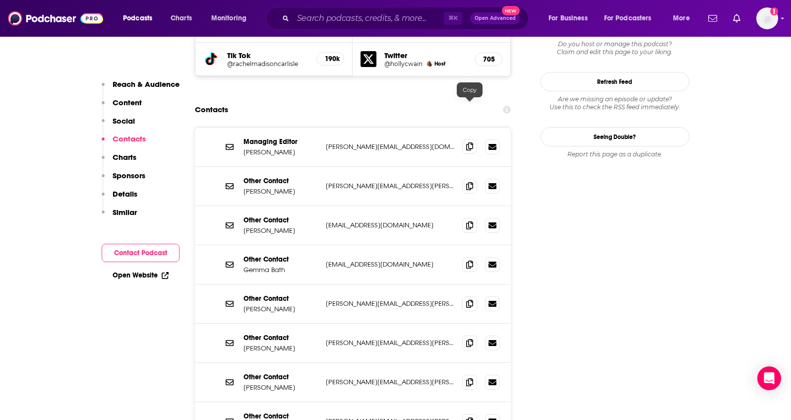
click at [467, 142] on icon at bounding box center [469, 146] width 7 height 8
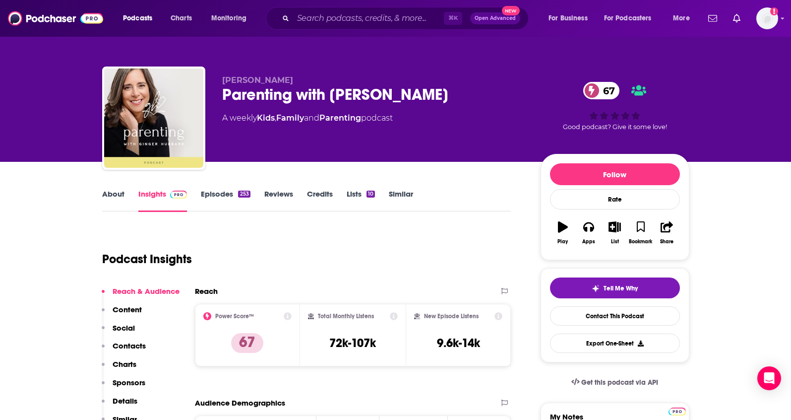
click at [131, 343] on p "Contacts" at bounding box center [129, 345] width 33 height 9
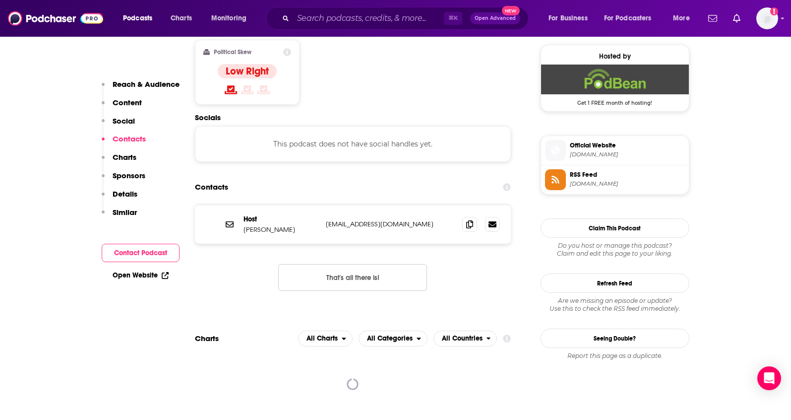
scroll to position [798, 0]
click at [469, 216] on span at bounding box center [469, 223] width 15 height 15
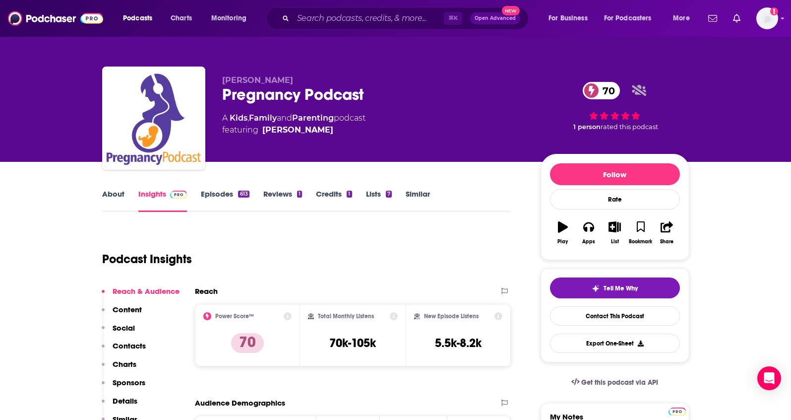
click at [134, 346] on p "Contacts" at bounding box center [129, 345] width 33 height 9
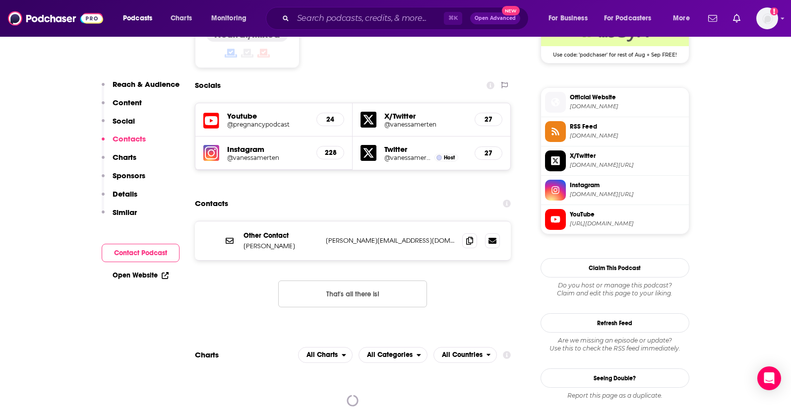
scroll to position [851, 0]
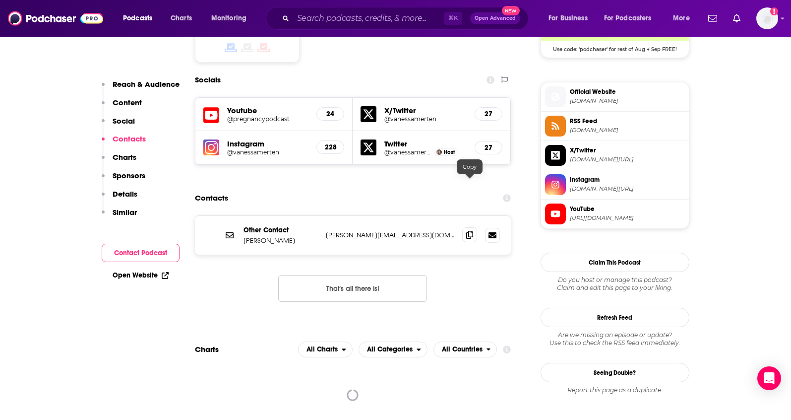
click at [464, 227] on span at bounding box center [469, 234] width 15 height 15
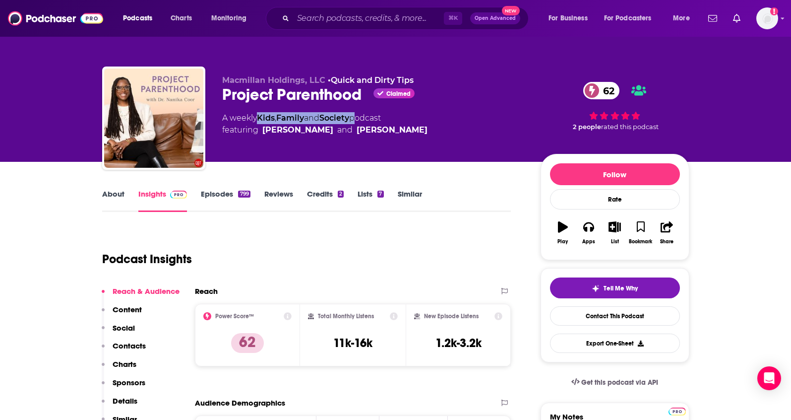
drag, startPoint x: 339, startPoint y: 120, endPoint x: 261, endPoint y: 119, distance: 77.9
click at [261, 119] on div "A weekly Kids , Family and Society podcast featuring Cheryl Butler and Dr. Nani…" at bounding box center [324, 124] width 205 height 24
copy div "Kids , Family and Society"
click at [125, 344] on p "Contacts" at bounding box center [129, 345] width 33 height 9
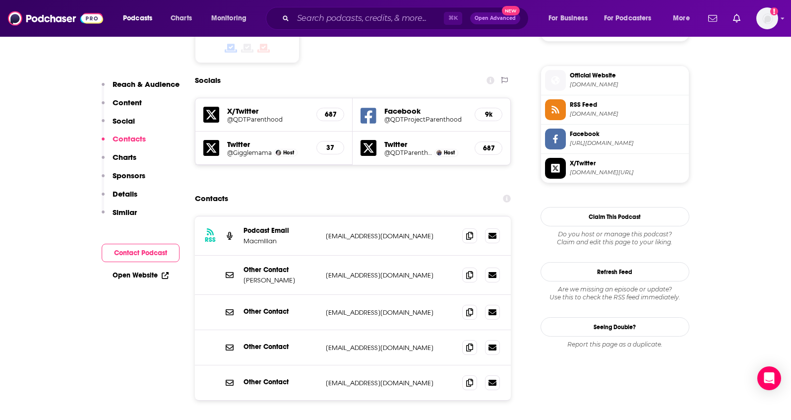
scroll to position [874, 0]
click at [465, 227] on span at bounding box center [469, 234] width 15 height 15
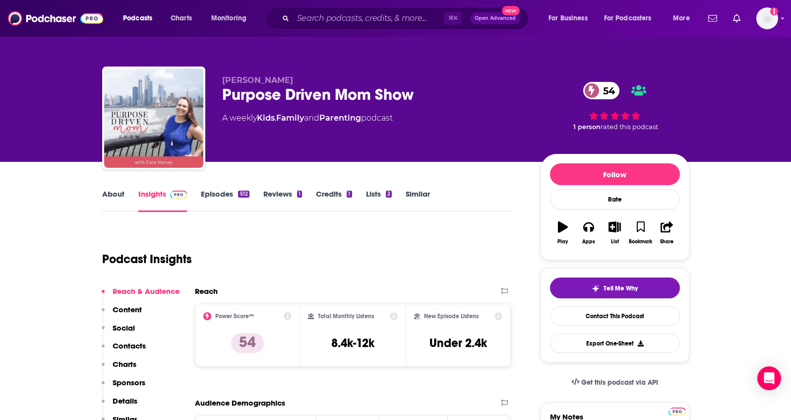
click at [133, 343] on p "Contacts" at bounding box center [129, 345] width 33 height 9
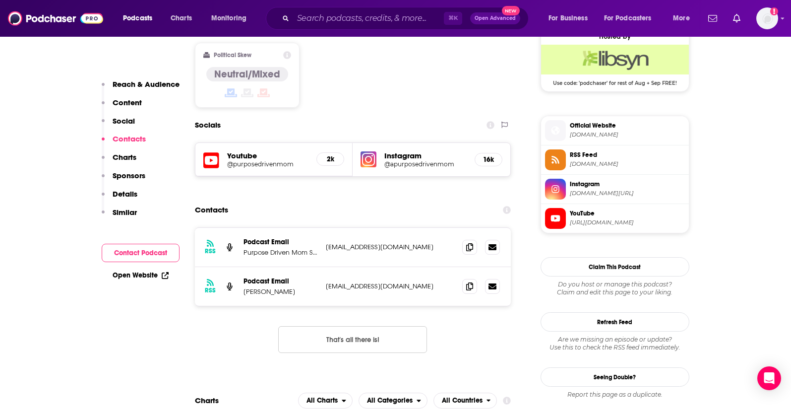
scroll to position [818, 0]
click at [468, 242] on icon at bounding box center [469, 246] width 7 height 8
click at [470, 281] on icon at bounding box center [469, 285] width 7 height 8
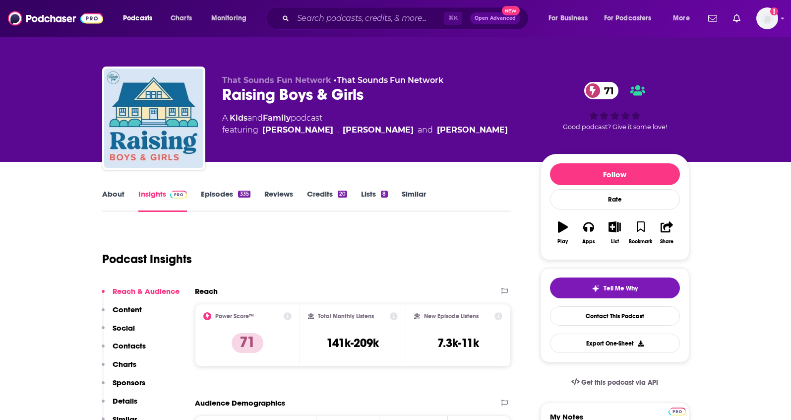
click at [141, 344] on p "Contacts" at bounding box center [129, 345] width 33 height 9
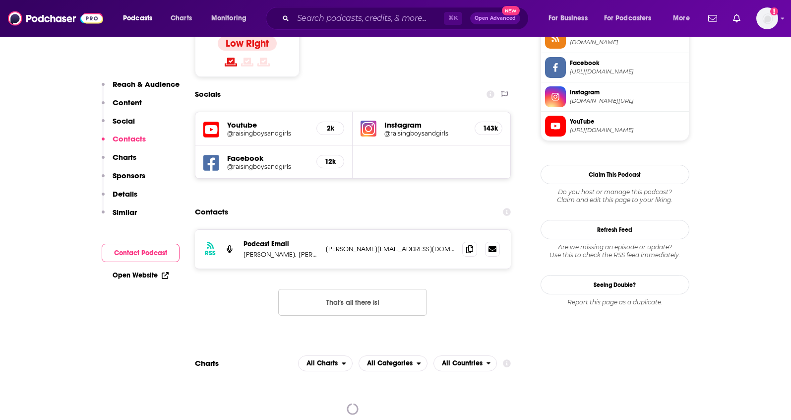
scroll to position [850, 0]
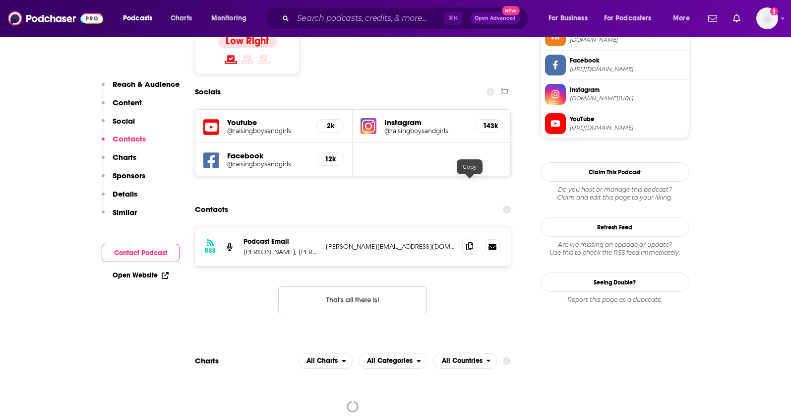
click at [467, 242] on icon at bounding box center [469, 246] width 7 height 8
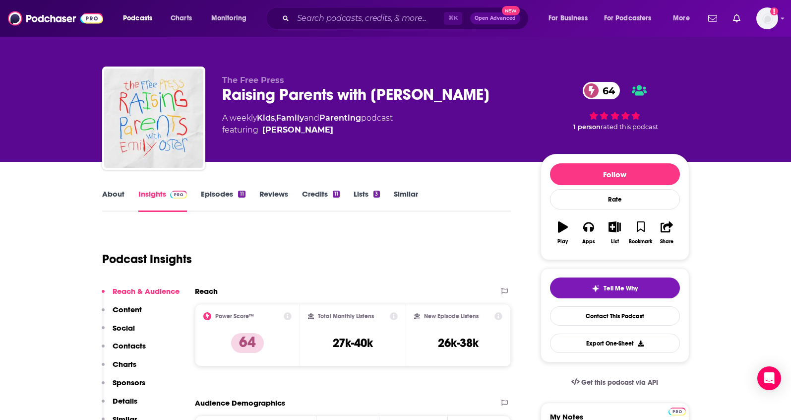
click at [137, 342] on p "Contacts" at bounding box center [129, 345] width 33 height 9
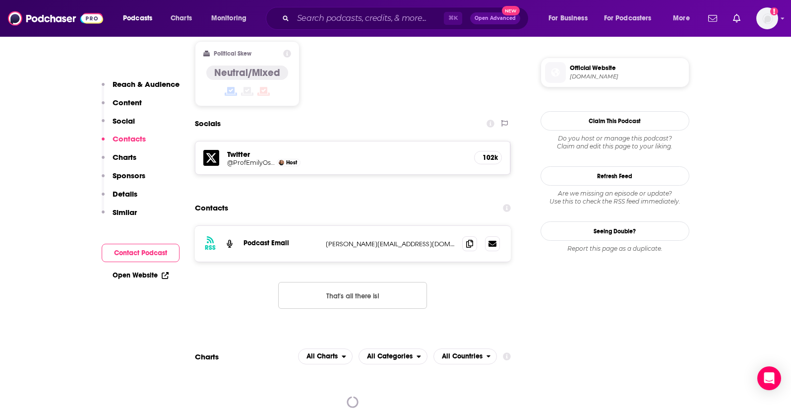
scroll to position [794, 0]
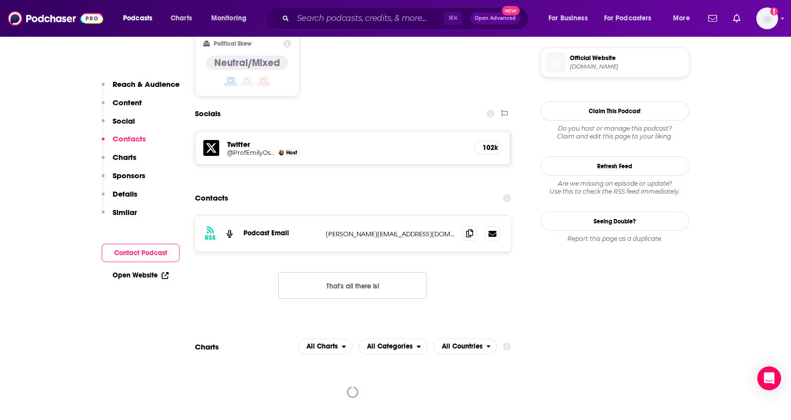
click at [463, 226] on span at bounding box center [469, 233] width 15 height 15
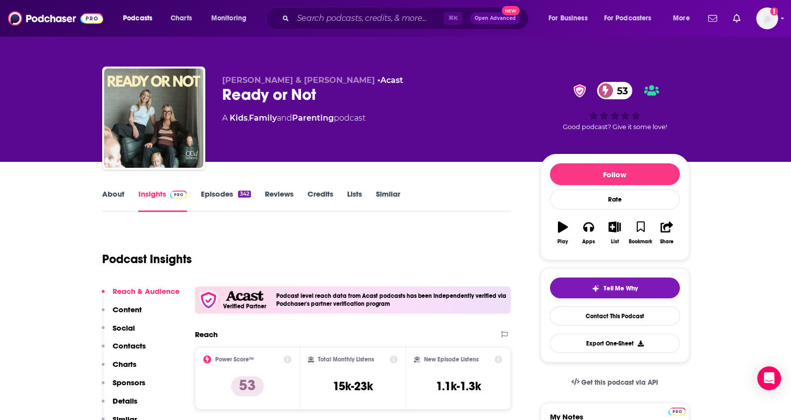
click at [135, 340] on div "Reach & Audience Content Social Contacts Charts Sponsors Details Similar" at bounding box center [141, 359] width 78 height 146
click at [133, 343] on p "Contacts" at bounding box center [129, 345] width 33 height 9
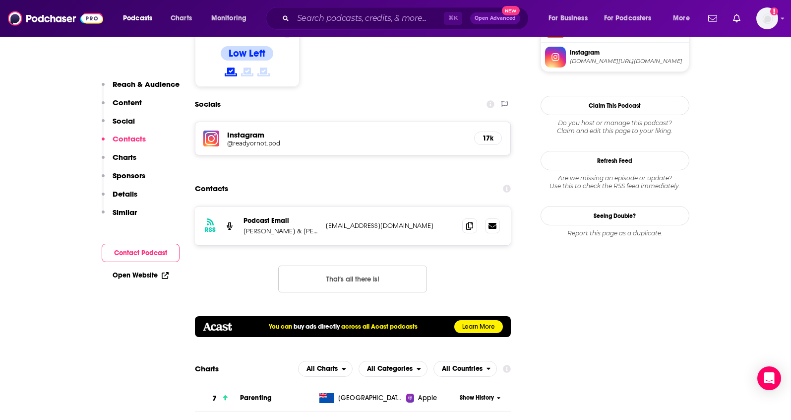
scroll to position [872, 0]
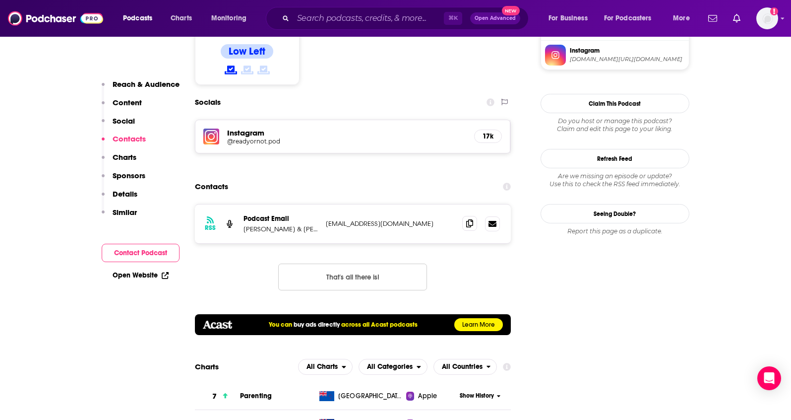
click at [472, 216] on span at bounding box center [469, 223] width 15 height 15
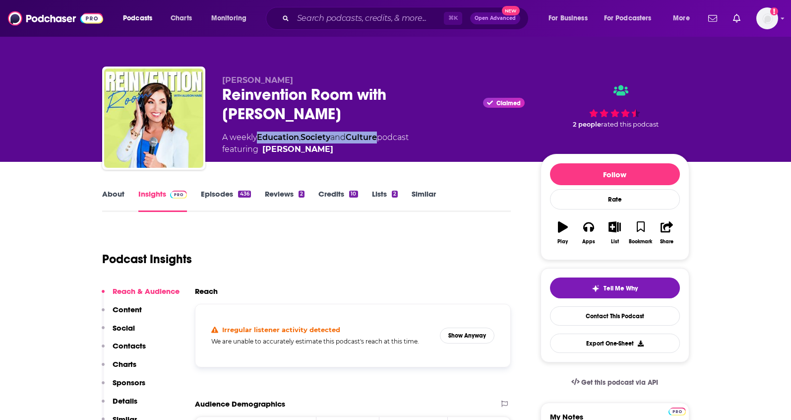
drag, startPoint x: 384, startPoint y: 139, endPoint x: 261, endPoint y: 136, distance: 123.6
click at [261, 136] on div "A weekly Education , Society and Culture podcast featuring [PERSON_NAME]" at bounding box center [315, 143] width 187 height 24
copy div "Education , Society and Culture"
click at [131, 342] on p "Contacts" at bounding box center [129, 345] width 33 height 9
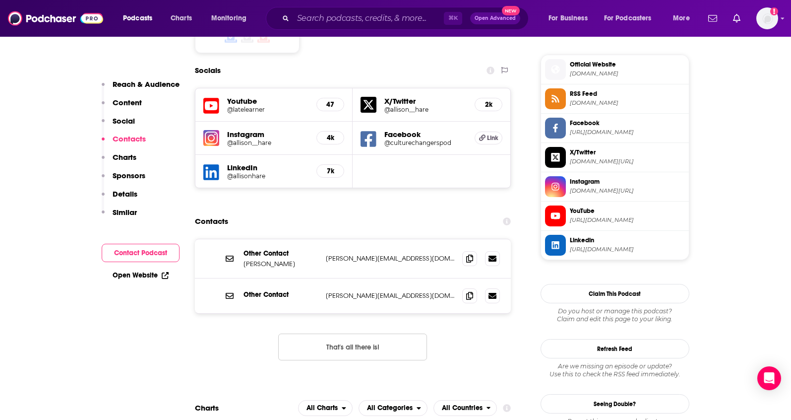
scroll to position [885, 0]
click at [475, 250] on span at bounding box center [469, 257] width 15 height 15
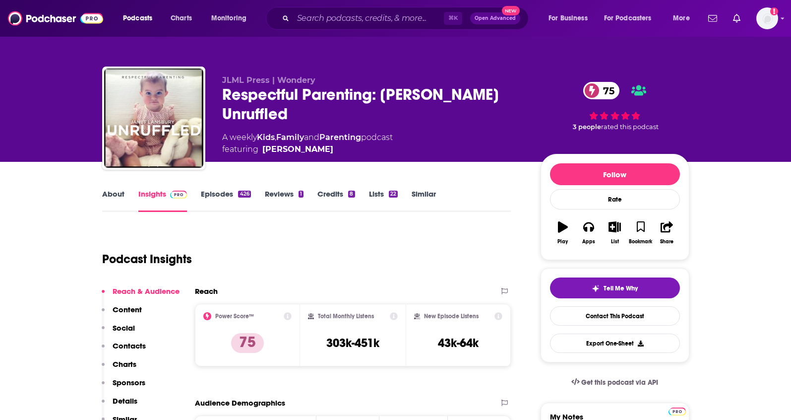
click at [127, 347] on p "Contacts" at bounding box center [129, 345] width 33 height 9
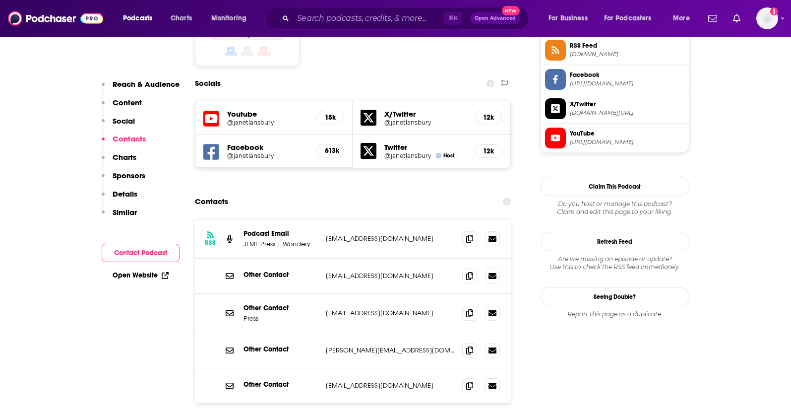
scroll to position [839, 0]
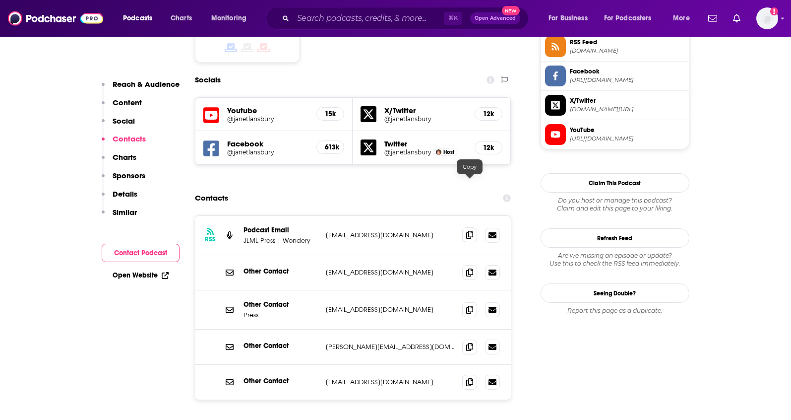
click at [465, 227] on span at bounding box center [469, 234] width 15 height 15
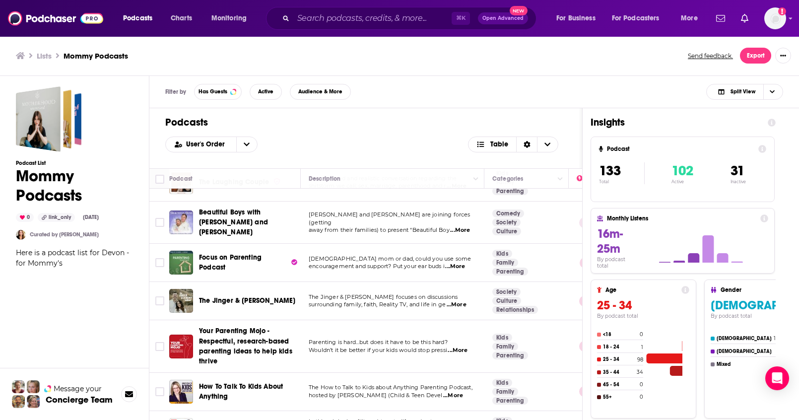
scroll to position [2477, 0]
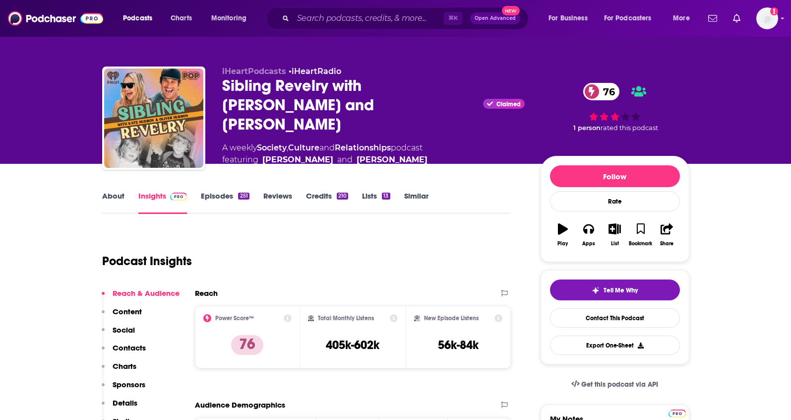
drag, startPoint x: 399, startPoint y: 138, endPoint x: 261, endPoint y: 139, distance: 137.9
click at [261, 142] on div "A weekly Society , Culture and Relationships podcast featuring [PERSON_NAME] an…" at bounding box center [324, 154] width 205 height 24
copy div "Society , Culture and Relationships"
click at [124, 348] on p "Contacts" at bounding box center [129, 347] width 33 height 9
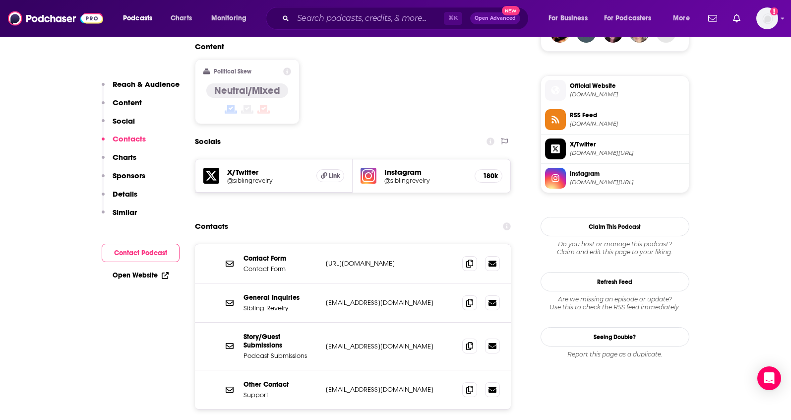
scroll to position [795, 0]
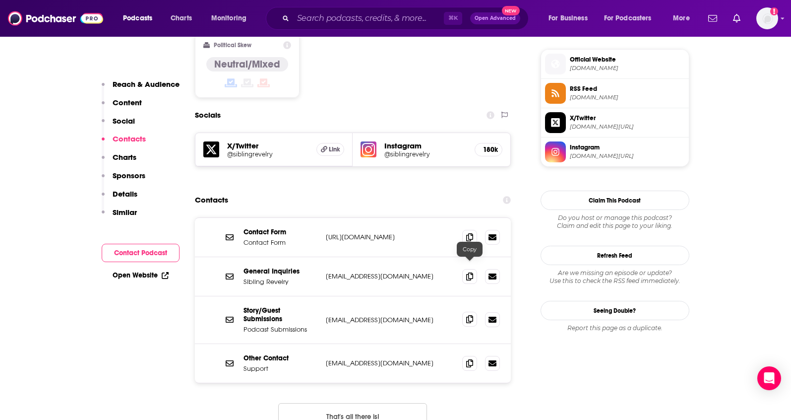
click at [469, 315] on icon at bounding box center [469, 319] width 7 height 8
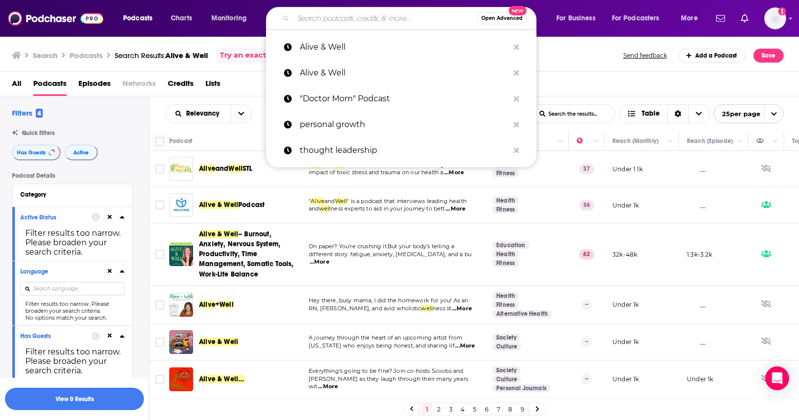
scroll to position [202, 0]
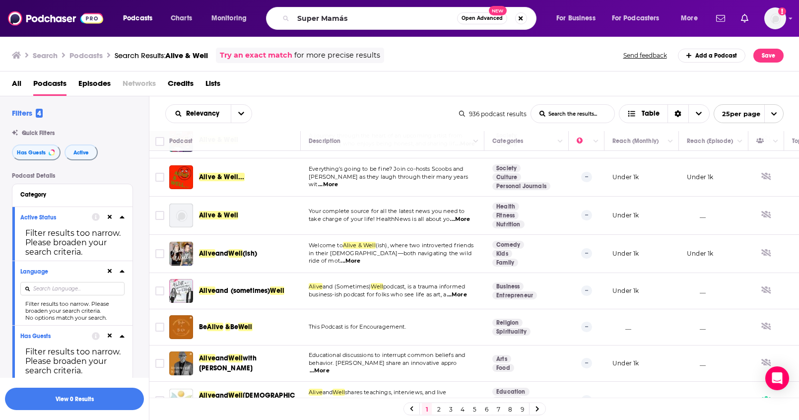
type input "Super Mamás"
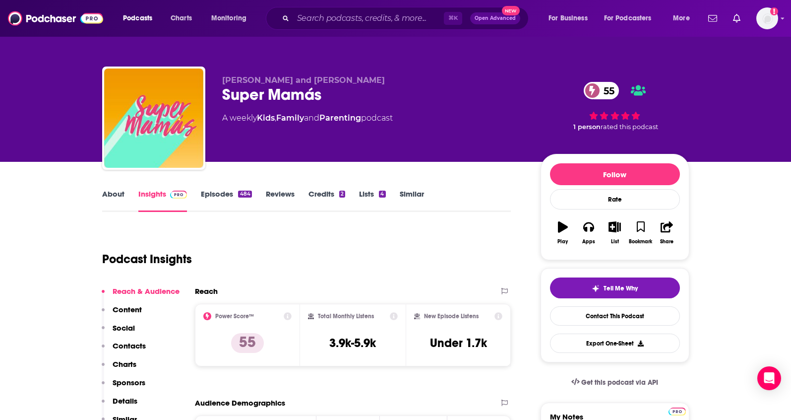
click at [135, 347] on p "Contacts" at bounding box center [129, 345] width 33 height 9
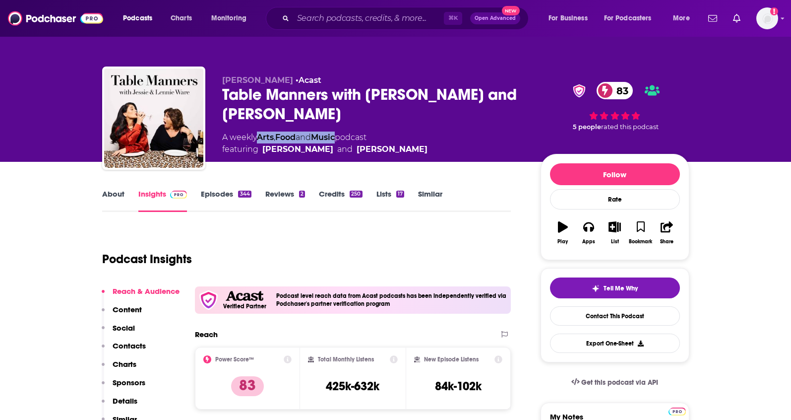
drag, startPoint x: 344, startPoint y: 138, endPoint x: 261, endPoint y: 137, distance: 83.3
click at [261, 137] on div "A weekly Arts , Food and Music podcast featuring [PERSON_NAME] and [PERSON_NAME]" at bounding box center [324, 143] width 205 height 24
copy div "Arts , Food and Music"
click at [123, 345] on p "Contacts" at bounding box center [129, 345] width 33 height 9
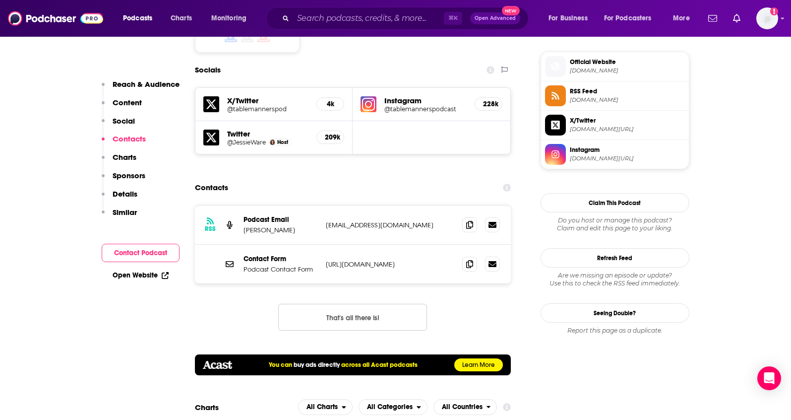
scroll to position [882, 0]
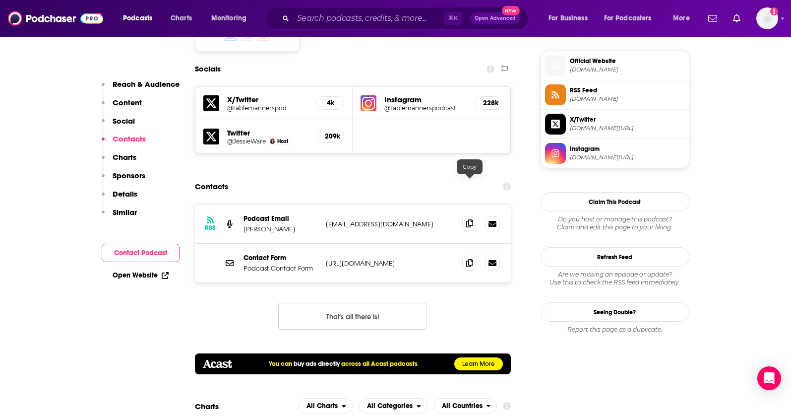
click at [470, 219] on icon at bounding box center [469, 223] width 7 height 8
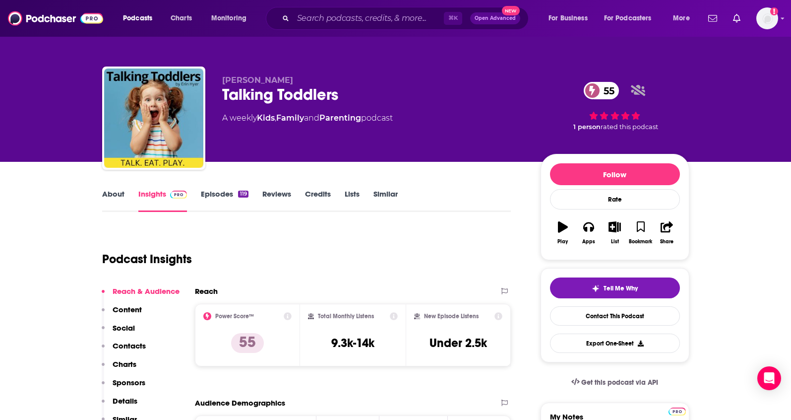
click at [124, 341] on p "Contacts" at bounding box center [129, 345] width 33 height 9
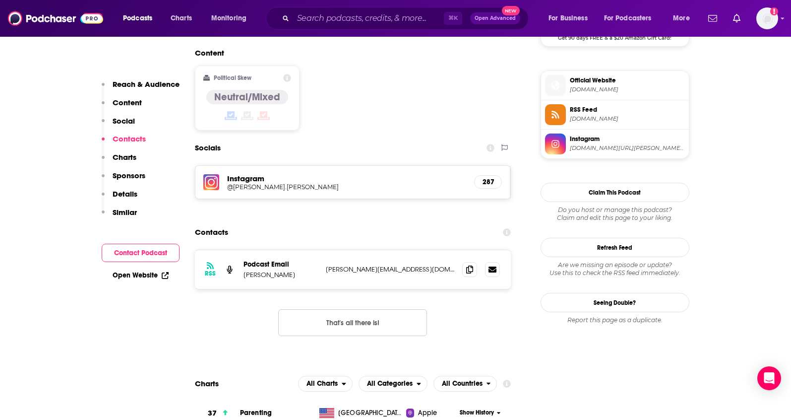
scroll to position [817, 0]
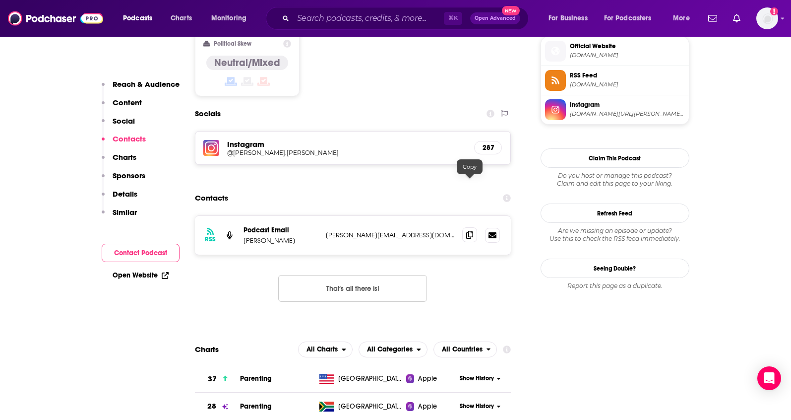
click at [469, 231] on icon at bounding box center [469, 235] width 7 height 8
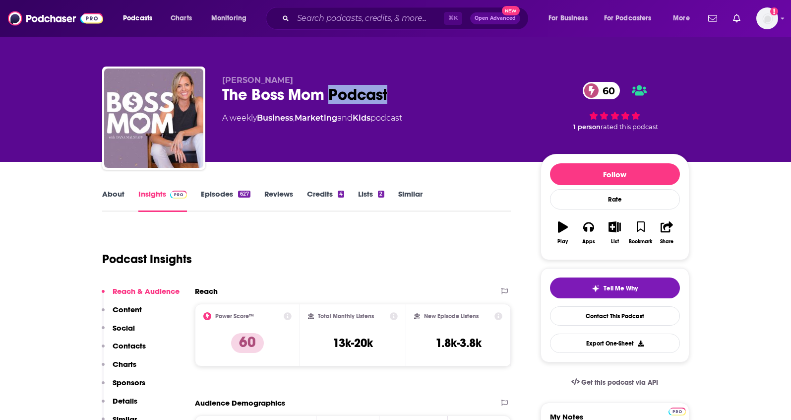
drag, startPoint x: 400, startPoint y: 91, endPoint x: 327, endPoint y: 96, distance: 73.1
click at [327, 96] on div "The Boss Mom Podcast 60" at bounding box center [373, 94] width 303 height 19
copy h2 "Podcast"
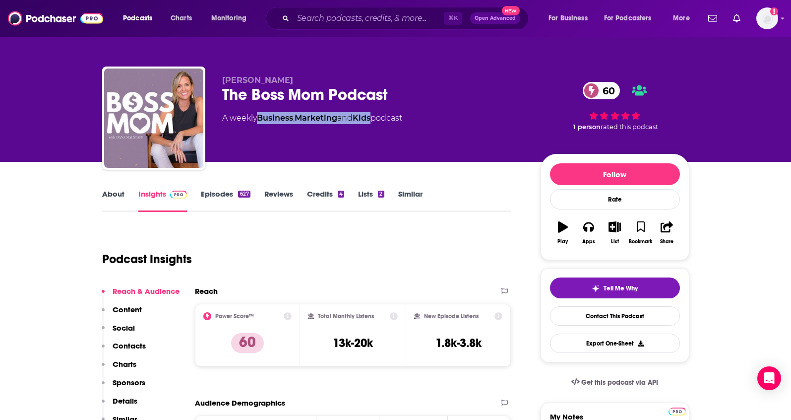
drag, startPoint x: 379, startPoint y: 117, endPoint x: 261, endPoint y: 119, distance: 117.1
click at [261, 119] on div "A weekly Business , Marketing and Kids podcast" at bounding box center [312, 118] width 180 height 12
copy div "Business , Marketing and Kids"
click at [139, 347] on p "Contacts" at bounding box center [129, 345] width 33 height 9
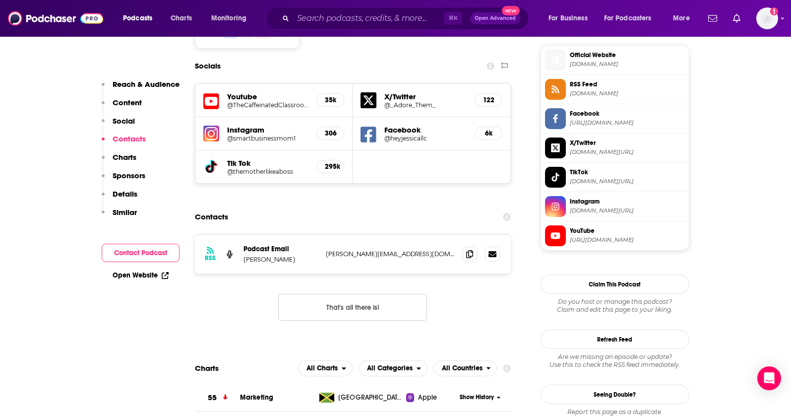
scroll to position [895, 0]
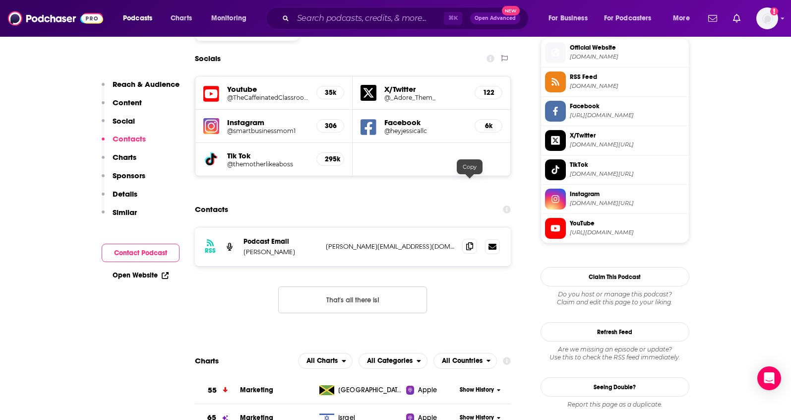
click at [466, 242] on icon at bounding box center [469, 246] width 7 height 8
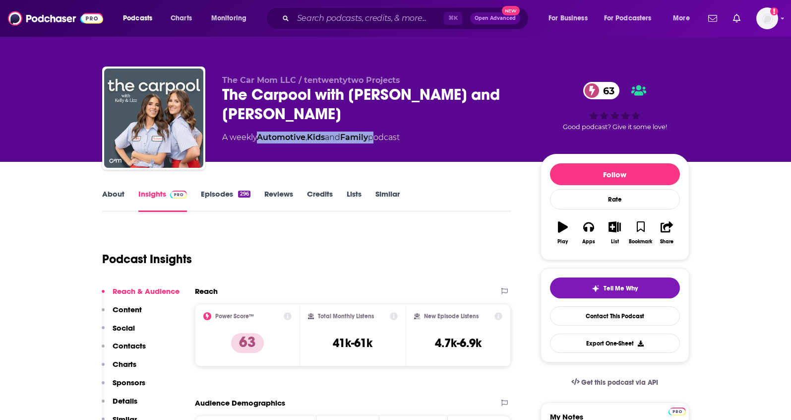
drag, startPoint x: 377, startPoint y: 120, endPoint x: 259, endPoint y: 120, distance: 117.1
click at [259, 131] on div "A weekly Automotive , Kids and Family podcast" at bounding box center [311, 137] width 178 height 12
copy div "Automotive , Kids and Family"
click at [124, 341] on p "Contacts" at bounding box center [129, 345] width 33 height 9
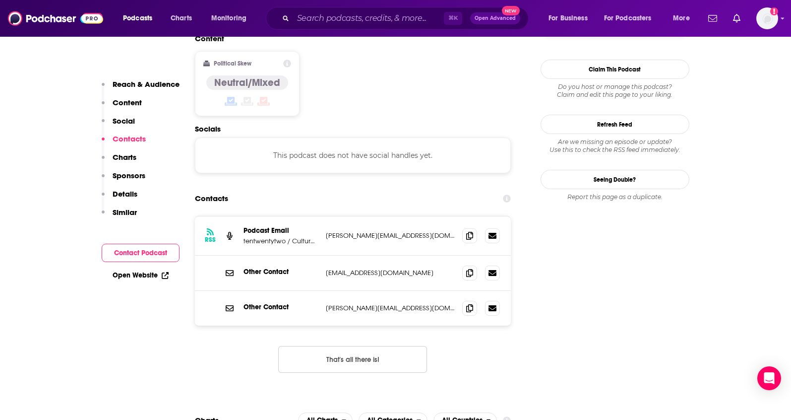
scroll to position [786, 0]
click at [465, 227] on span at bounding box center [469, 234] width 15 height 15
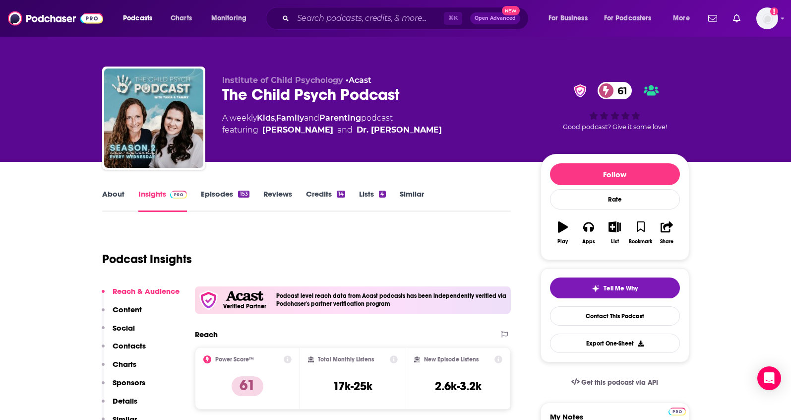
click at [123, 341] on p "Contacts" at bounding box center [129, 345] width 33 height 9
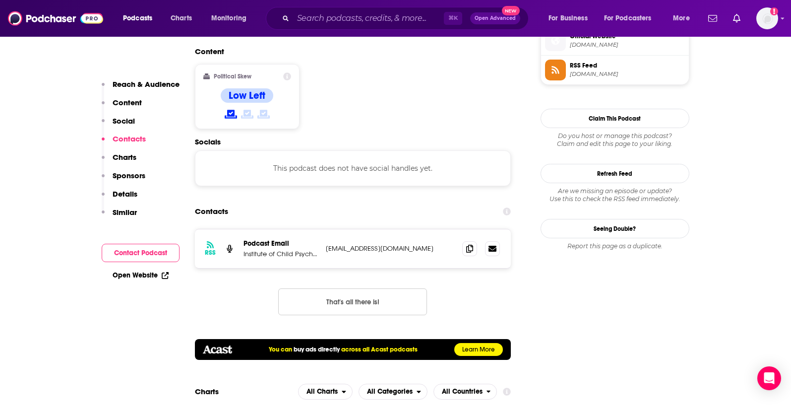
scroll to position [829, 0]
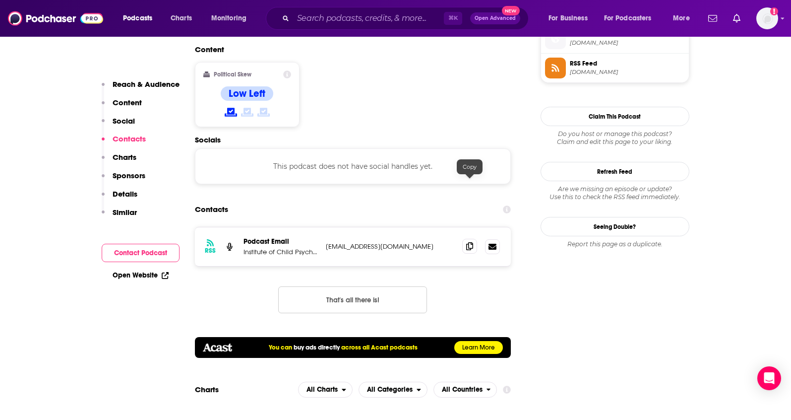
click at [472, 239] on span at bounding box center [469, 246] width 15 height 15
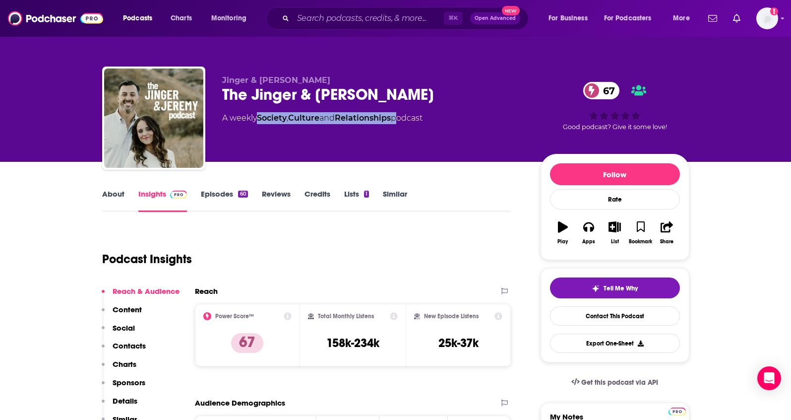
drag, startPoint x: 400, startPoint y: 118, endPoint x: 259, endPoint y: 118, distance: 140.9
click at [259, 118] on div "A weekly Society , Culture and Relationships podcast" at bounding box center [322, 118] width 200 height 12
copy div "Society , Culture and Relationships"
click at [127, 347] on p "Contacts" at bounding box center [129, 345] width 33 height 9
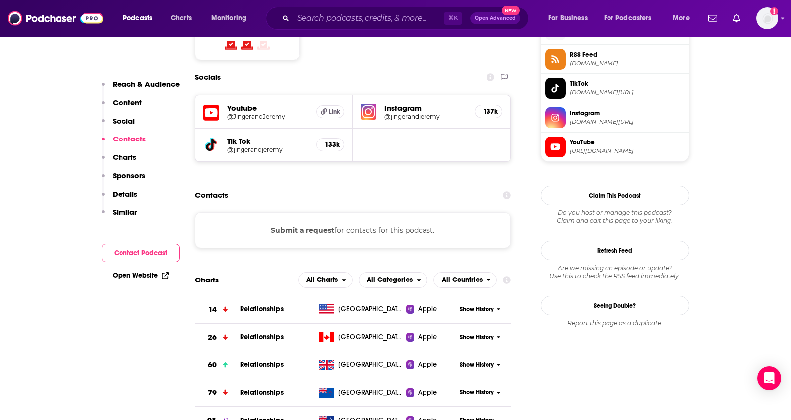
scroll to position [827, 0]
click at [584, 141] on span "YouTube" at bounding box center [627, 141] width 115 height 9
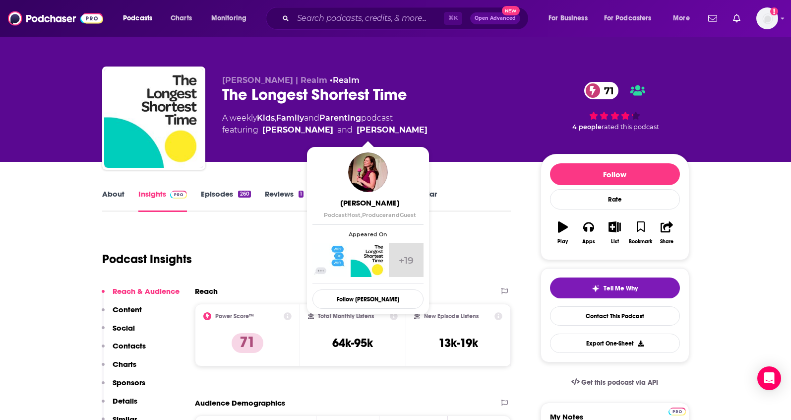
click at [129, 348] on p "Contacts" at bounding box center [129, 345] width 33 height 9
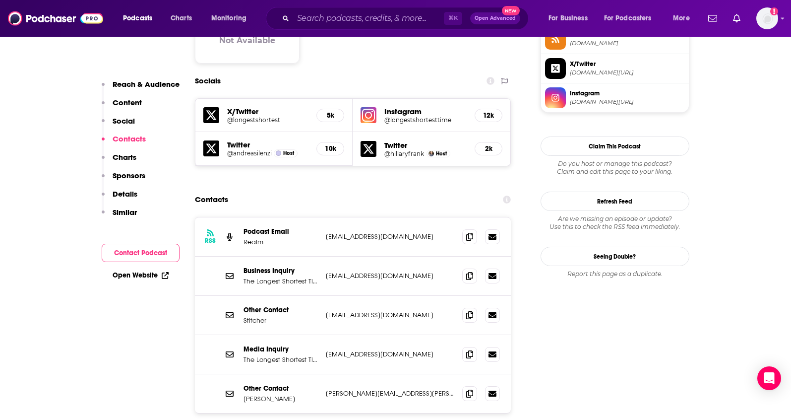
scroll to position [848, 0]
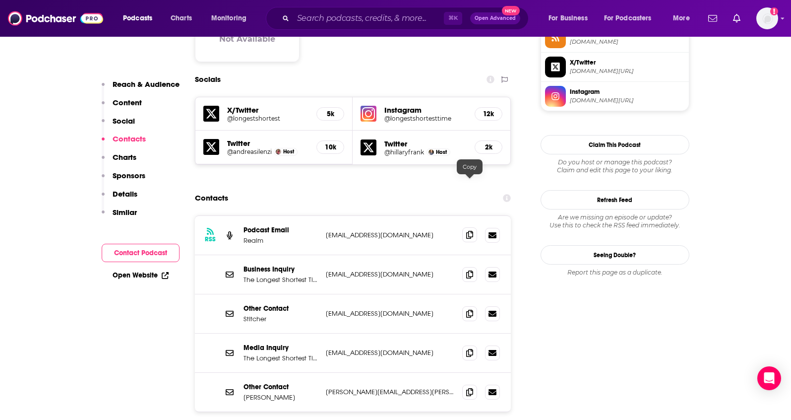
click at [473, 231] on icon at bounding box center [469, 235] width 7 height 8
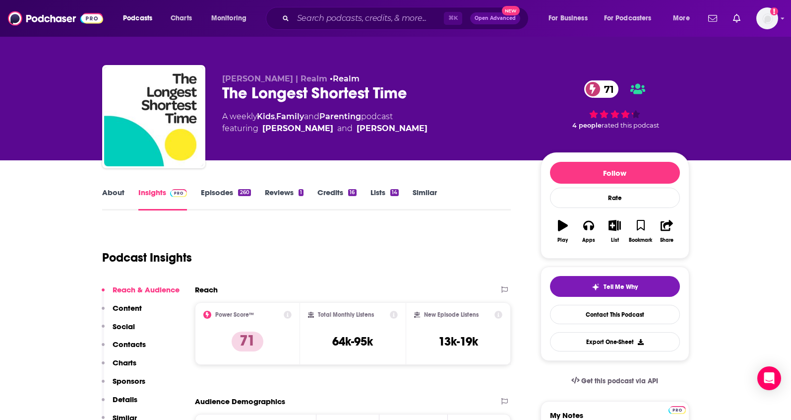
scroll to position [0, 0]
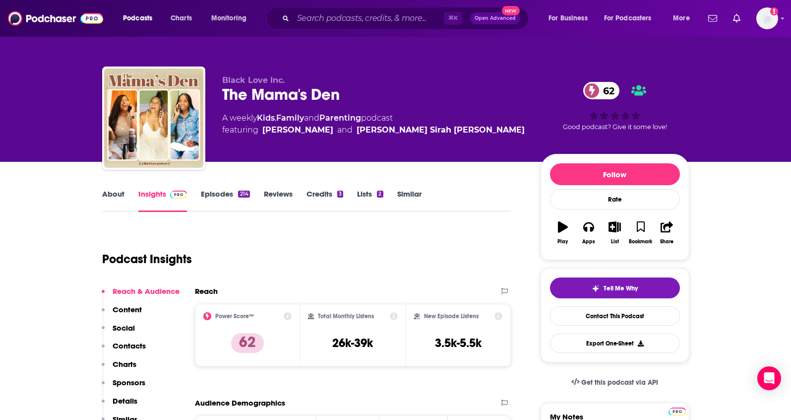
click at [134, 343] on p "Contacts" at bounding box center [129, 345] width 33 height 9
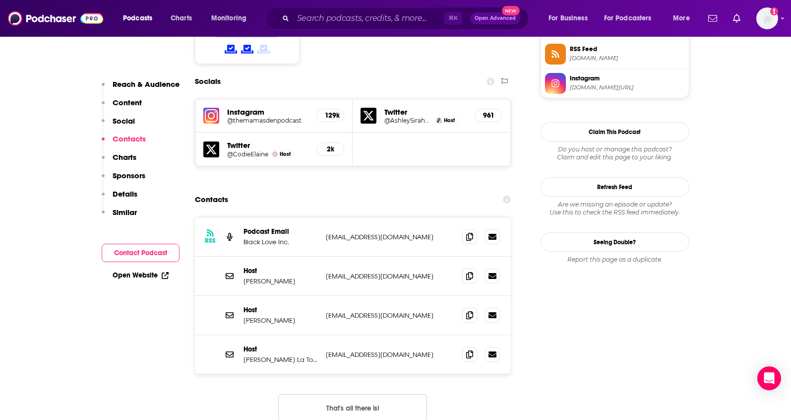
scroll to position [851, 0]
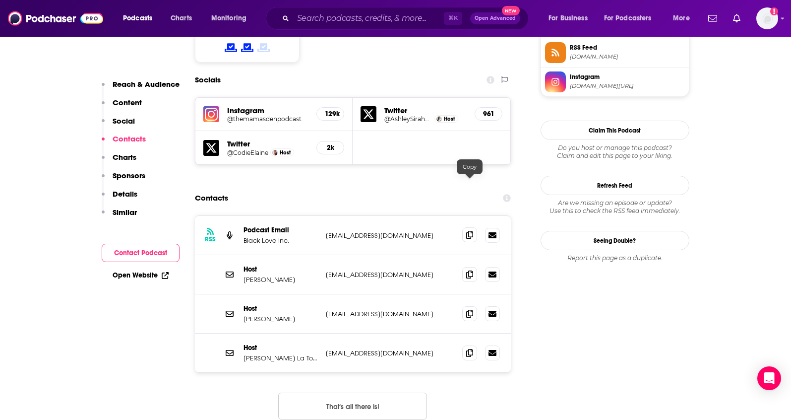
click at [467, 231] on icon at bounding box center [469, 235] width 7 height 8
click at [471, 270] on icon at bounding box center [469, 274] width 7 height 8
click at [472, 309] on icon at bounding box center [469, 313] width 7 height 8
click at [472, 348] on icon at bounding box center [469, 352] width 7 height 8
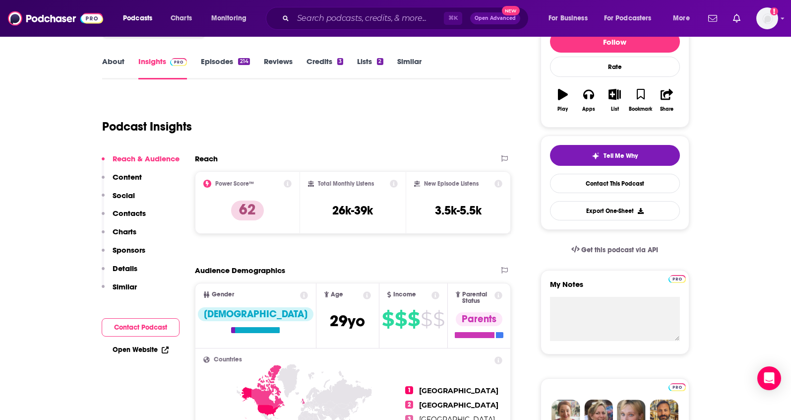
scroll to position [0, 0]
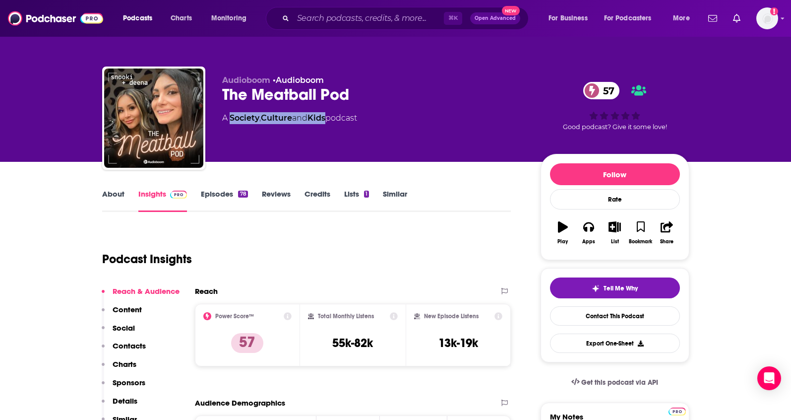
drag, startPoint x: 330, startPoint y: 119, endPoint x: 231, endPoint y: 122, distance: 99.3
click at [231, 122] on div "A Society , Culture and Kids podcast" at bounding box center [289, 118] width 135 height 12
copy div "Society , Culture and Kids"
click at [122, 346] on p "Contacts" at bounding box center [129, 345] width 33 height 9
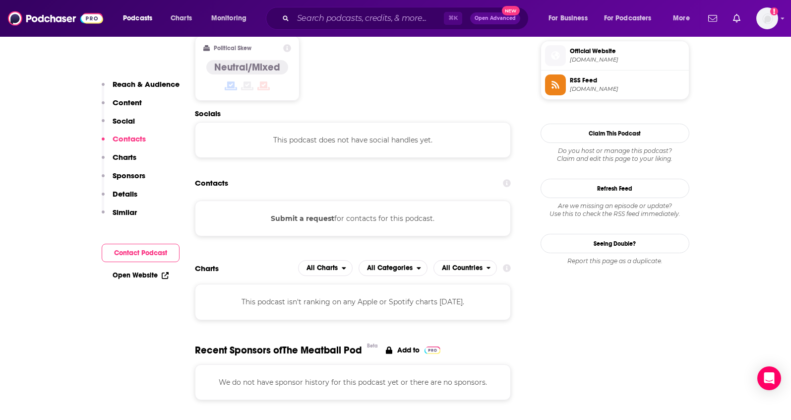
scroll to position [802, 0]
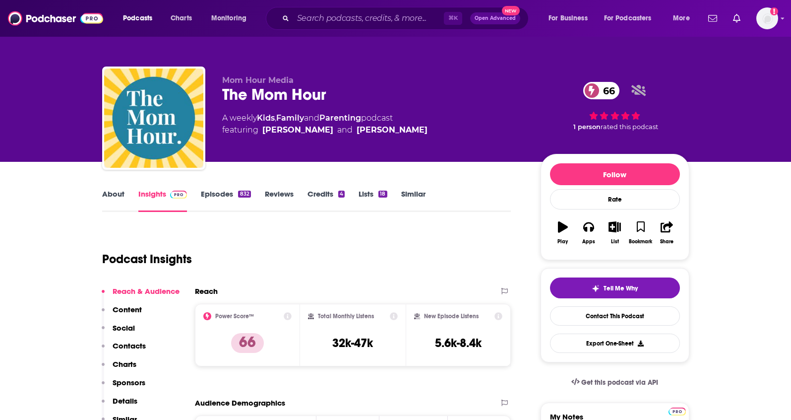
click at [118, 347] on p "Contacts" at bounding box center [129, 345] width 33 height 9
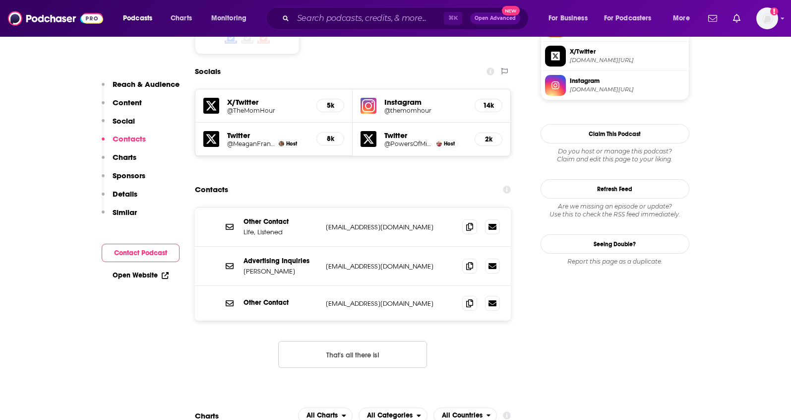
scroll to position [862, 0]
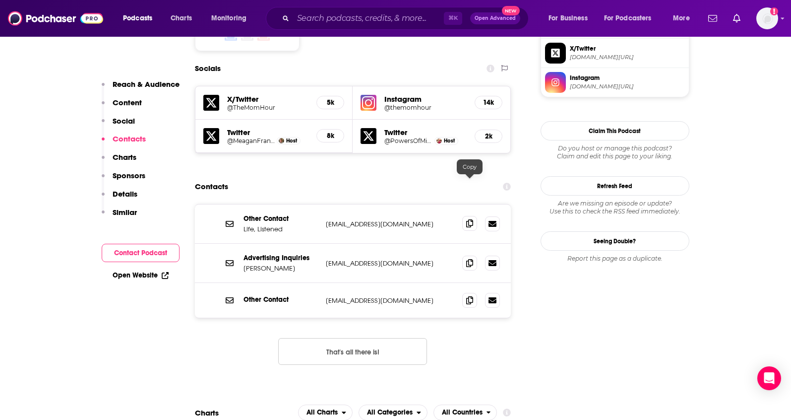
click at [467, 219] on icon at bounding box center [469, 223] width 7 height 8
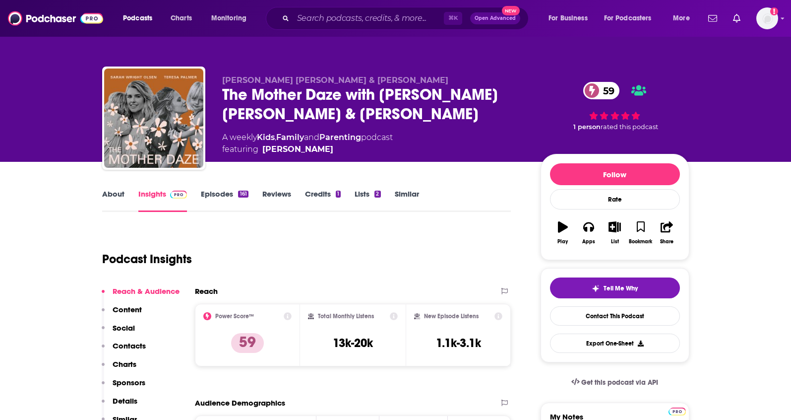
click at [135, 348] on p "Contacts" at bounding box center [129, 345] width 33 height 9
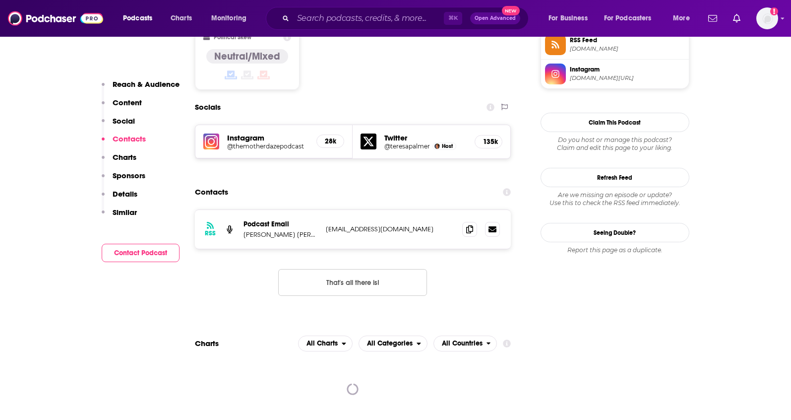
scroll to position [818, 0]
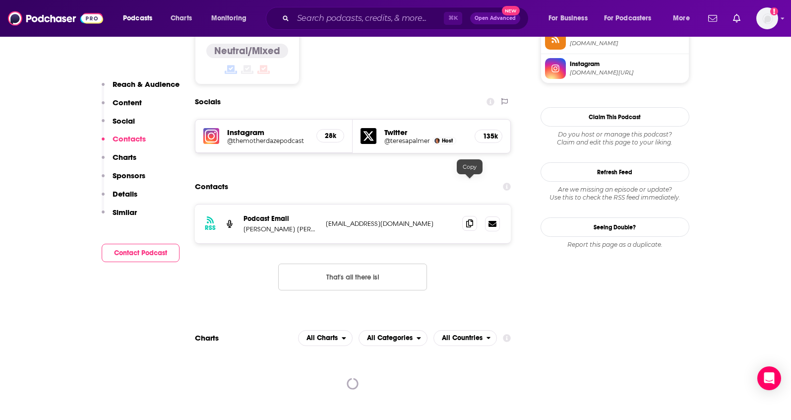
click at [473, 219] on icon at bounding box center [469, 223] width 7 height 8
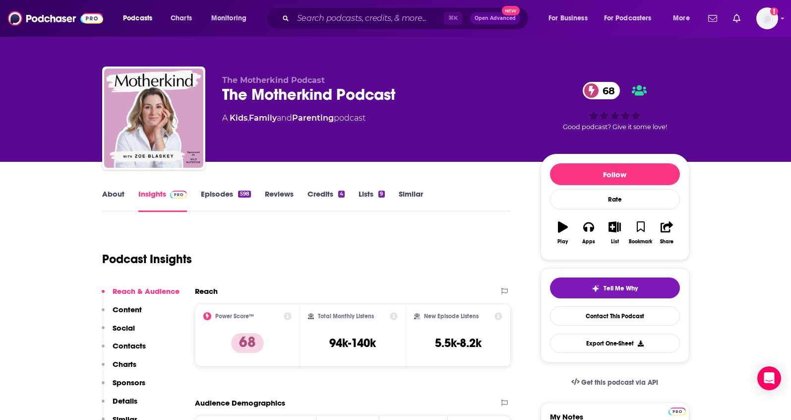
click at [129, 350] on button "Contacts" at bounding box center [124, 350] width 44 height 18
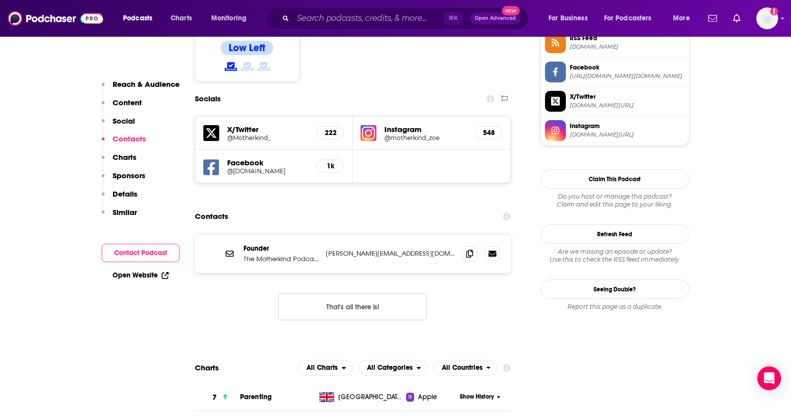
scroll to position [850, 0]
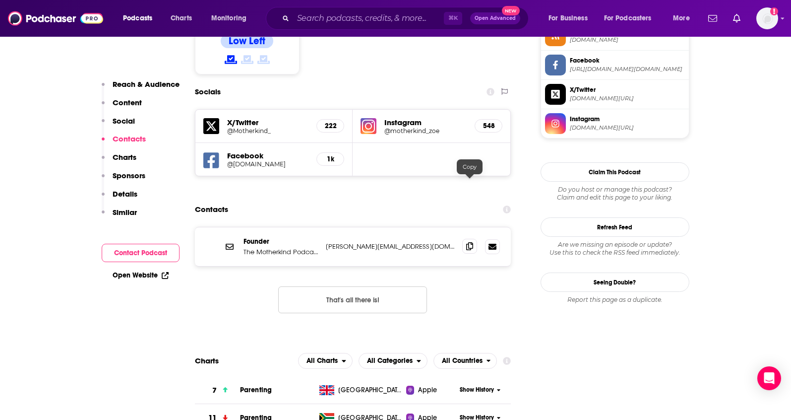
click at [470, 242] on icon at bounding box center [469, 246] width 7 height 8
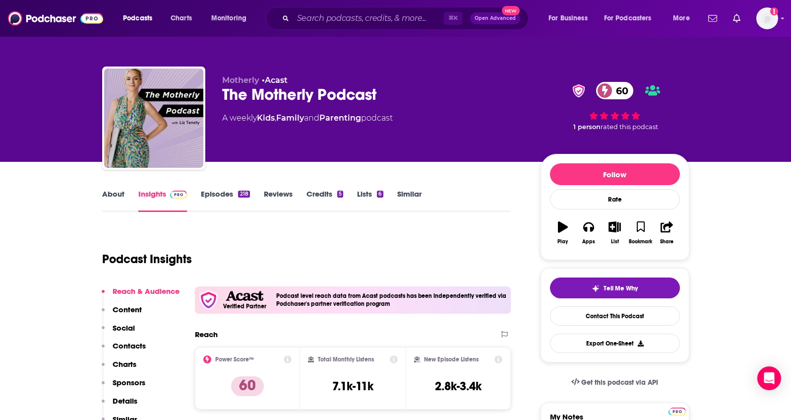
click at [128, 338] on button "Social" at bounding box center [118, 332] width 33 height 18
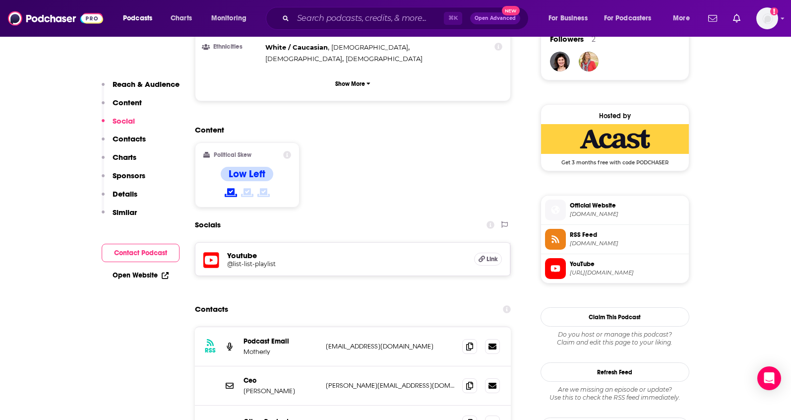
scroll to position [764, 0]
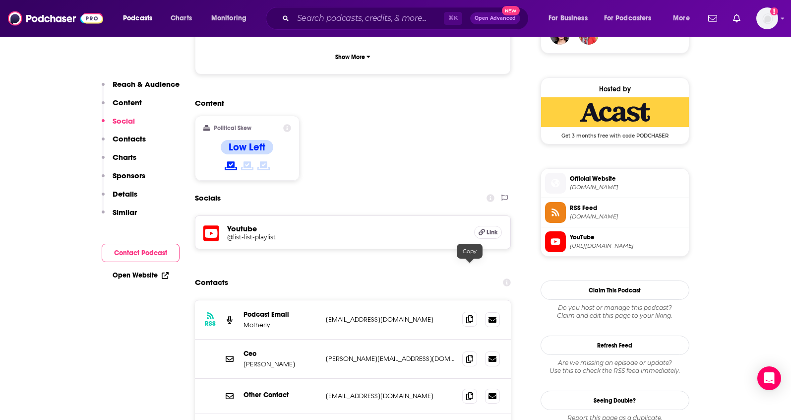
click at [468, 312] on span at bounding box center [469, 319] width 15 height 15
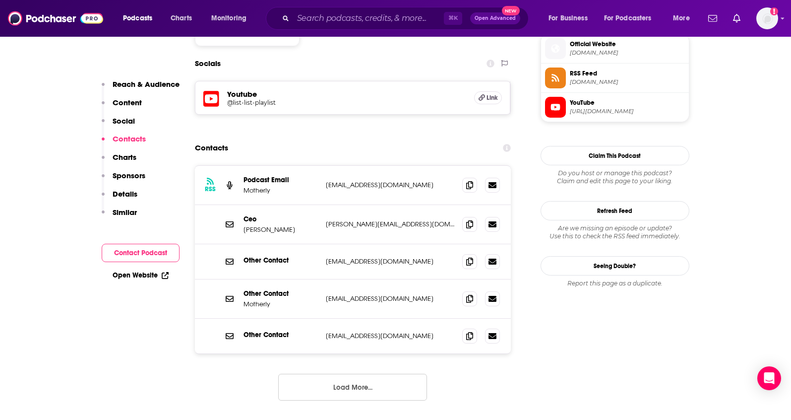
scroll to position [915, 0]
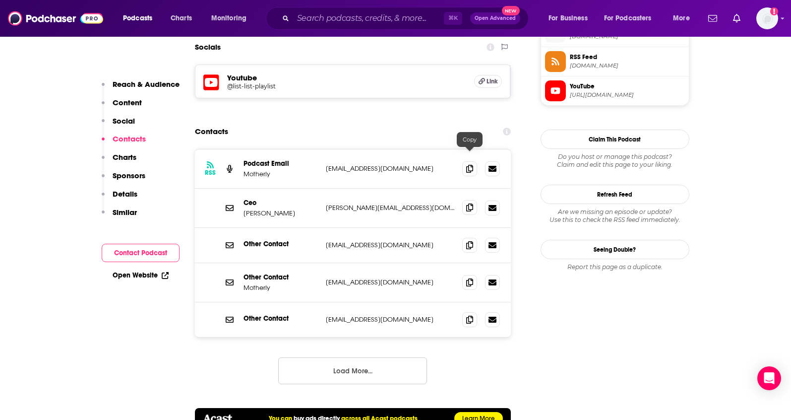
click at [469, 203] on icon at bounding box center [469, 207] width 7 height 8
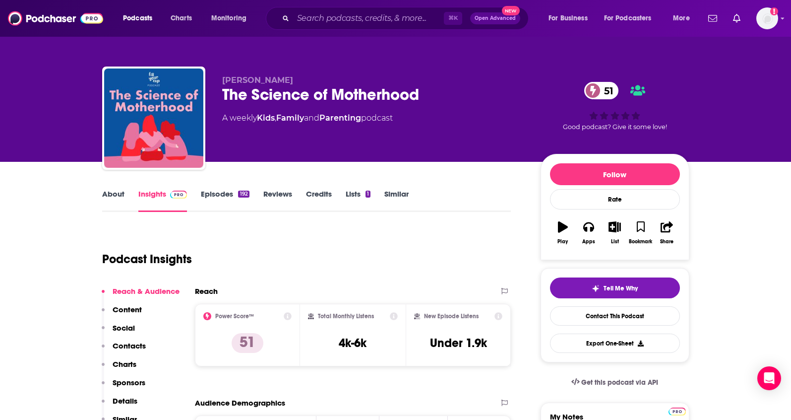
click at [132, 343] on p "Contacts" at bounding box center [129, 345] width 33 height 9
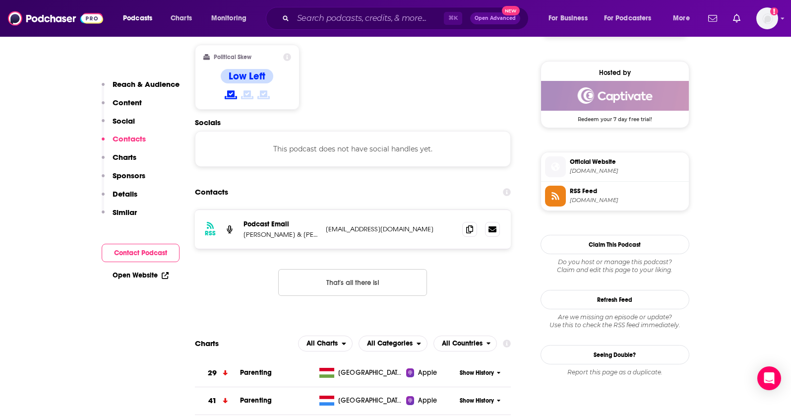
scroll to position [786, 0]
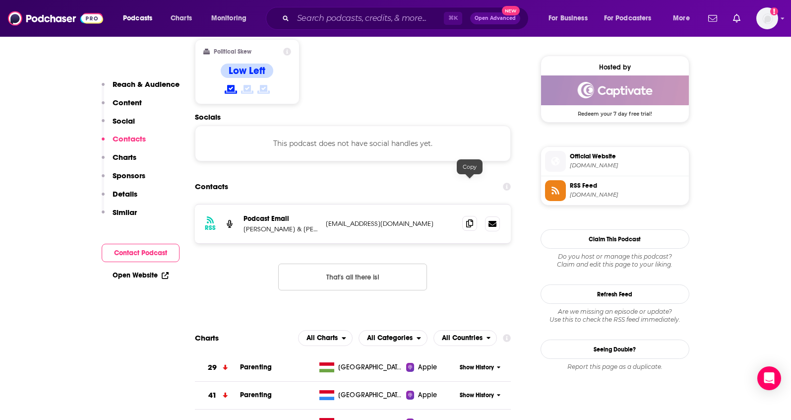
click at [463, 216] on span at bounding box center [469, 223] width 15 height 15
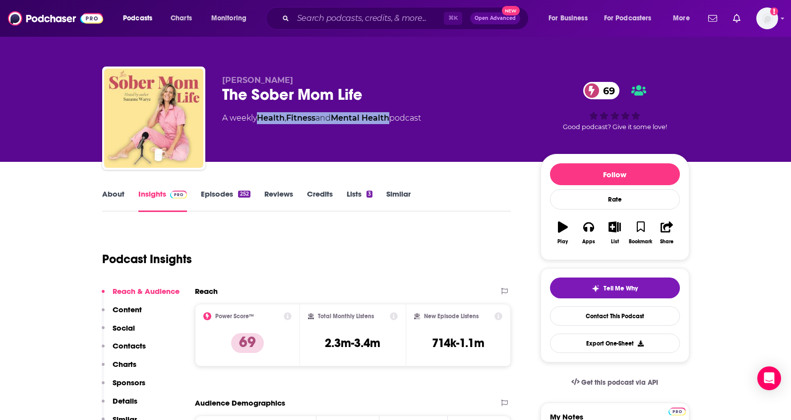
drag, startPoint x: 397, startPoint y: 120, endPoint x: 261, endPoint y: 122, distance: 136.0
click at [261, 122] on div "A weekly Health , Fitness and Mental Health podcast" at bounding box center [321, 118] width 199 height 12
copy div "Health , Fitness and Mental Health"
click at [123, 342] on p "Contacts" at bounding box center [129, 345] width 33 height 9
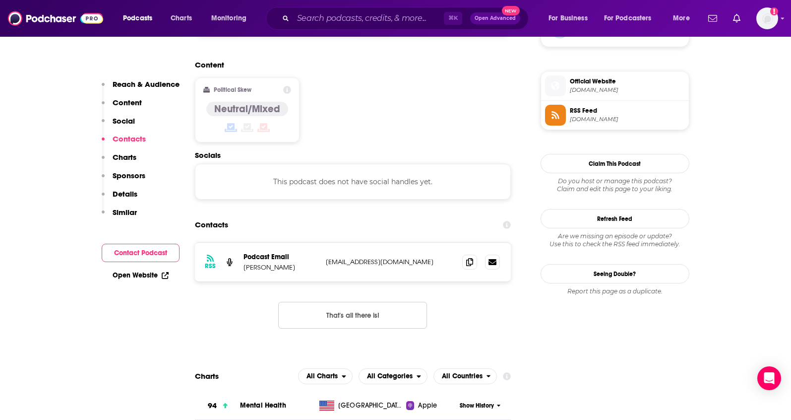
scroll to position [798, 0]
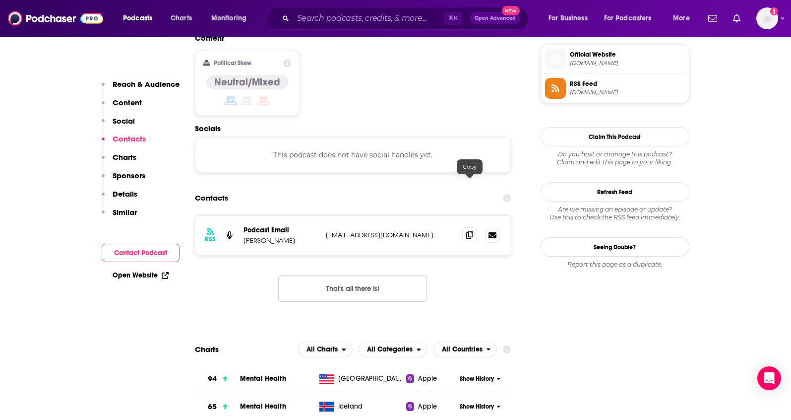
click at [466, 231] on icon at bounding box center [469, 235] width 7 height 8
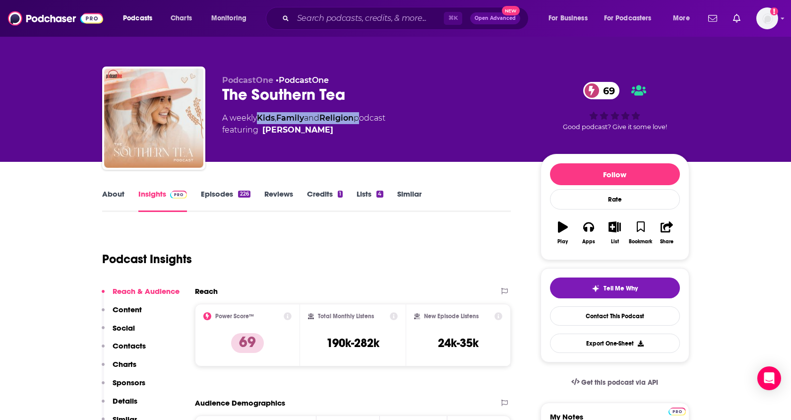
drag, startPoint x: 363, startPoint y: 118, endPoint x: 261, endPoint y: 118, distance: 101.7
click at [261, 118] on div "A weekly Kids , Family and Religion podcast featuring [PERSON_NAME]" at bounding box center [303, 124] width 163 height 24
copy div "Kids , Family and Religion"
click at [128, 348] on p "Contacts" at bounding box center [129, 345] width 33 height 9
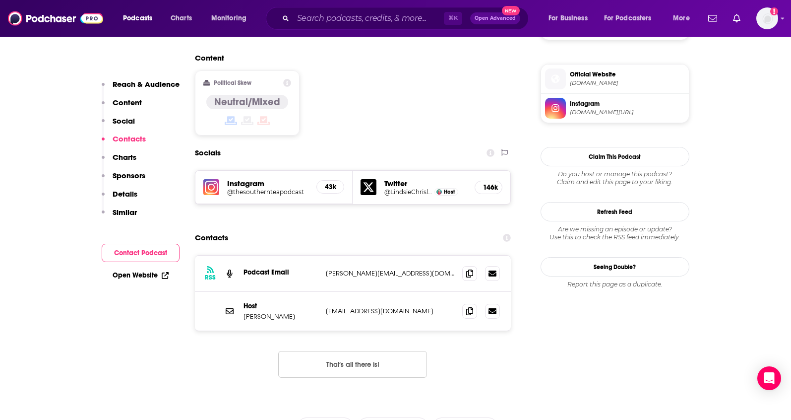
scroll to position [806, 0]
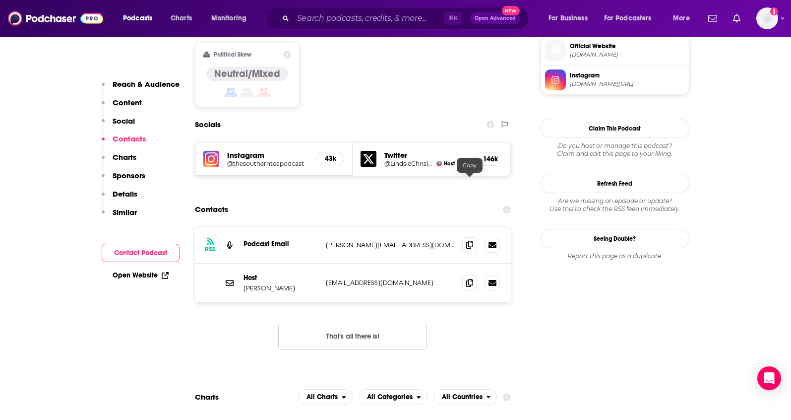
click at [466, 241] on icon at bounding box center [469, 245] width 7 height 8
click at [465, 275] on span at bounding box center [469, 282] width 15 height 15
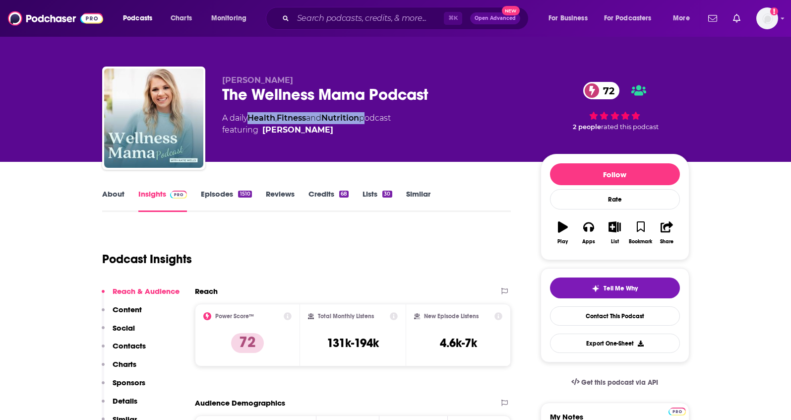
drag, startPoint x: 369, startPoint y: 119, endPoint x: 253, endPoint y: 120, distance: 116.1
click at [253, 120] on div "A daily Health , Fitness and Nutrition podcast featuring Katie Wells" at bounding box center [306, 124] width 169 height 24
copy div "Health , Fitness and Nutrition"
click at [130, 347] on p "Contacts" at bounding box center [129, 345] width 33 height 9
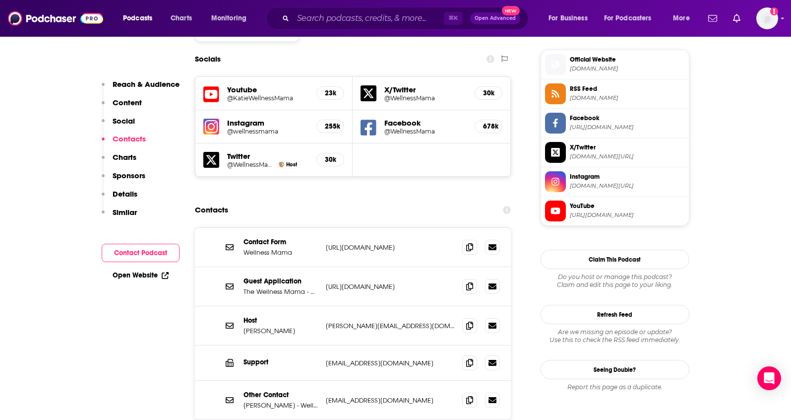
scroll to position [884, 0]
click at [465, 278] on span at bounding box center [469, 285] width 15 height 15
click at [467, 317] on span at bounding box center [469, 324] width 15 height 15
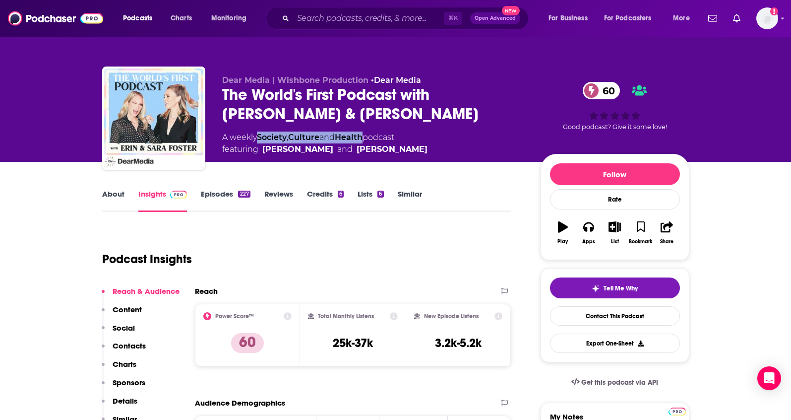
drag, startPoint x: 371, startPoint y: 135, endPoint x: 261, endPoint y: 136, distance: 109.6
click at [261, 136] on div "A weekly Society , Culture and Health podcast featuring [PERSON_NAME] and [PERS…" at bounding box center [324, 143] width 205 height 24
copy div "Society , Culture and Health"
click at [139, 344] on p "Contacts" at bounding box center [129, 345] width 33 height 9
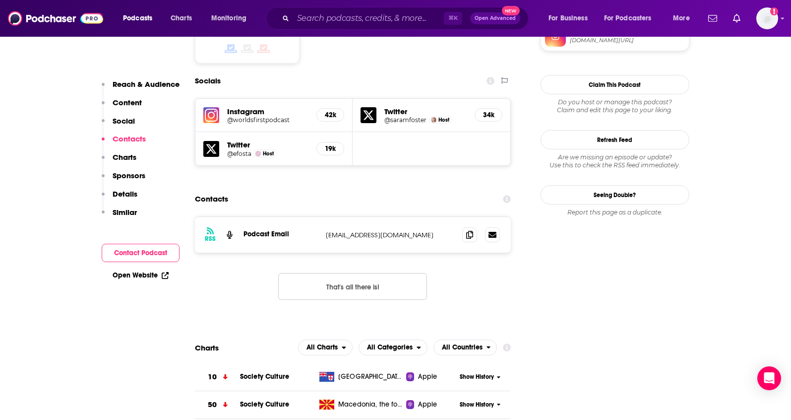
scroll to position [851, 0]
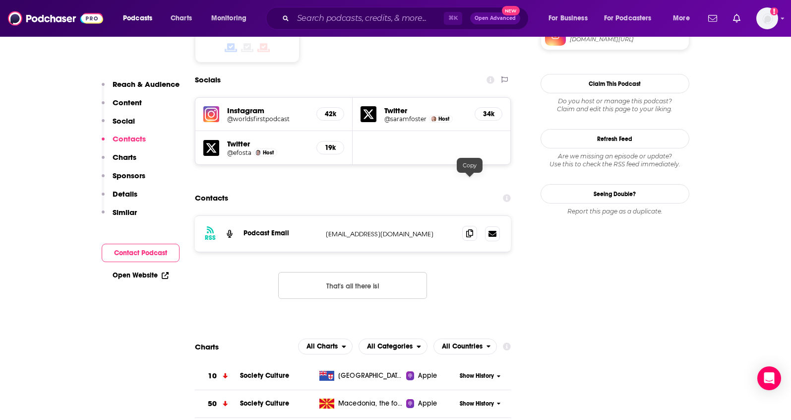
click at [468, 226] on span at bounding box center [469, 233] width 15 height 15
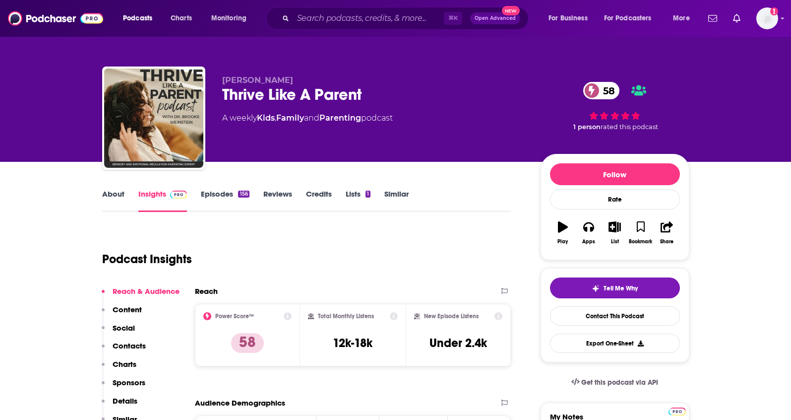
click at [125, 342] on p "Contacts" at bounding box center [129, 345] width 33 height 9
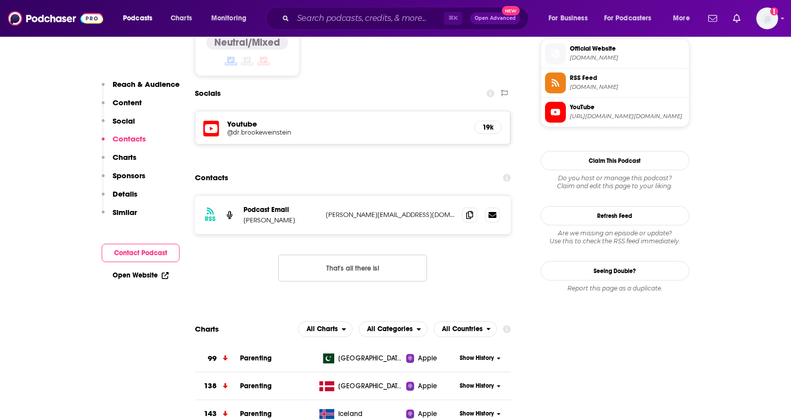
scroll to position [817, 0]
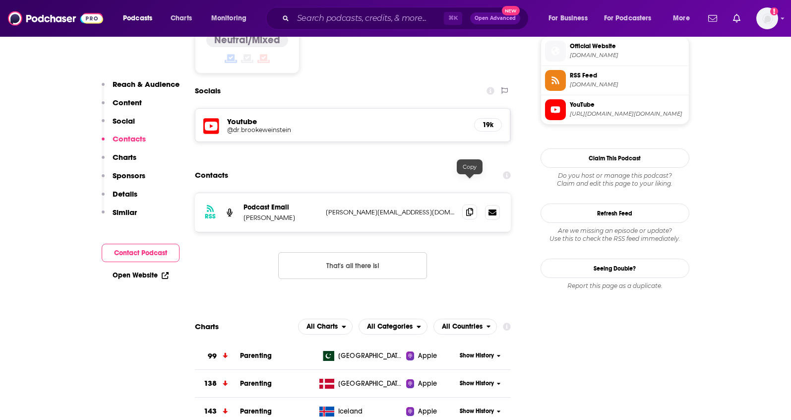
click at [472, 208] on icon at bounding box center [469, 212] width 7 height 8
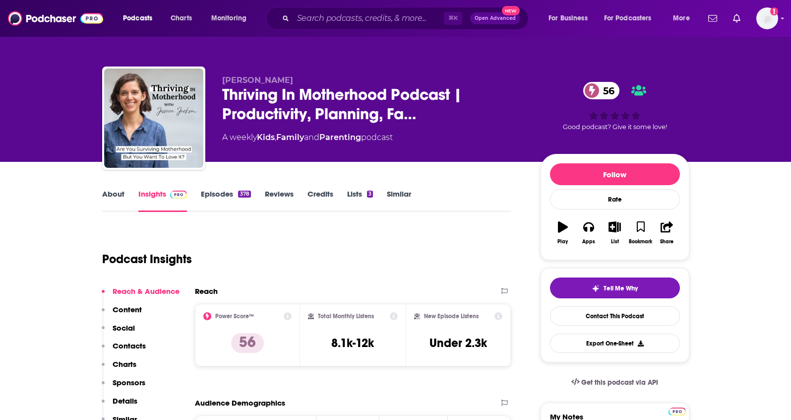
click at [133, 343] on p "Contacts" at bounding box center [129, 345] width 33 height 9
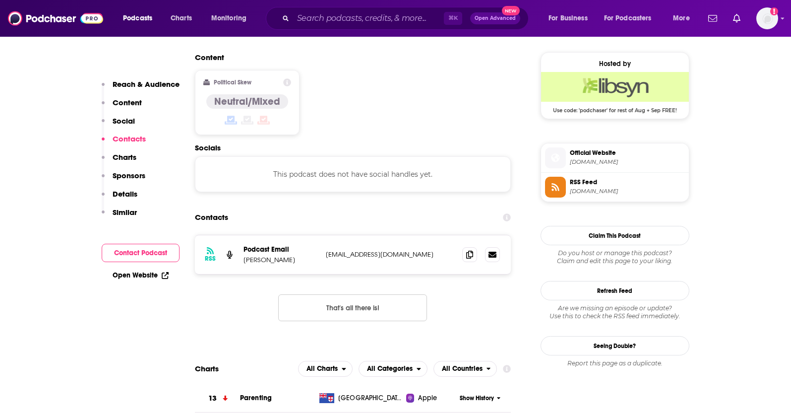
scroll to position [798, 0]
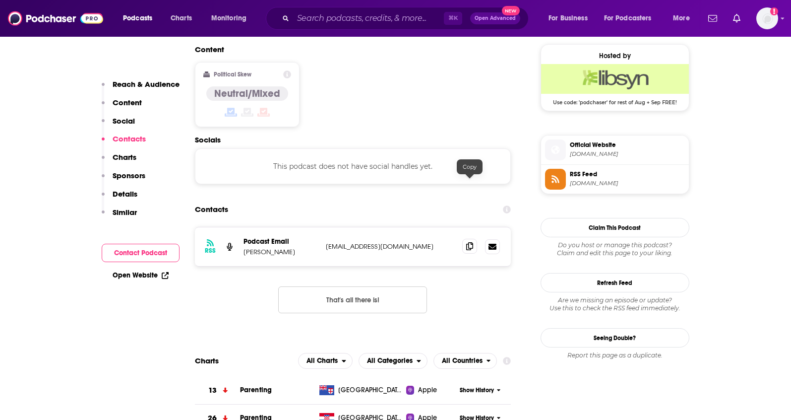
click at [474, 239] on span at bounding box center [469, 246] width 15 height 15
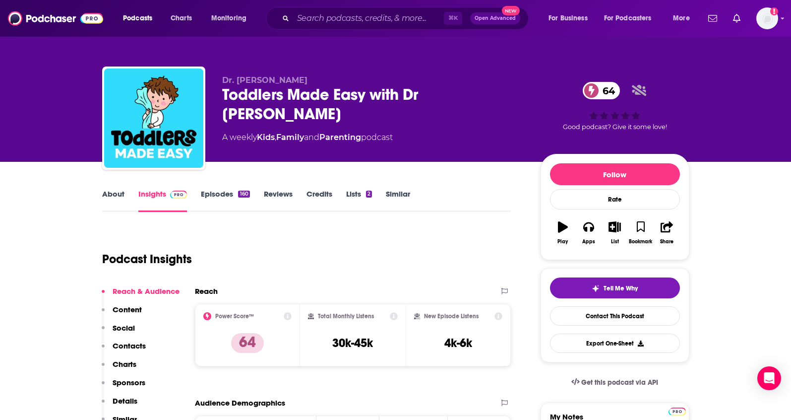
click at [141, 343] on p "Contacts" at bounding box center [129, 345] width 33 height 9
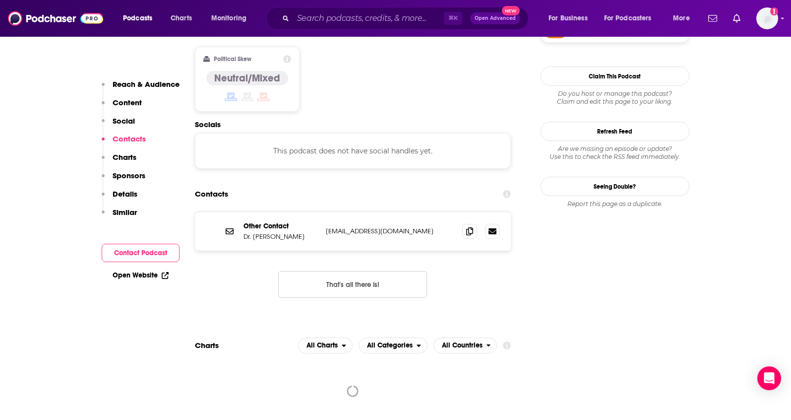
scroll to position [786, 0]
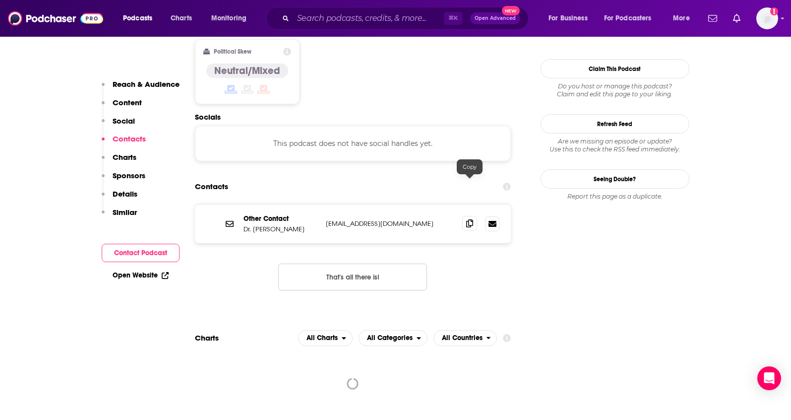
click at [469, 216] on span at bounding box center [469, 223] width 15 height 15
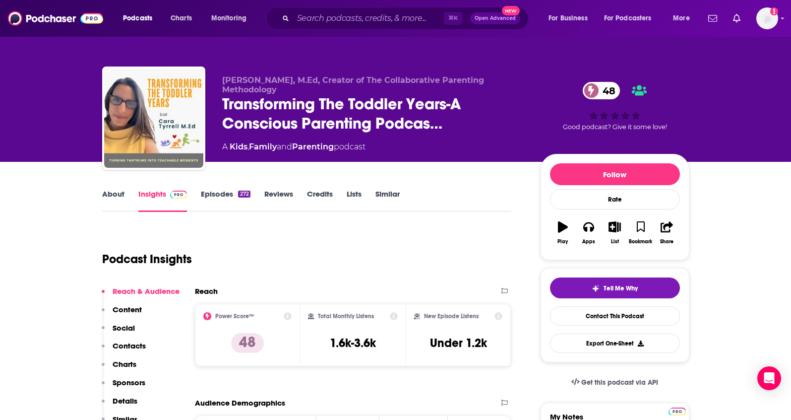
click at [138, 344] on p "Contacts" at bounding box center [129, 345] width 33 height 9
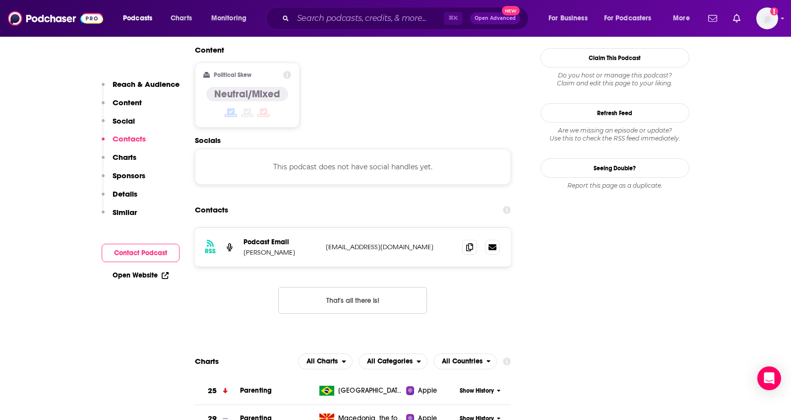
scroll to position [798, 0]
click at [471, 242] on icon at bounding box center [469, 246] width 7 height 8
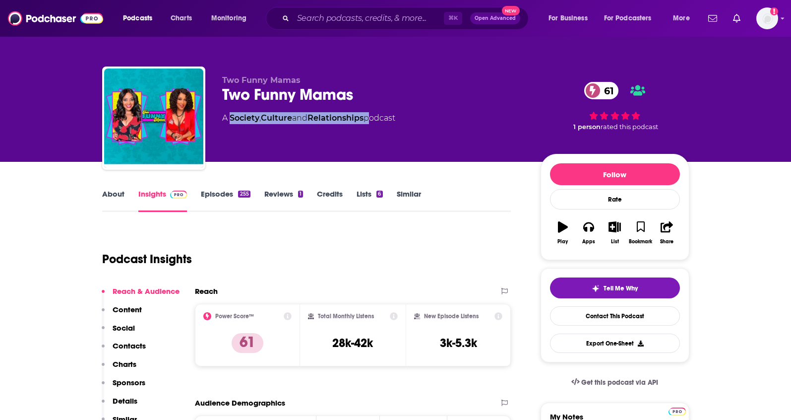
drag, startPoint x: 370, startPoint y: 120, endPoint x: 231, endPoint y: 122, distance: 138.4
click at [231, 122] on div "A Society , Culture and Relationships podcast" at bounding box center [308, 118] width 173 height 12
copy div "Society , Culture and Relationships"
click at [133, 341] on p "Contacts" at bounding box center [129, 345] width 33 height 9
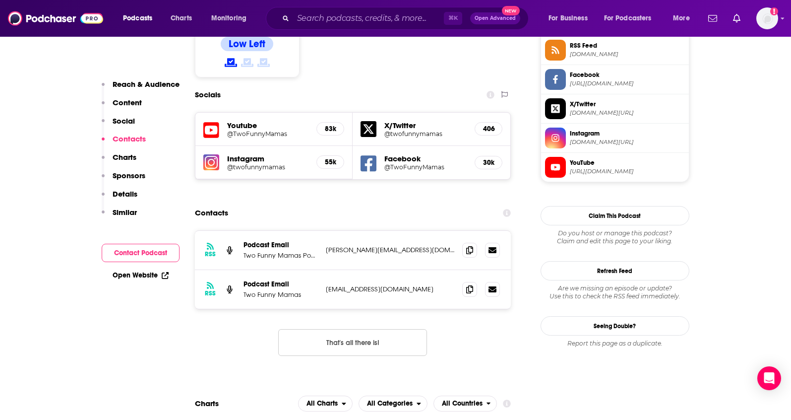
scroll to position [839, 0]
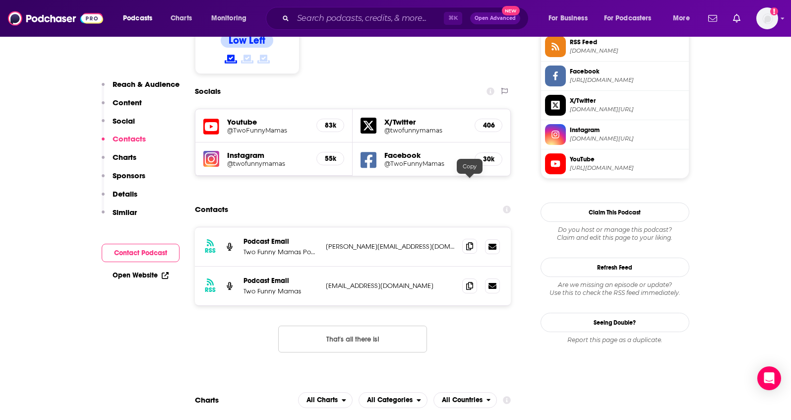
click at [471, 239] on span at bounding box center [469, 246] width 15 height 15
click at [467, 281] on icon at bounding box center [469, 285] width 7 height 8
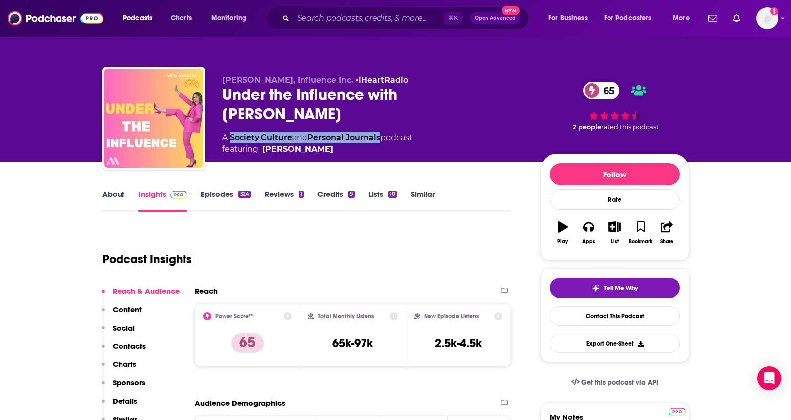
drag, startPoint x: 386, startPoint y: 119, endPoint x: 232, endPoint y: 118, distance: 154.3
click at [232, 131] on div "A Society , Culture and Personal Journals podcast featuring Jo Piazza" at bounding box center [317, 143] width 190 height 24
copy div "Society , Culture and Personal Journals"
click at [127, 340] on button "Social" at bounding box center [118, 332] width 33 height 18
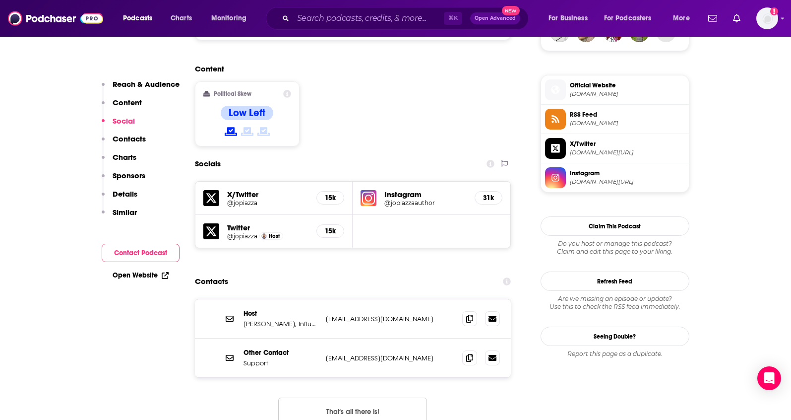
scroll to position [787, 0]
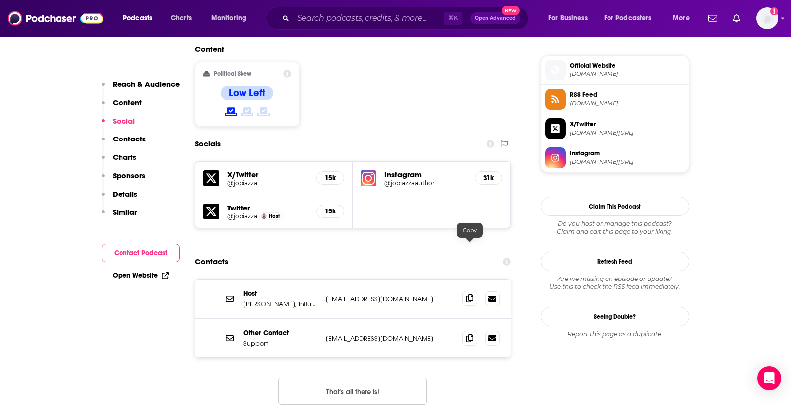
click at [469, 291] on span at bounding box center [469, 298] width 15 height 15
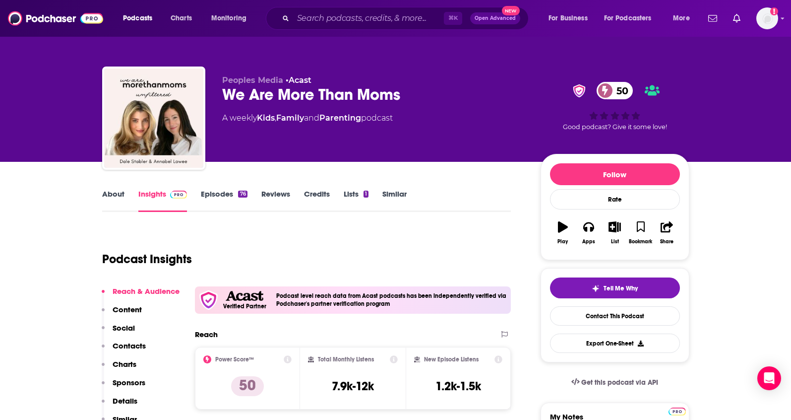
click at [135, 344] on p "Contacts" at bounding box center [129, 345] width 33 height 9
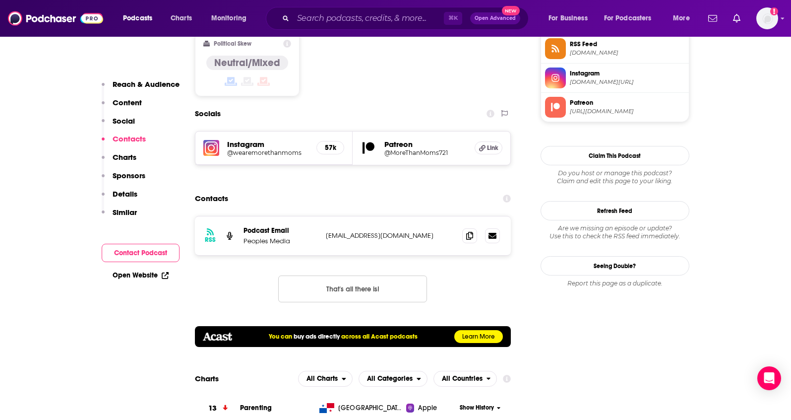
scroll to position [849, 0]
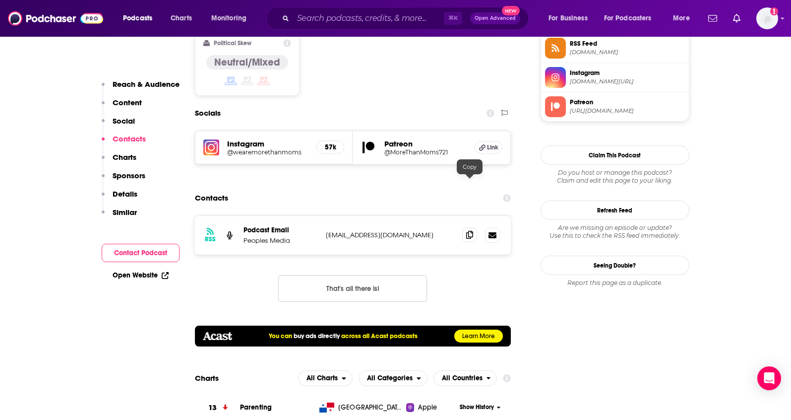
click at [463, 227] on span at bounding box center [469, 234] width 15 height 15
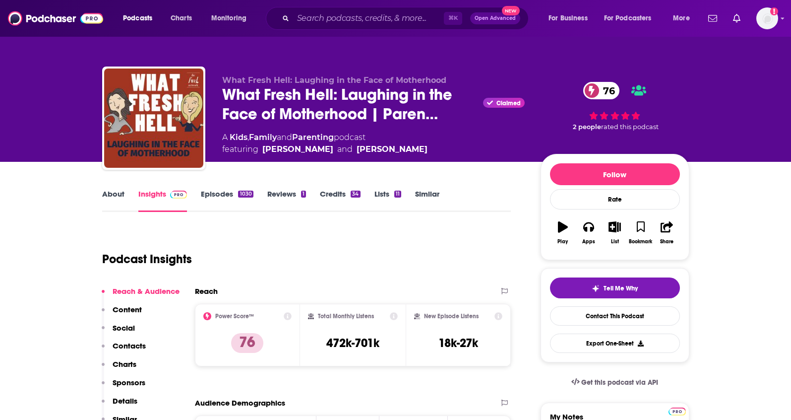
click at [135, 348] on p "Contacts" at bounding box center [129, 345] width 33 height 9
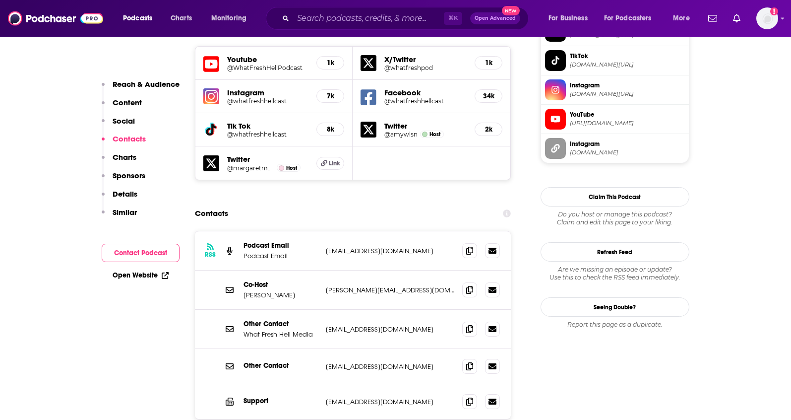
scroll to position [917, 0]
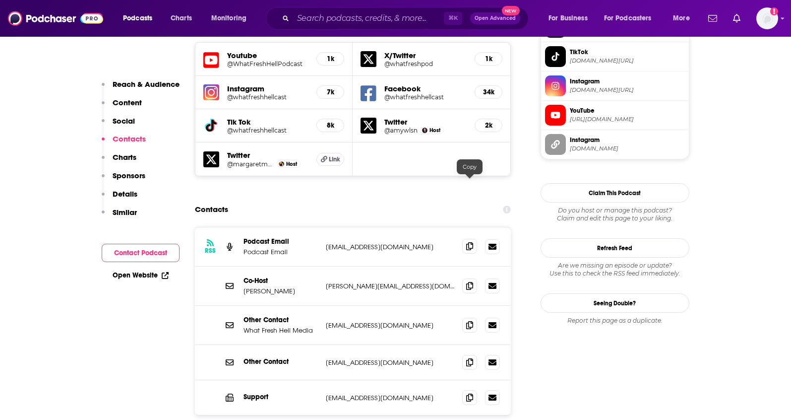
click at [471, 239] on span at bounding box center [469, 246] width 15 height 15
click at [464, 278] on span at bounding box center [469, 285] width 15 height 15
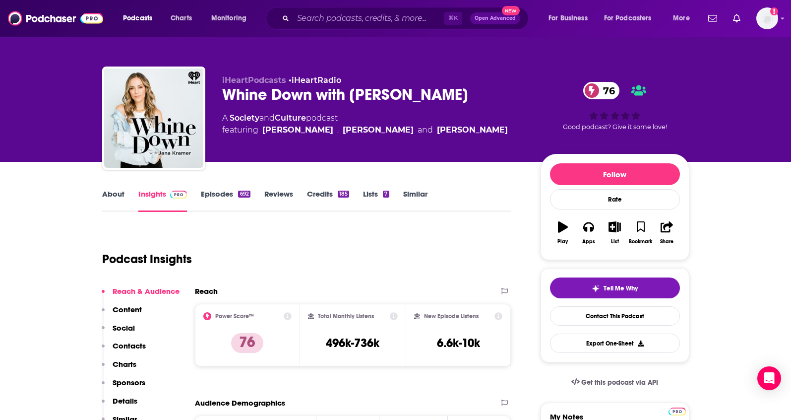
click at [130, 342] on p "Contacts" at bounding box center [129, 345] width 33 height 9
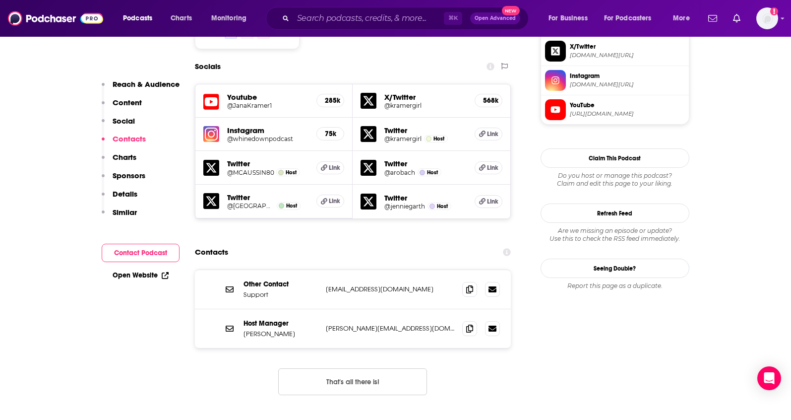
scroll to position [907, 0]
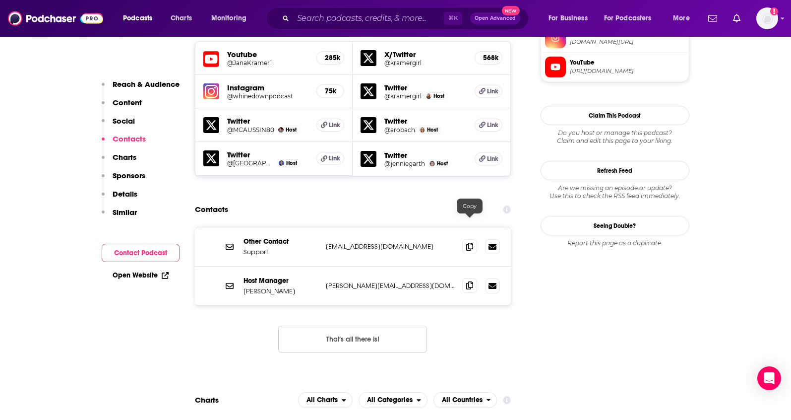
click at [467, 281] on icon at bounding box center [469, 285] width 7 height 8
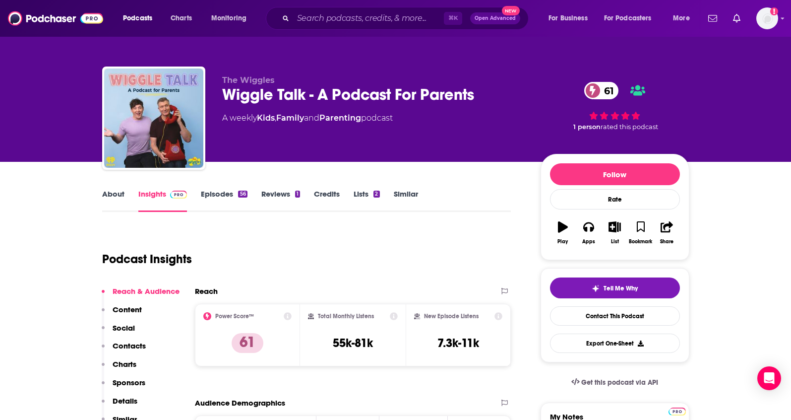
click at [124, 342] on p "Contacts" at bounding box center [129, 345] width 33 height 9
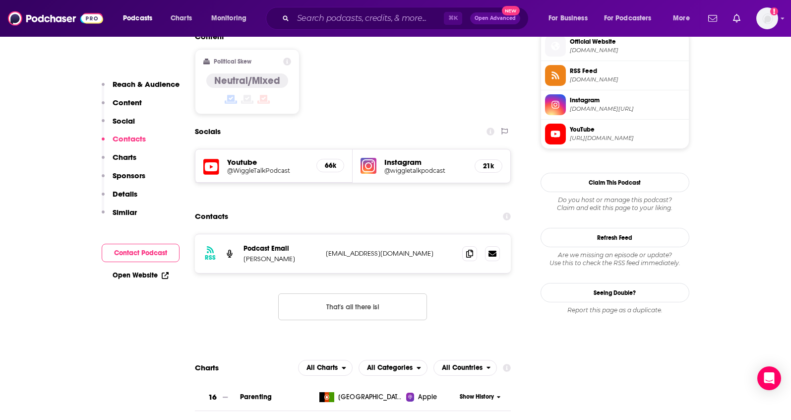
scroll to position [818, 0]
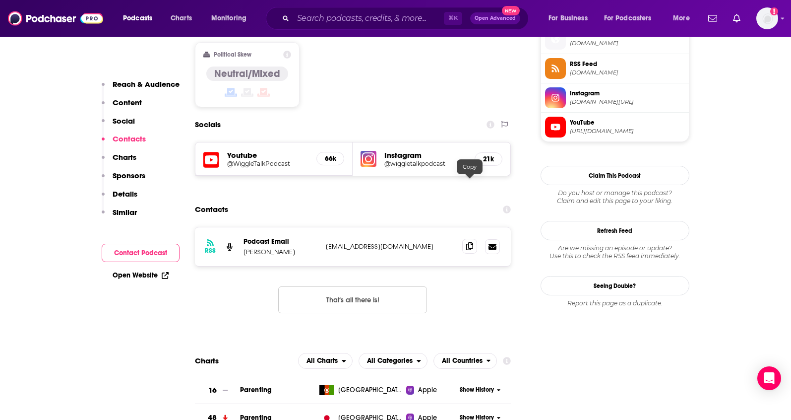
click at [472, 239] on span at bounding box center [469, 246] width 15 height 15
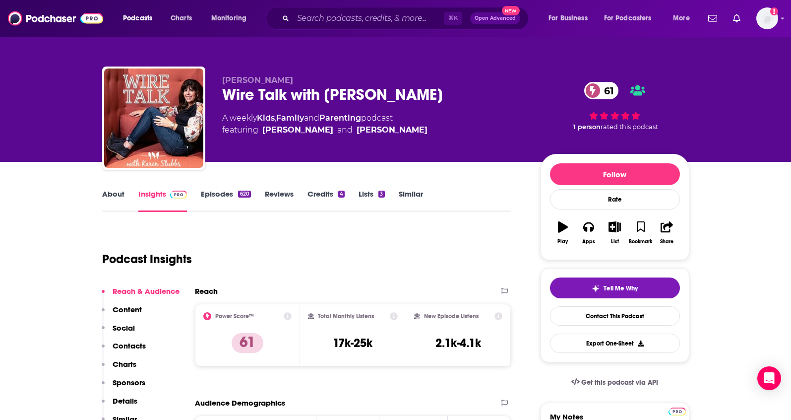
click at [129, 345] on p "Contacts" at bounding box center [129, 345] width 33 height 9
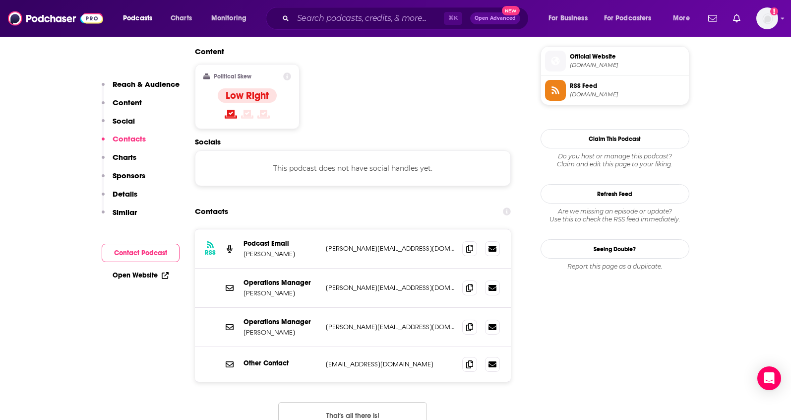
scroll to position [798, 0]
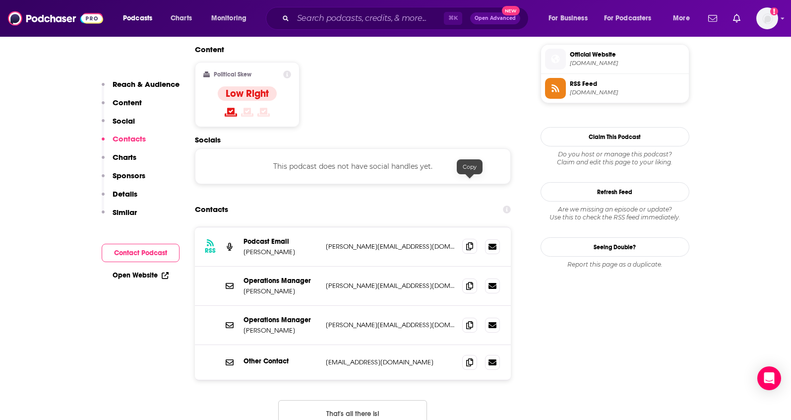
click at [468, 239] on span at bounding box center [469, 246] width 15 height 15
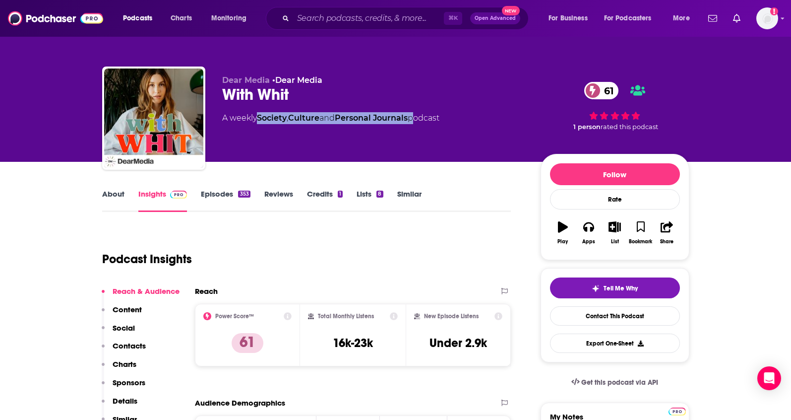
drag, startPoint x: 417, startPoint y: 119, endPoint x: 259, endPoint y: 120, distance: 157.8
click at [259, 120] on div "A weekly Society , Culture and Personal Journals podcast" at bounding box center [330, 118] width 217 height 12
copy div "Society , Culture and Personal Journals"
click at [124, 339] on button "Social" at bounding box center [118, 332] width 33 height 18
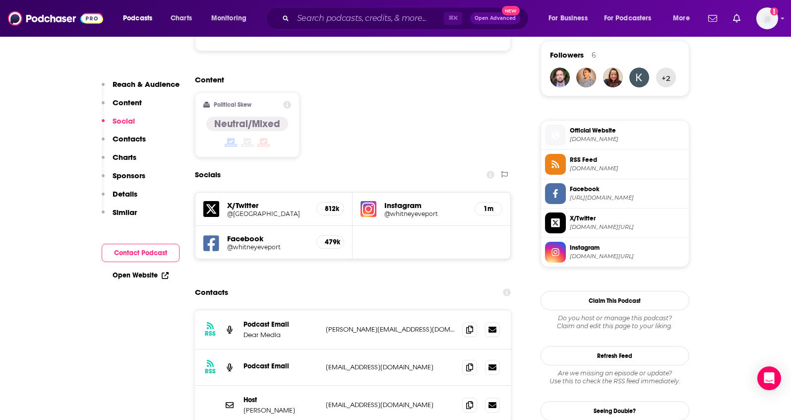
scroll to position [775, 0]
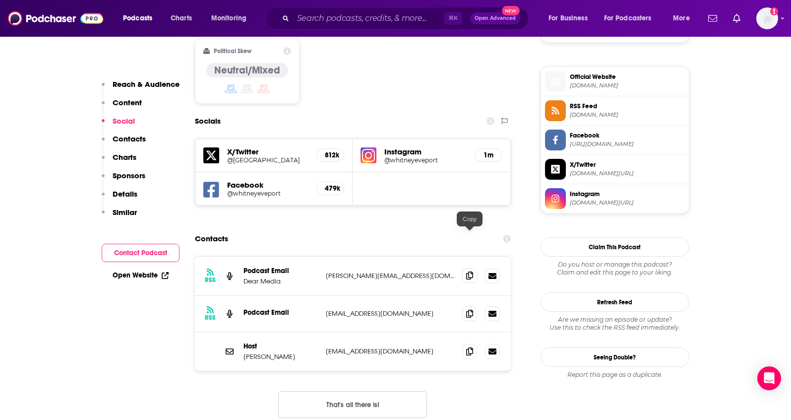
click at [466, 268] on span at bounding box center [469, 275] width 15 height 15
click at [468, 309] on icon at bounding box center [469, 313] width 7 height 8
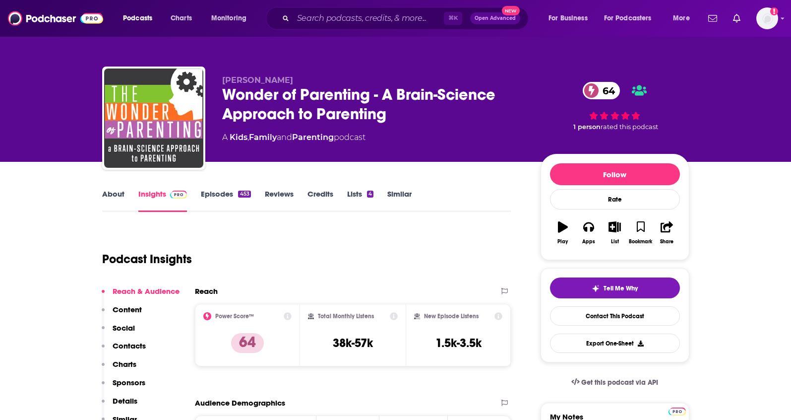
click at [141, 342] on p "Contacts" at bounding box center [129, 345] width 33 height 9
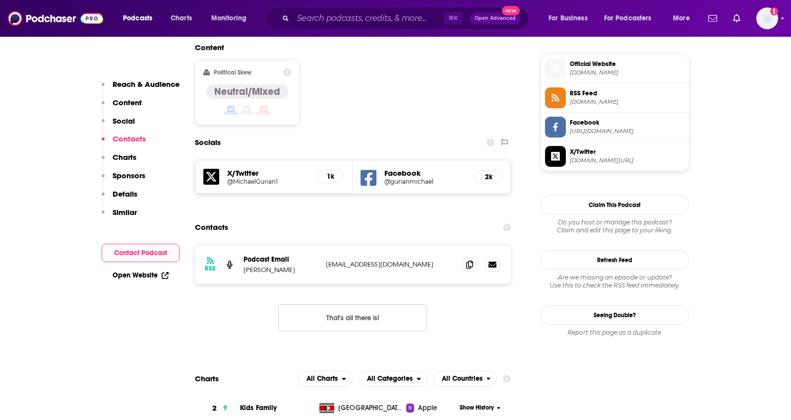
scroll to position [818, 0]
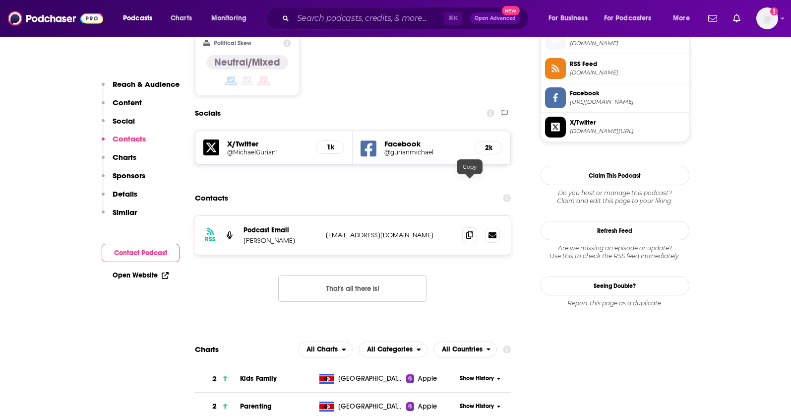
click at [465, 227] on span at bounding box center [469, 234] width 15 height 15
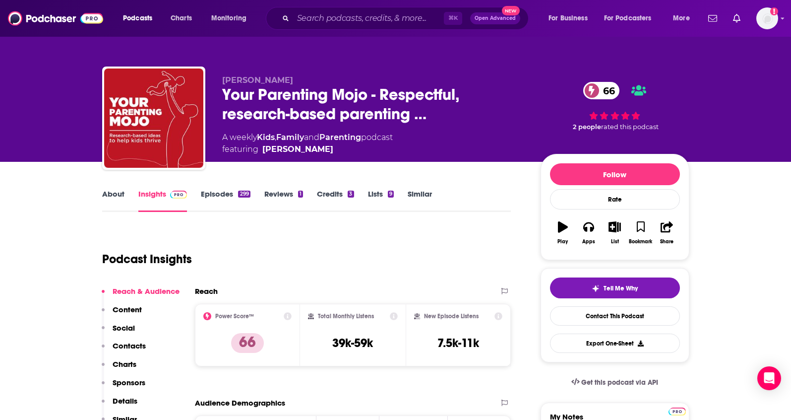
click at [140, 342] on p "Contacts" at bounding box center [129, 345] width 33 height 9
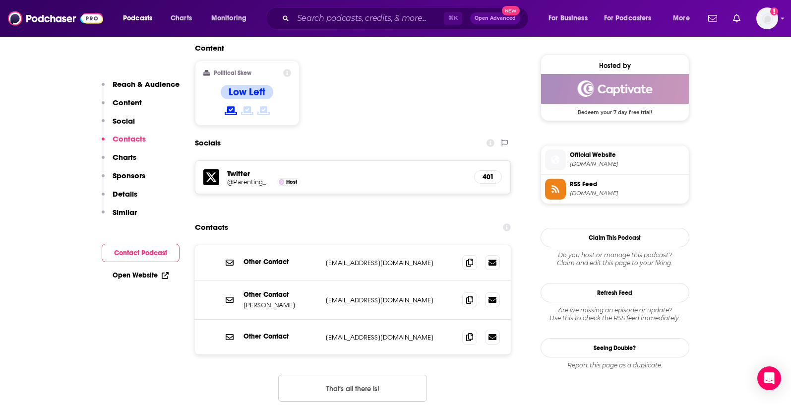
scroll to position [817, 0]
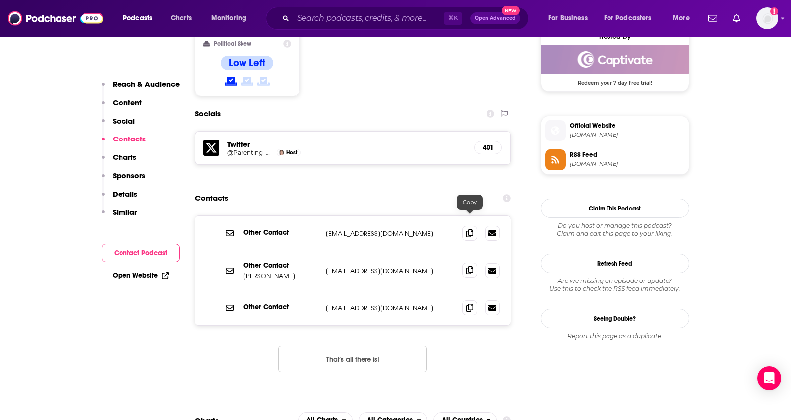
click at [464, 262] on span at bounding box center [469, 269] width 15 height 15
click at [466, 303] on icon at bounding box center [469, 307] width 7 height 8
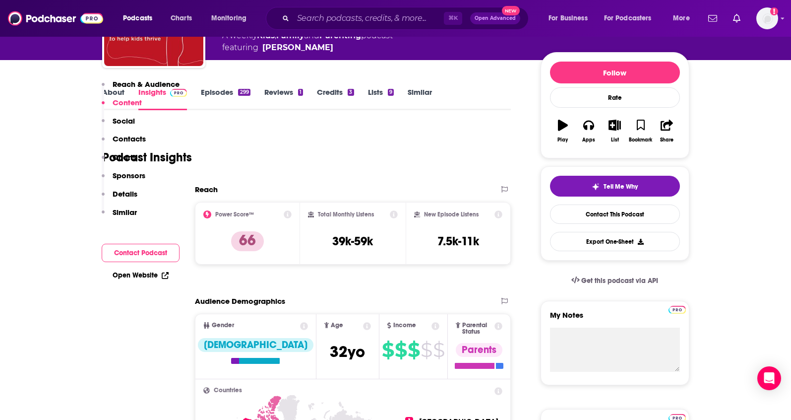
scroll to position [0, 0]
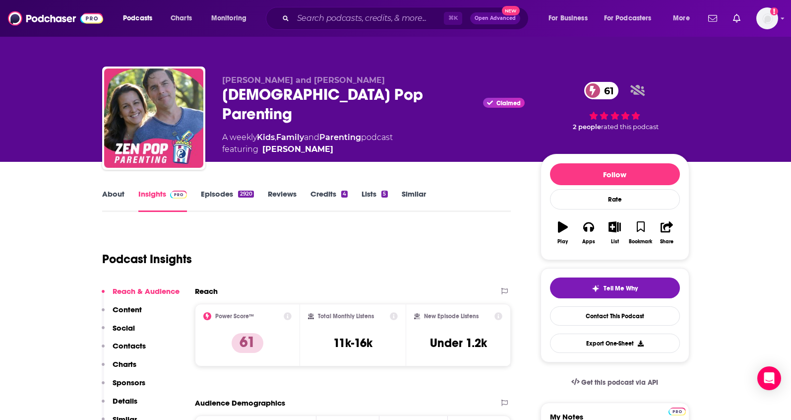
click at [128, 343] on p "Contacts" at bounding box center [129, 345] width 33 height 9
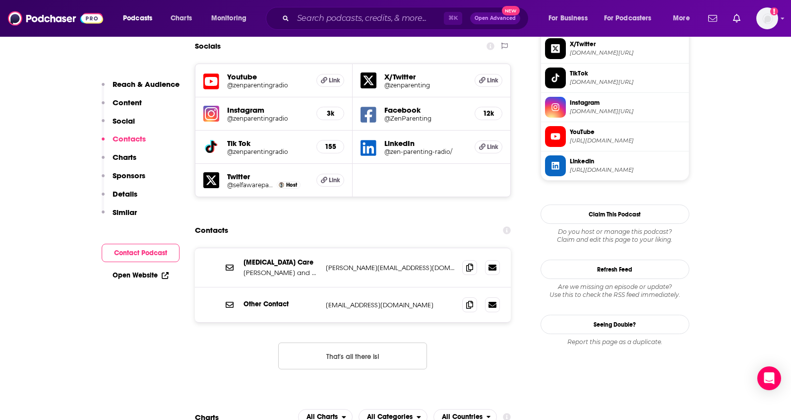
scroll to position [917, 0]
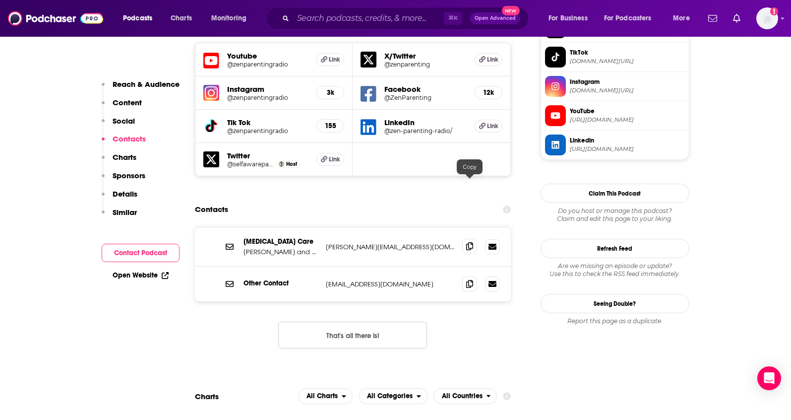
click at [466, 242] on icon at bounding box center [469, 246] width 7 height 8
